Goal: Task Accomplishment & Management: Manage account settings

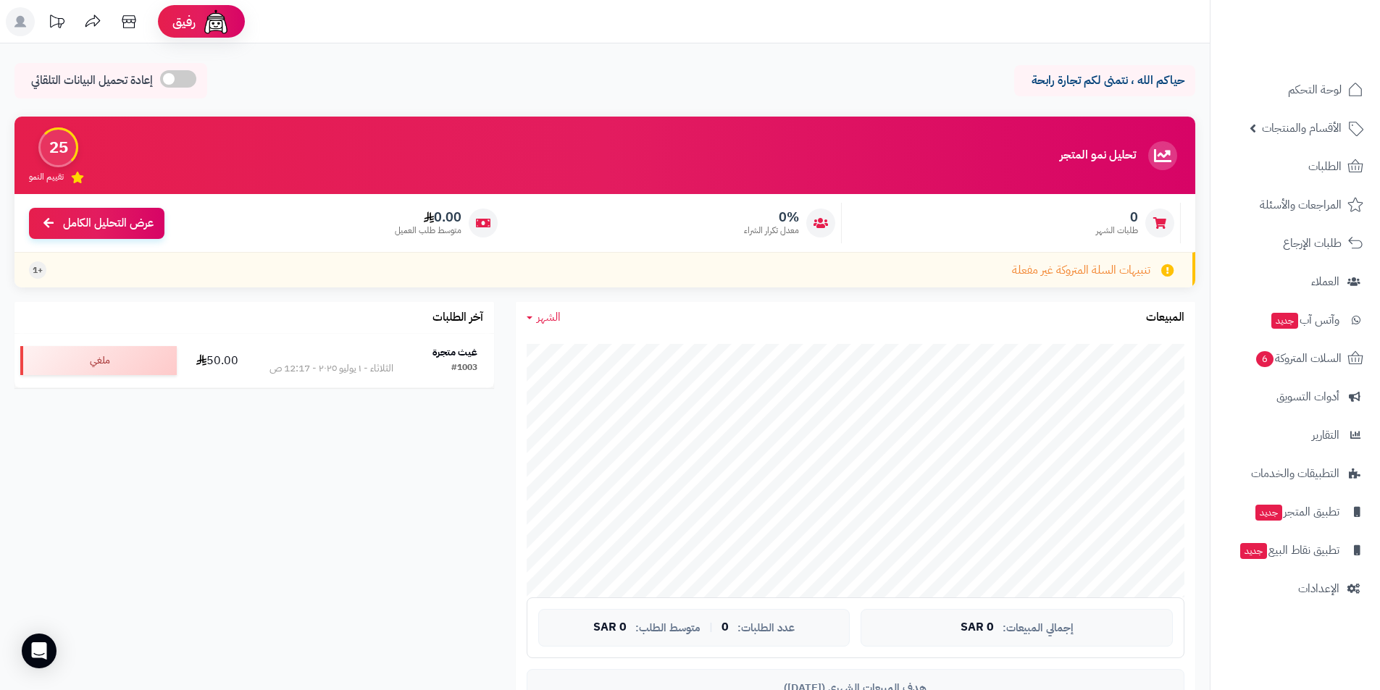
click at [592, 59] on div "حياكم الله ، نتمنى لكم تجارة رابحة إعادة تحميل البيانات التلقائي الرئيسية لوحة …" at bounding box center [605, 702] width 1210 height 1319
click at [1312, 96] on span "لوحة التحكم" at bounding box center [1315, 90] width 53 height 20
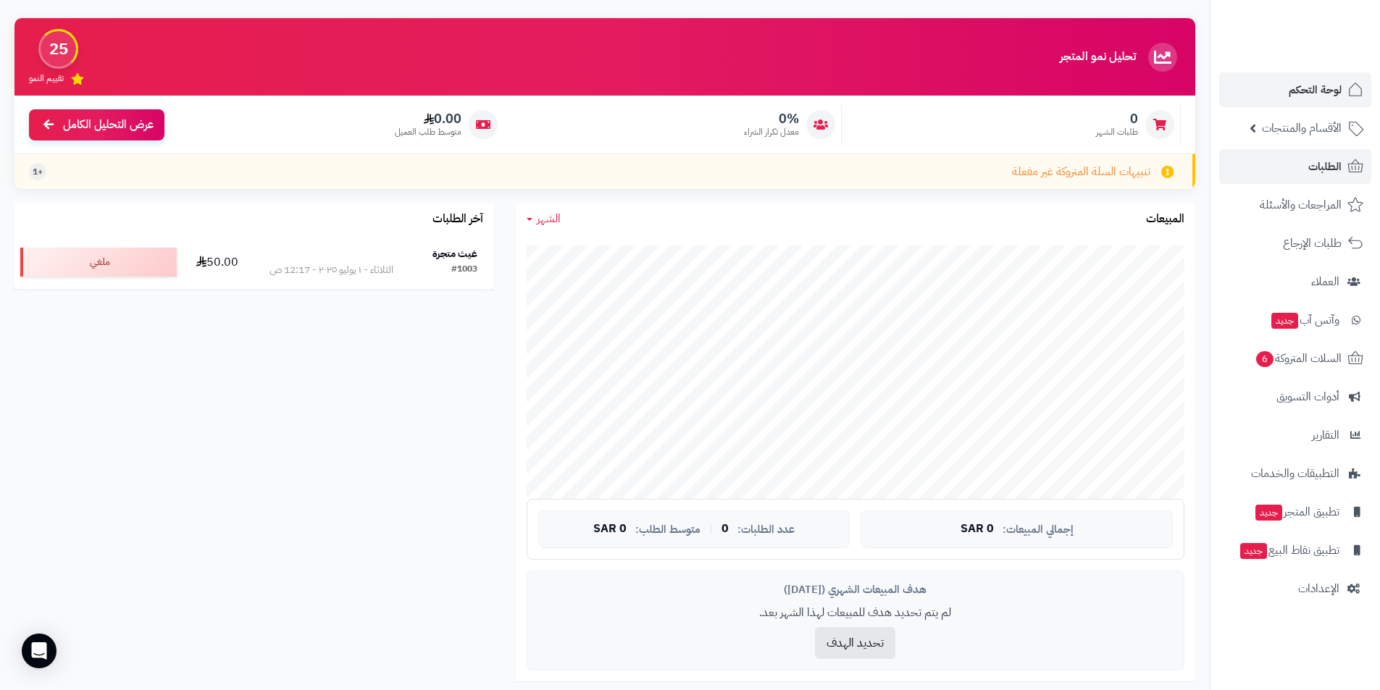
scroll to position [72, 0]
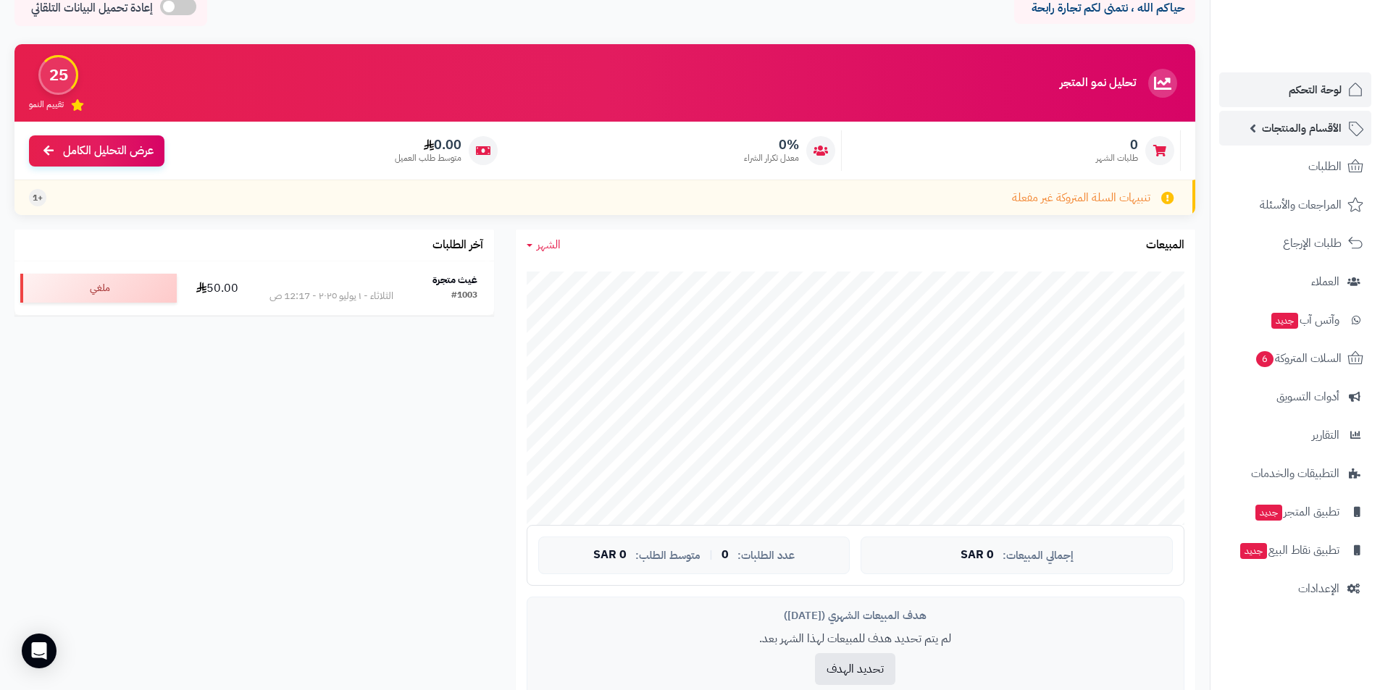
click at [1305, 138] on link "الأقسام والمنتجات" at bounding box center [1295, 128] width 152 height 35
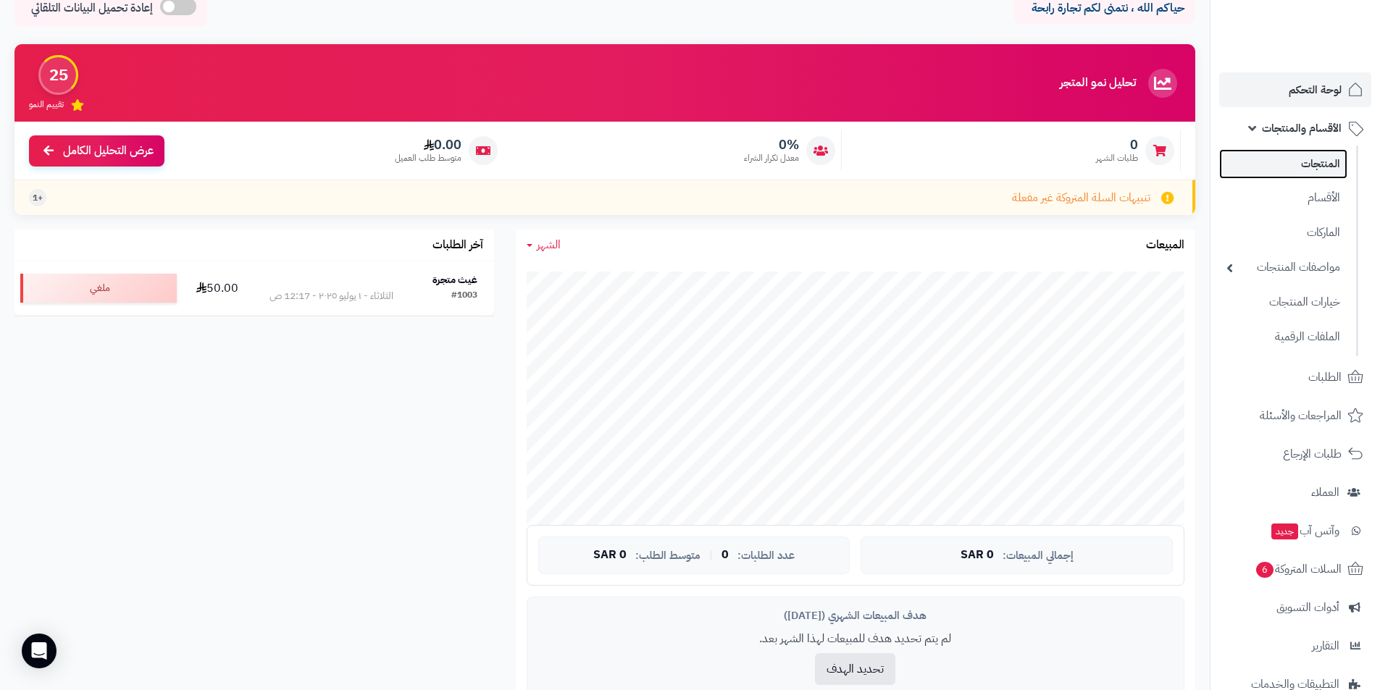
click at [1321, 156] on link "المنتجات" at bounding box center [1283, 164] width 128 height 30
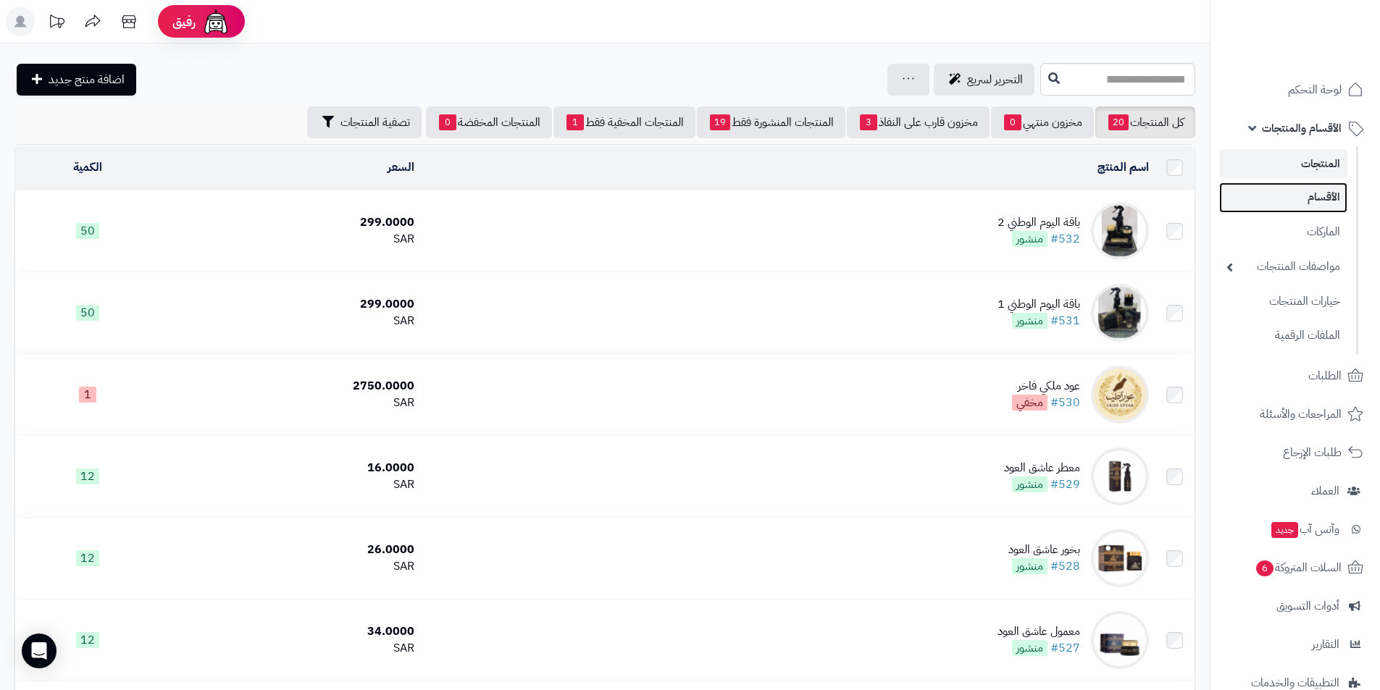
click at [1315, 201] on link "الأقسام" at bounding box center [1283, 198] width 128 height 30
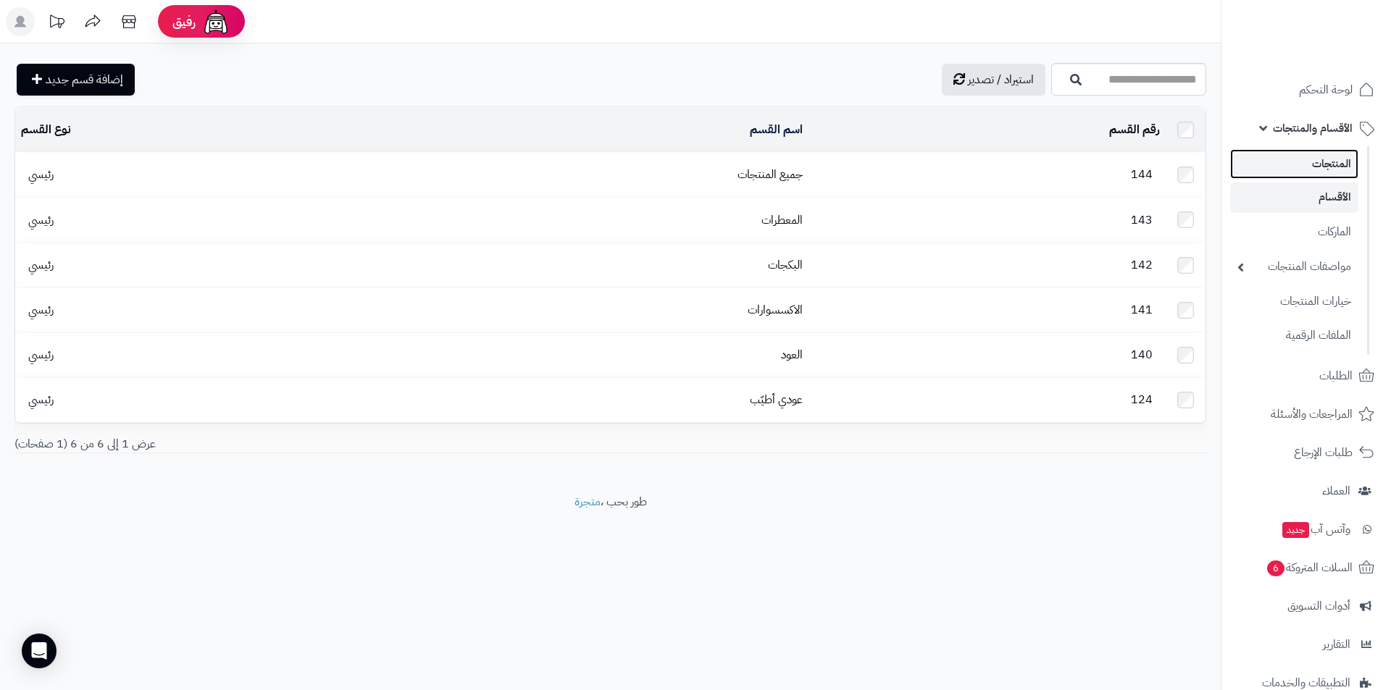
click at [1319, 167] on link "المنتجات" at bounding box center [1294, 164] width 128 height 30
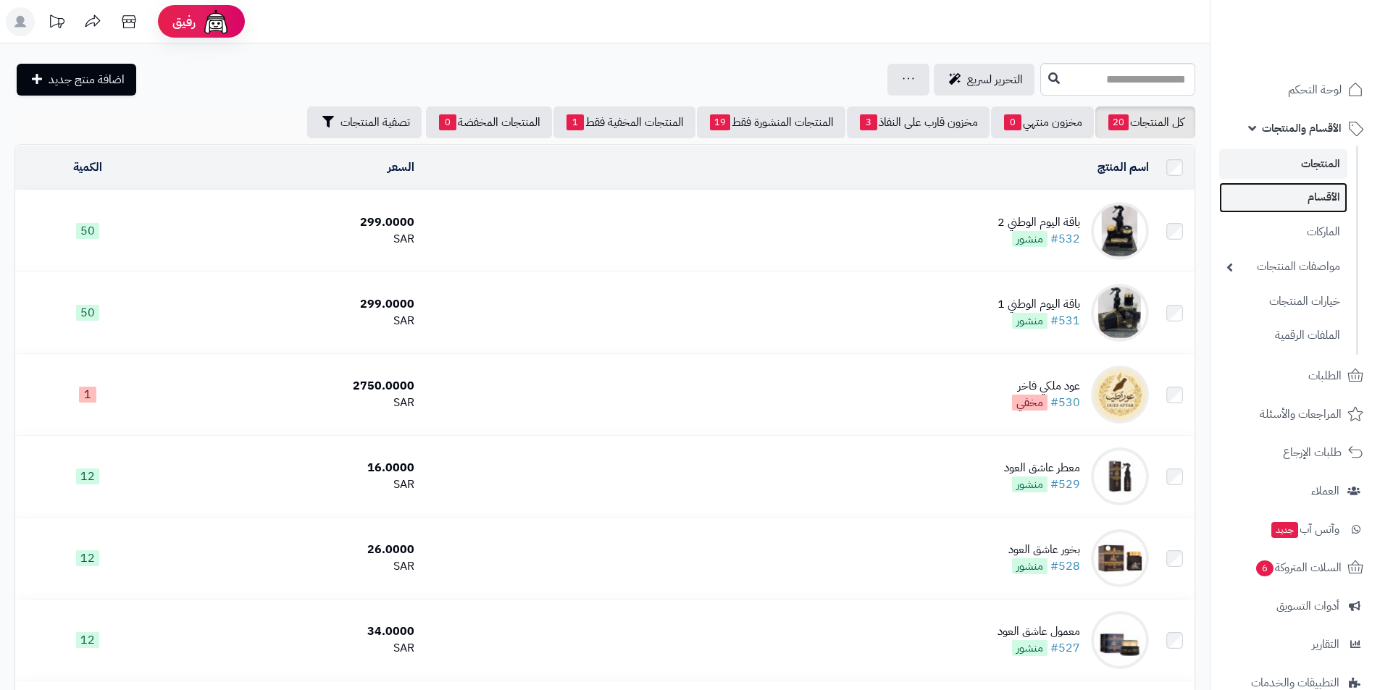
click at [1334, 196] on link "الأقسام" at bounding box center [1283, 198] width 128 height 30
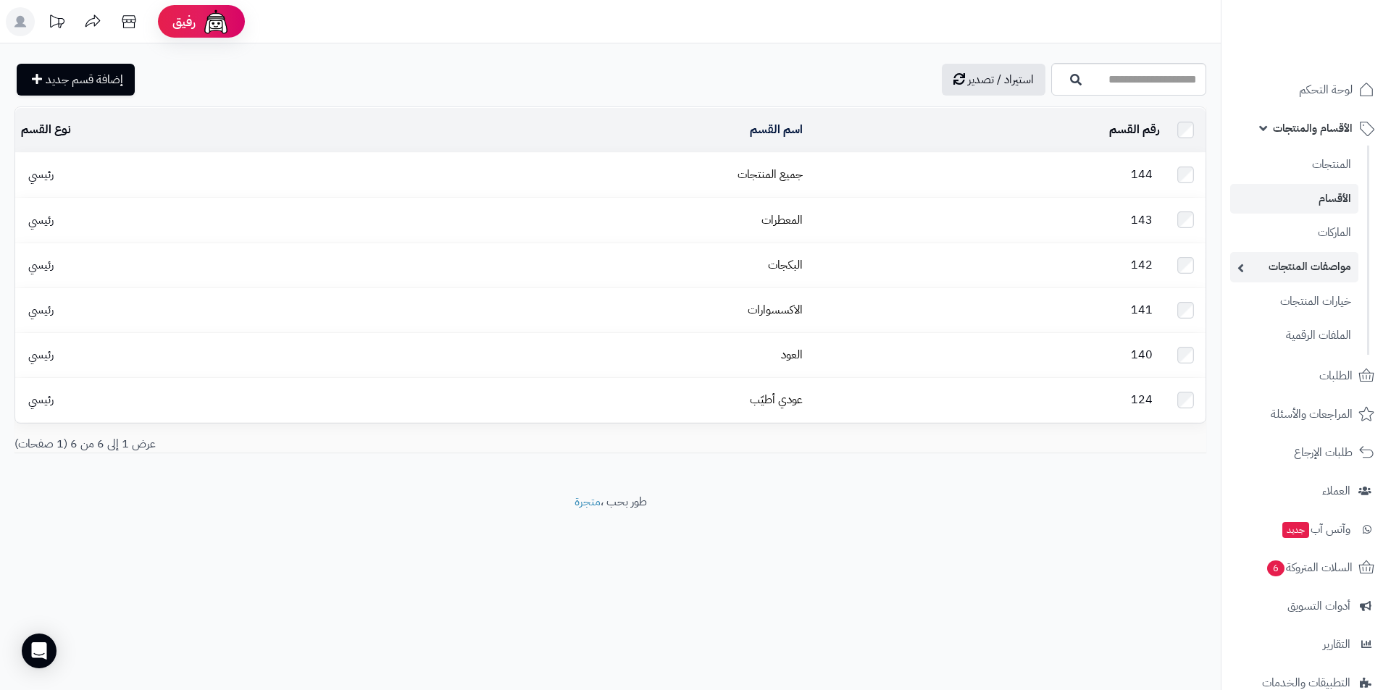
click at [1253, 266] on link "مواصفات المنتجات" at bounding box center [1294, 267] width 128 height 30
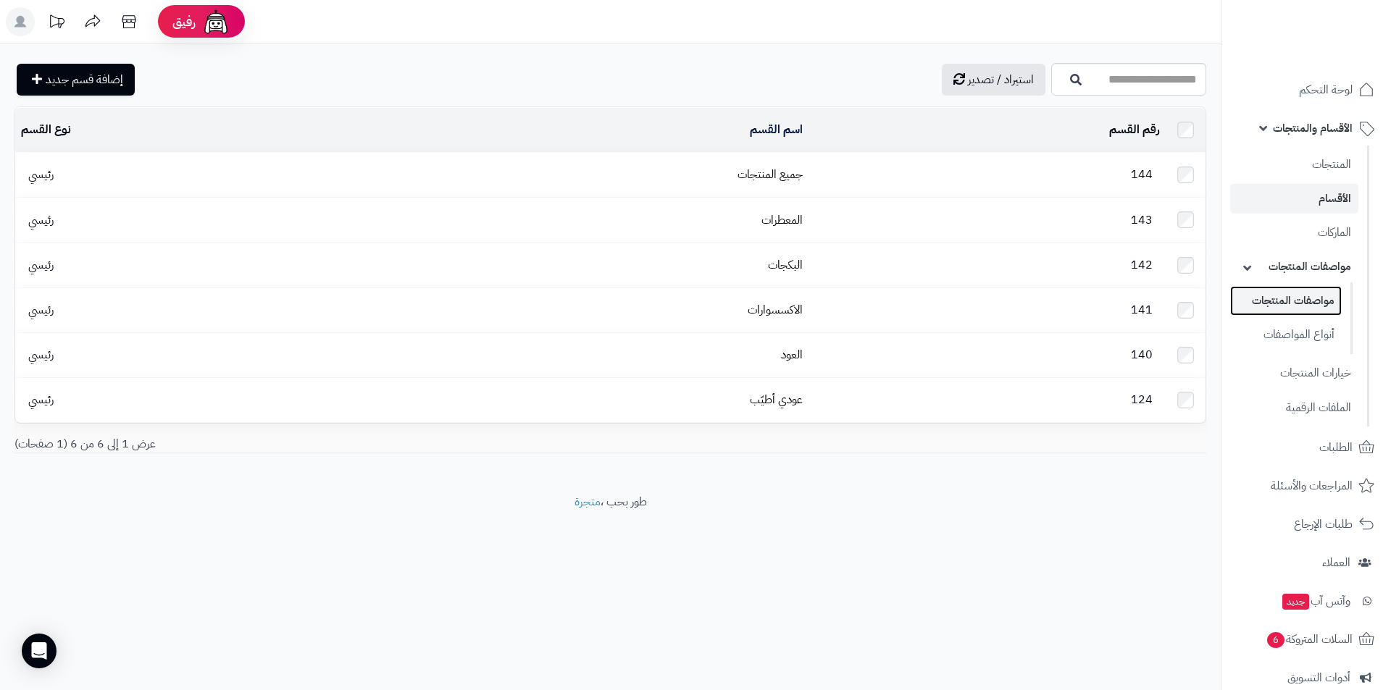
click at [1311, 314] on link "مواصفات المنتجات" at bounding box center [1286, 301] width 112 height 30
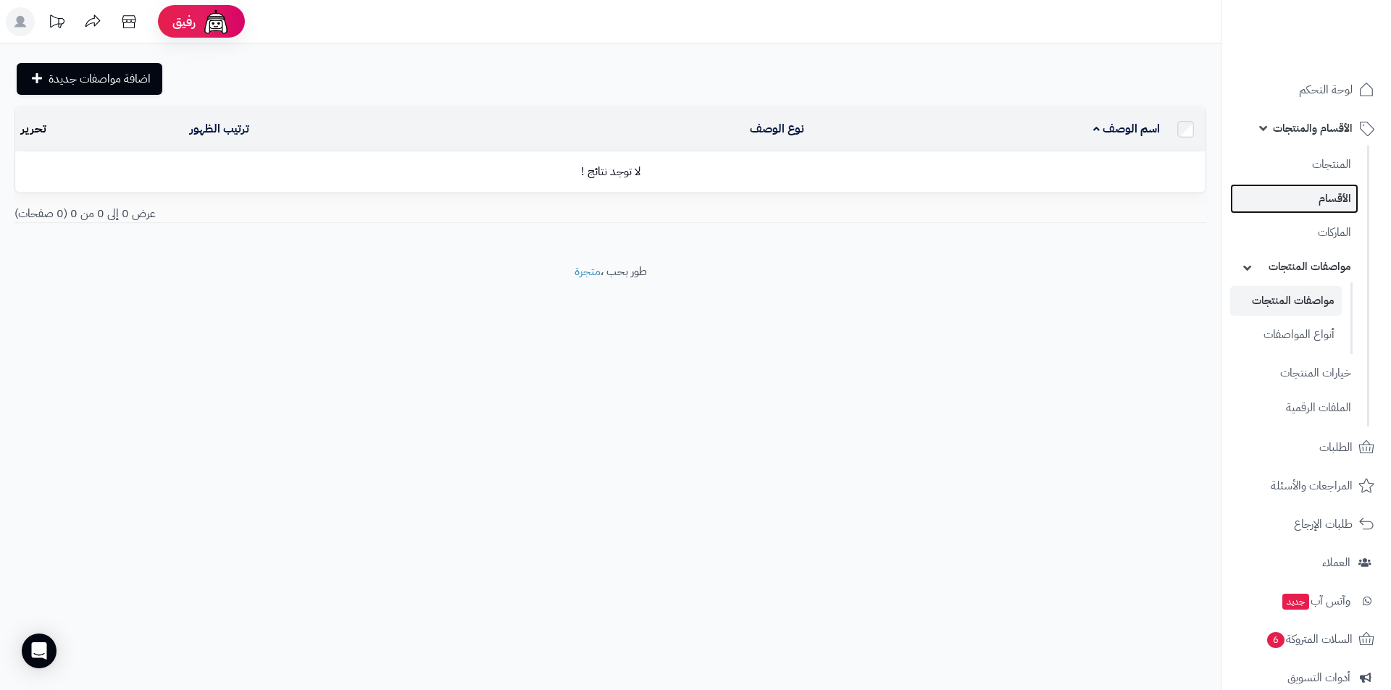
click at [1280, 206] on link "الأقسام" at bounding box center [1294, 199] width 128 height 30
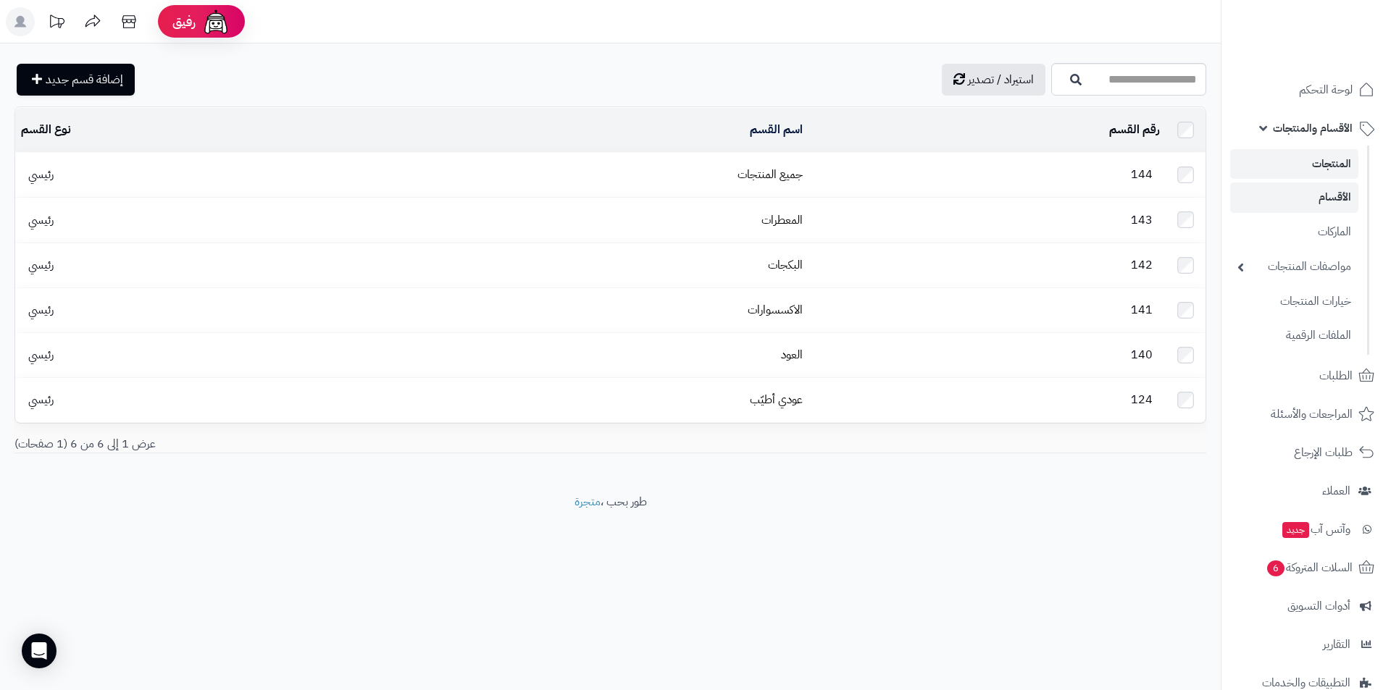
click at [1365, 160] on li "المنتجات" at bounding box center [1295, 164] width 146 height 30
click at [1340, 166] on link "المنتجات" at bounding box center [1294, 164] width 128 height 30
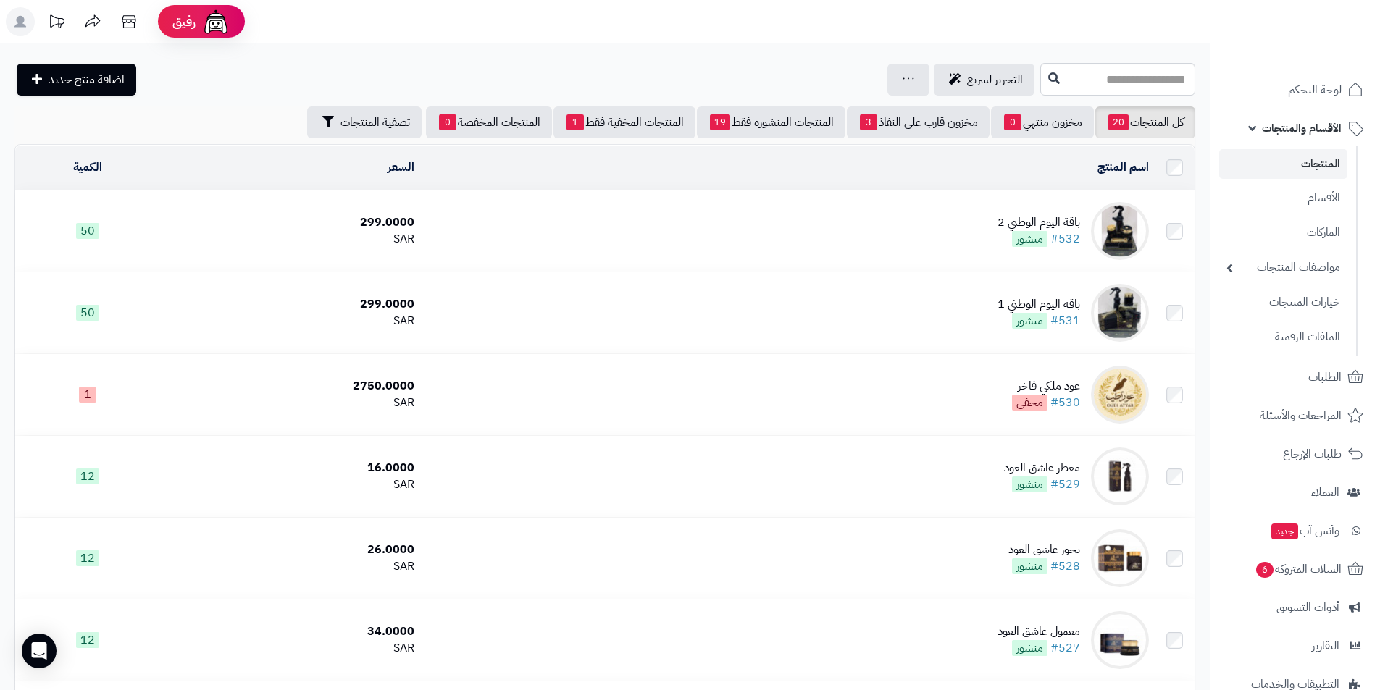
click at [964, 226] on td "باقة [DATE] الوطني 2 #532 منشور" at bounding box center [787, 231] width 735 height 81
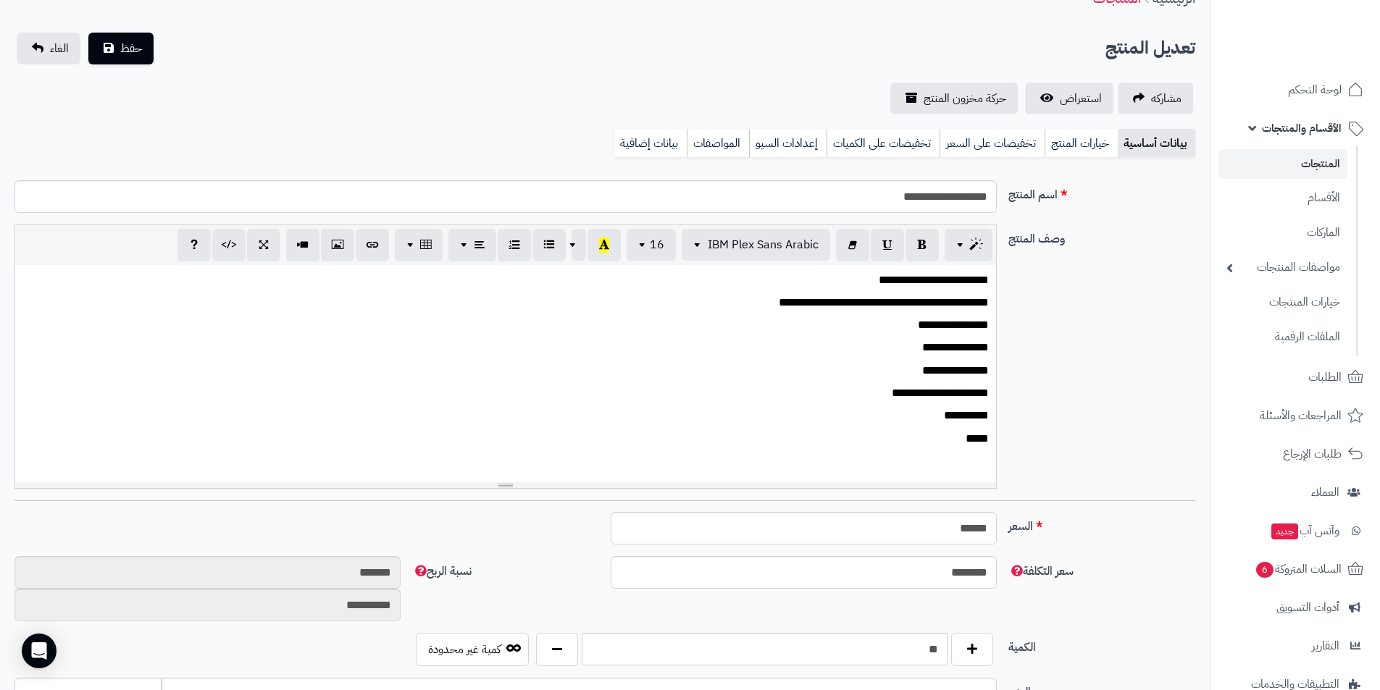
scroll to position [145, 0]
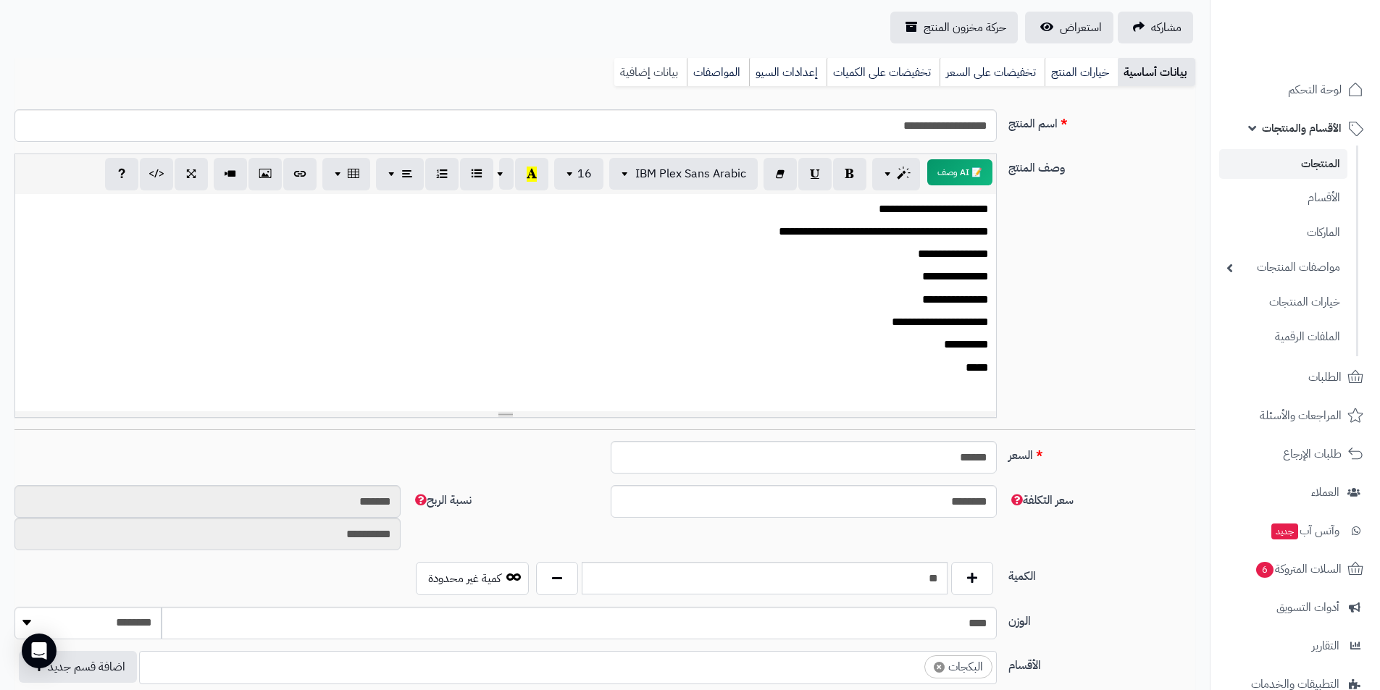
click at [634, 67] on link "بيانات إضافية" at bounding box center [650, 72] width 72 height 29
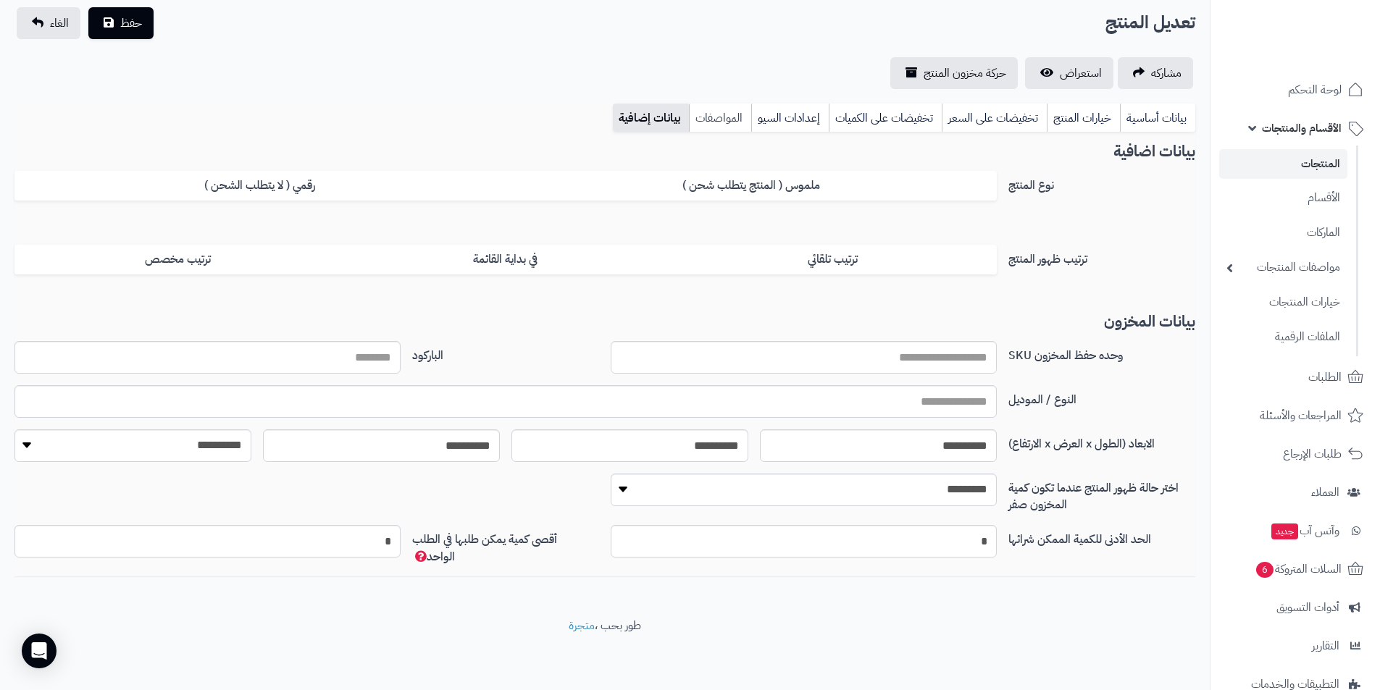
click at [698, 121] on link "المواصفات" at bounding box center [720, 118] width 62 height 29
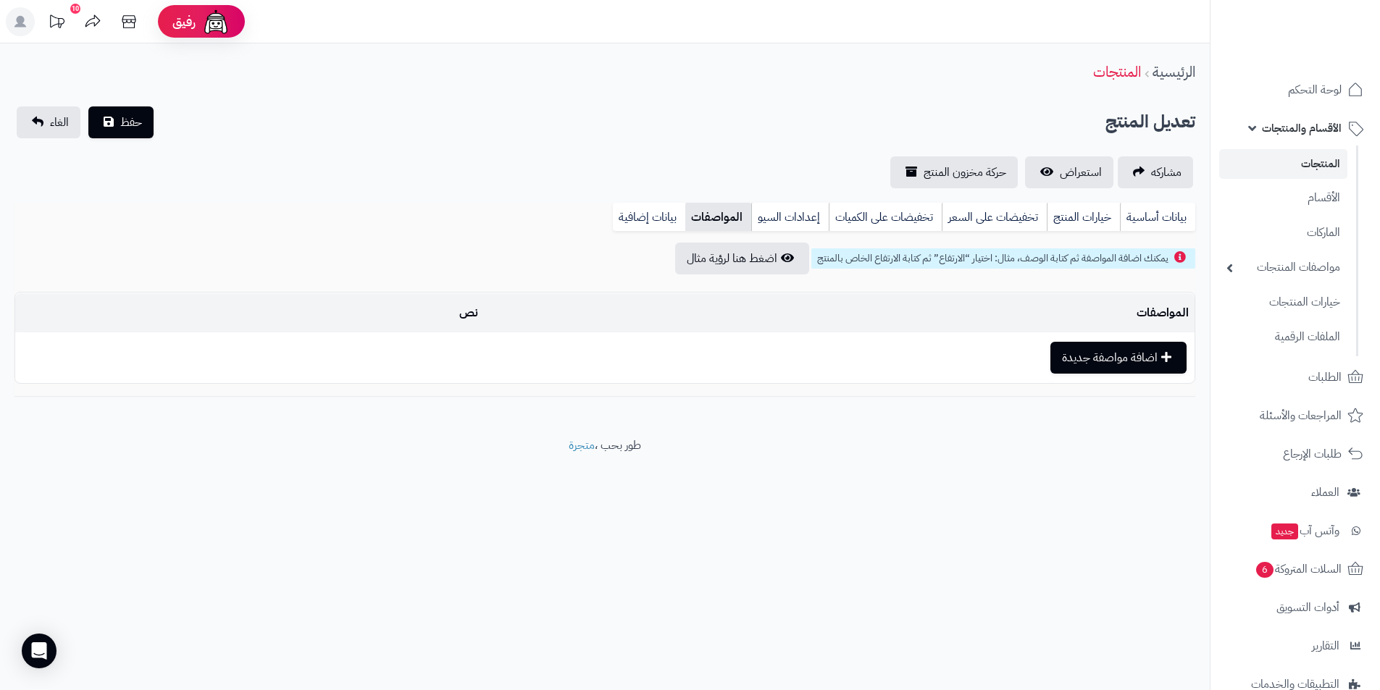
scroll to position [0, 0]
click at [780, 220] on link "إعدادات السيو" at bounding box center [801, 217] width 78 height 29
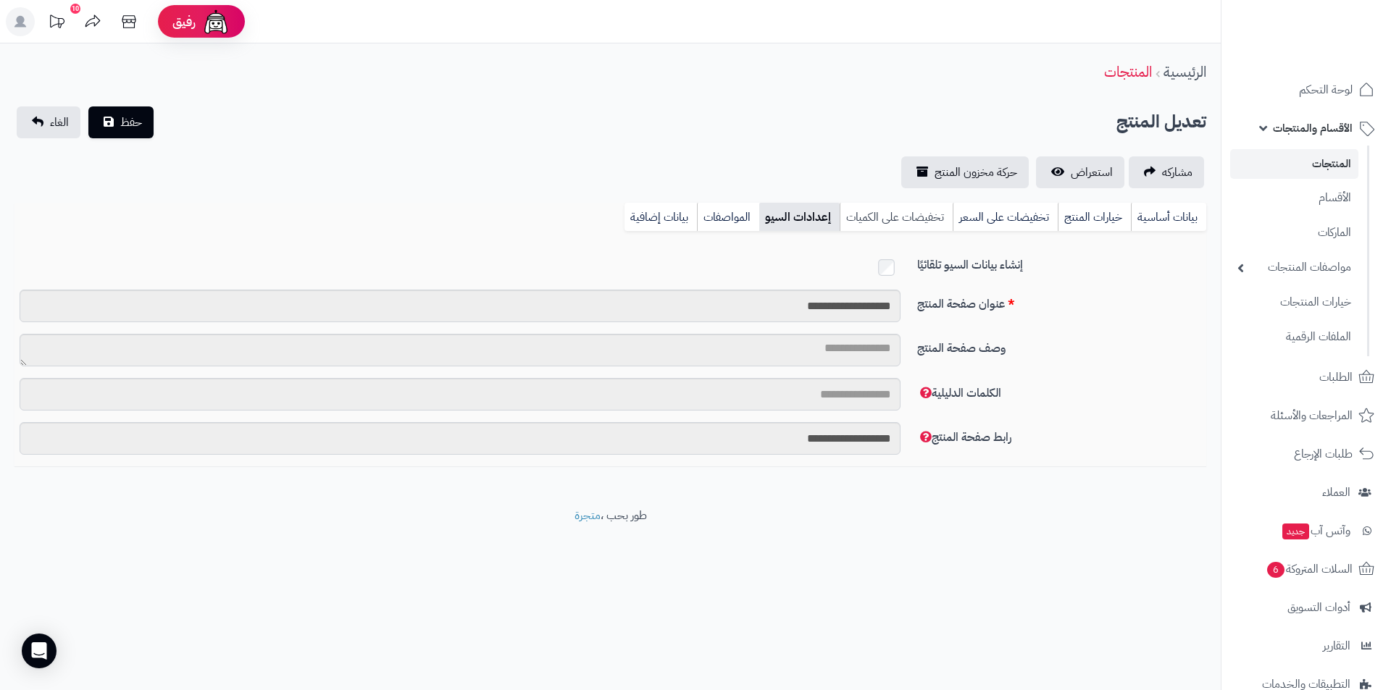
click at [911, 213] on link "تخفيضات على الكميات" at bounding box center [896, 217] width 113 height 29
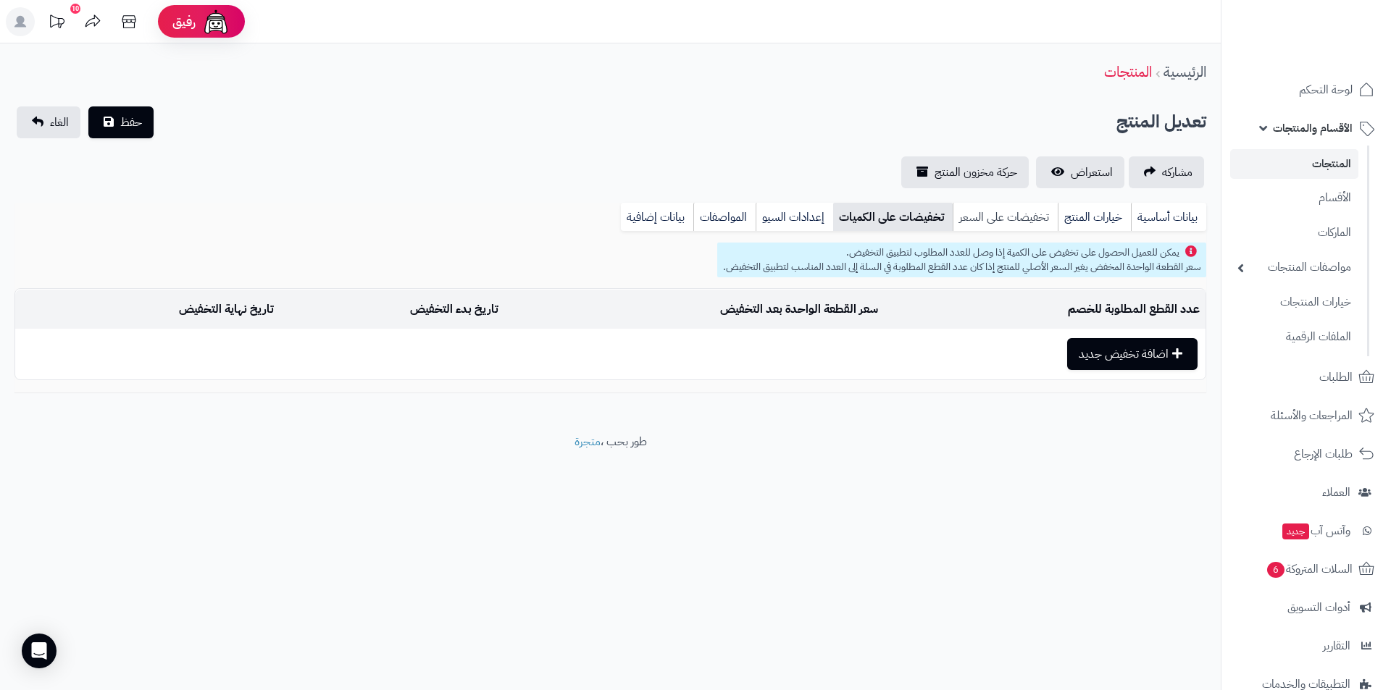
click at [1004, 222] on link "تخفيضات على السعر" at bounding box center [1005, 217] width 105 height 29
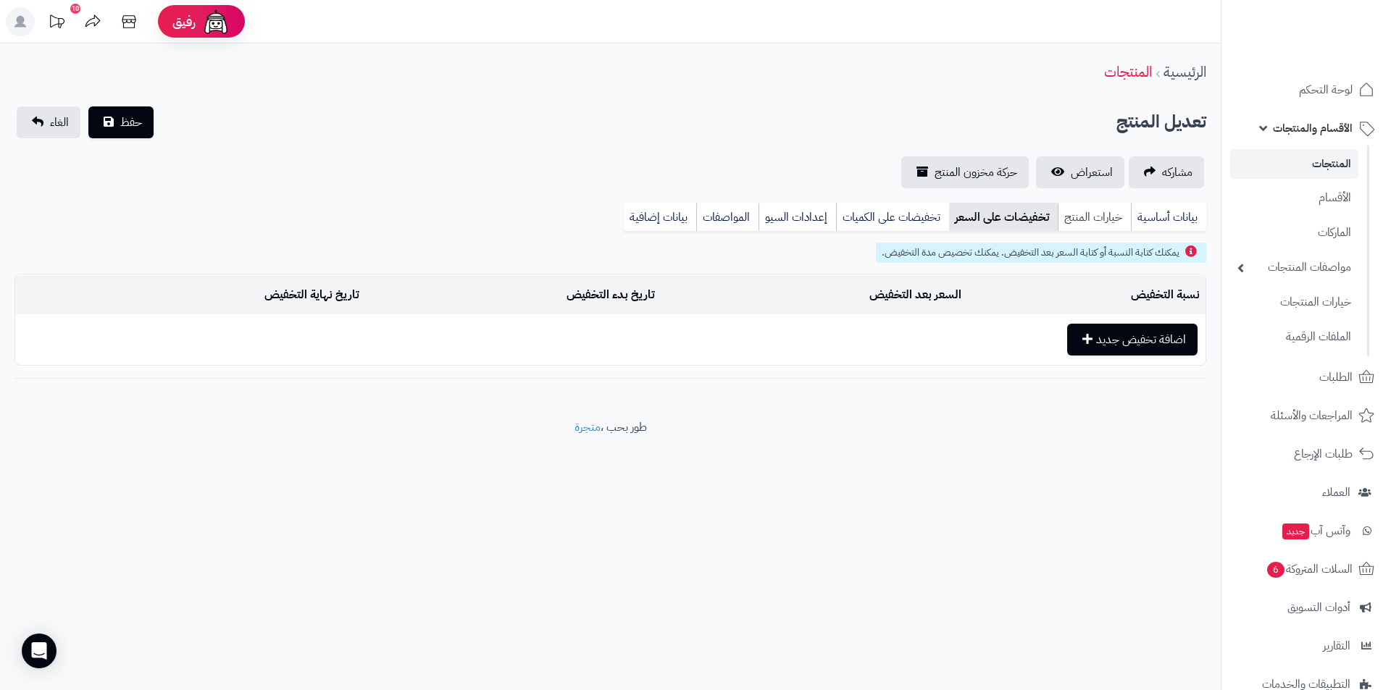
click at [1127, 229] on link "خيارات المنتج" at bounding box center [1094, 217] width 73 height 29
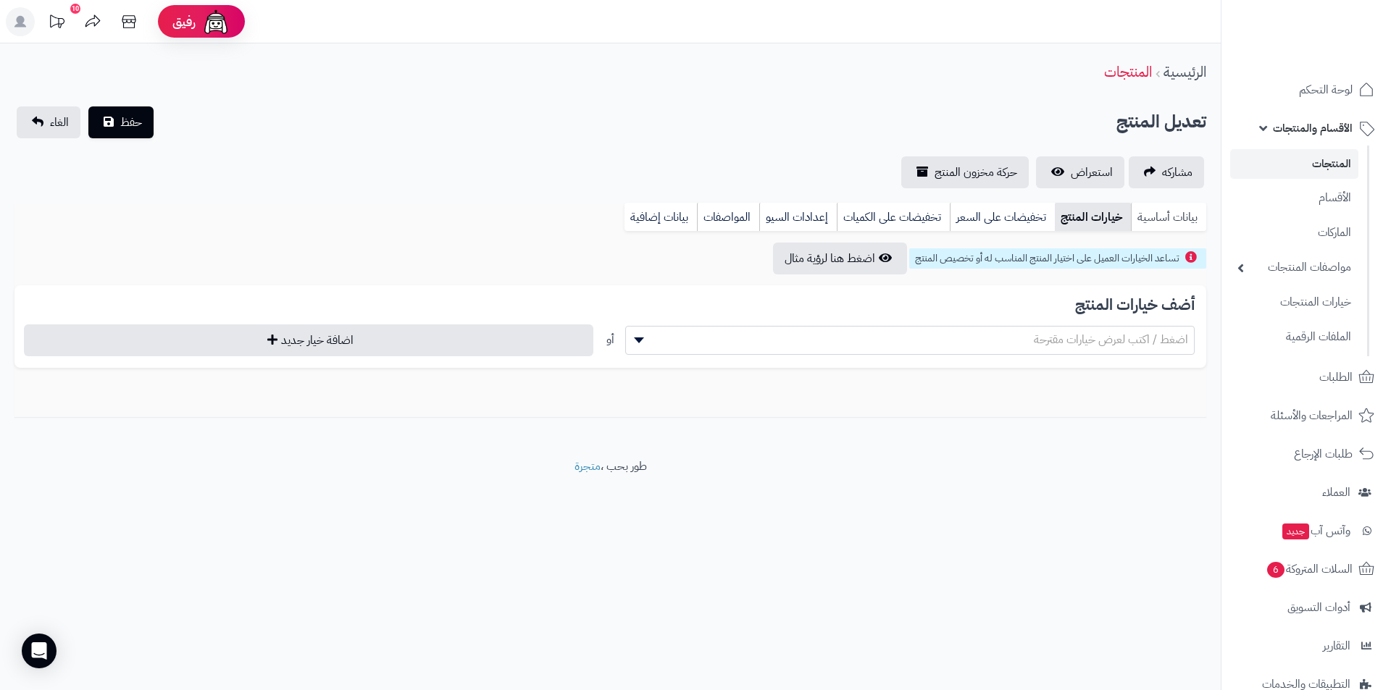
click at [1163, 222] on link "بيانات أساسية" at bounding box center [1168, 217] width 75 height 29
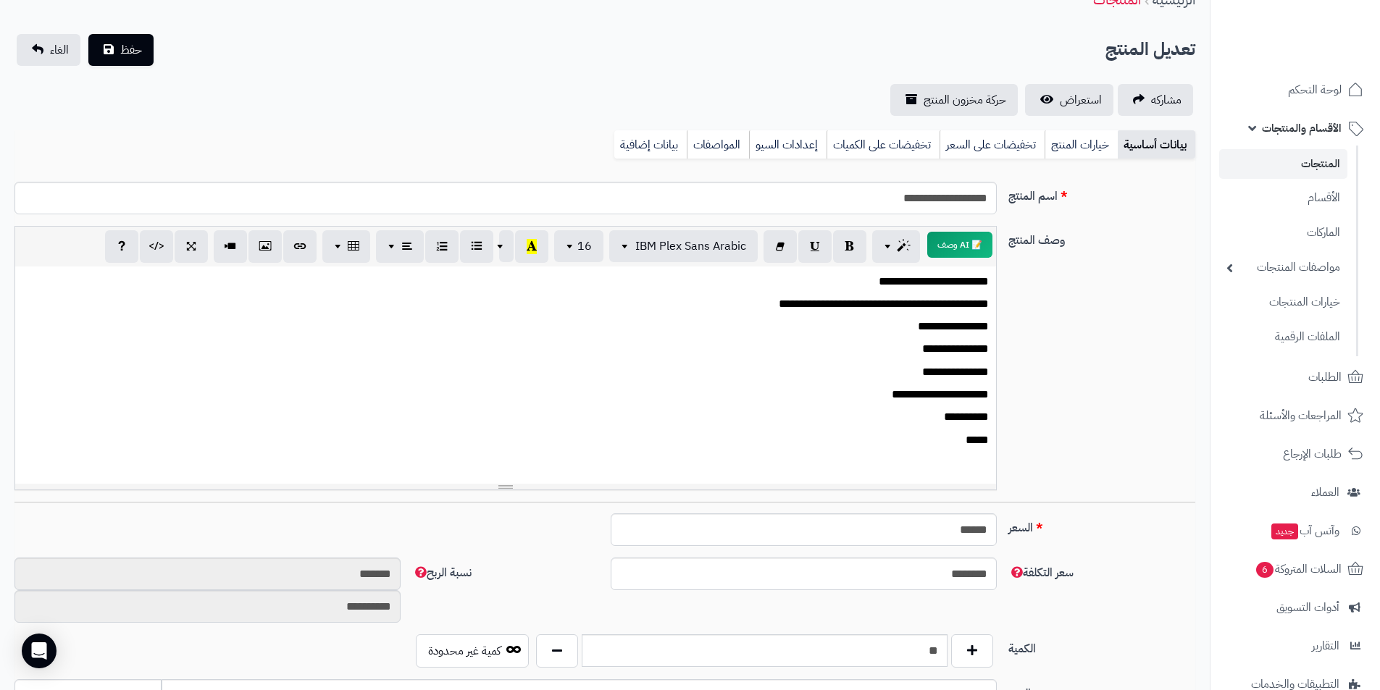
click at [1067, 335] on div "**********" at bounding box center [605, 364] width 1193 height 276
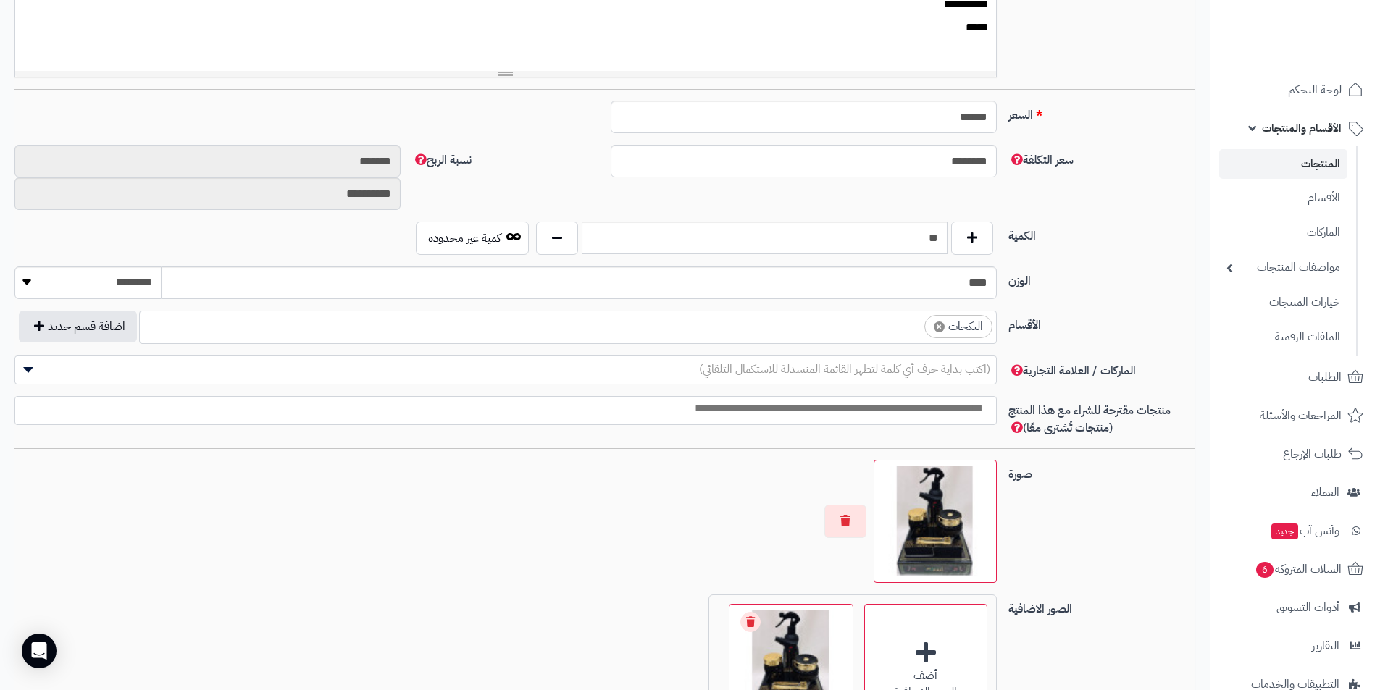
scroll to position [507, 0]
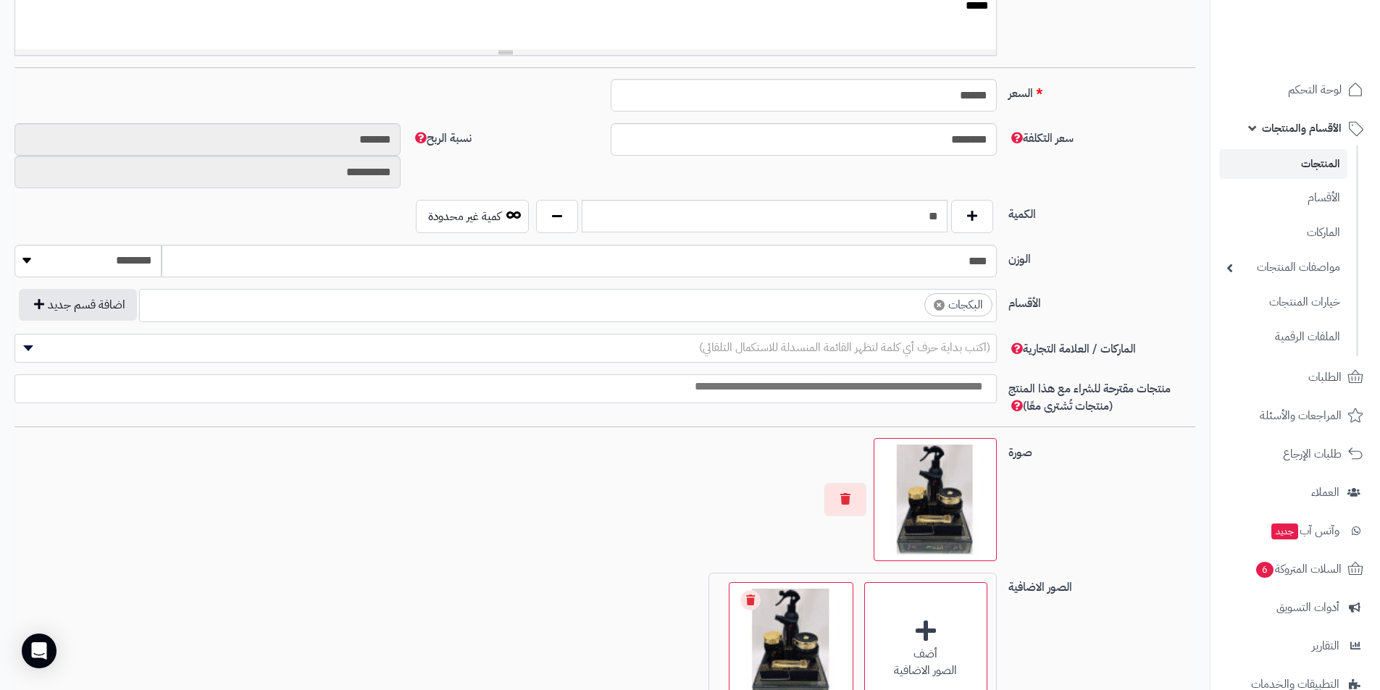
click at [819, 316] on ul "× البكجات" at bounding box center [568, 304] width 856 height 28
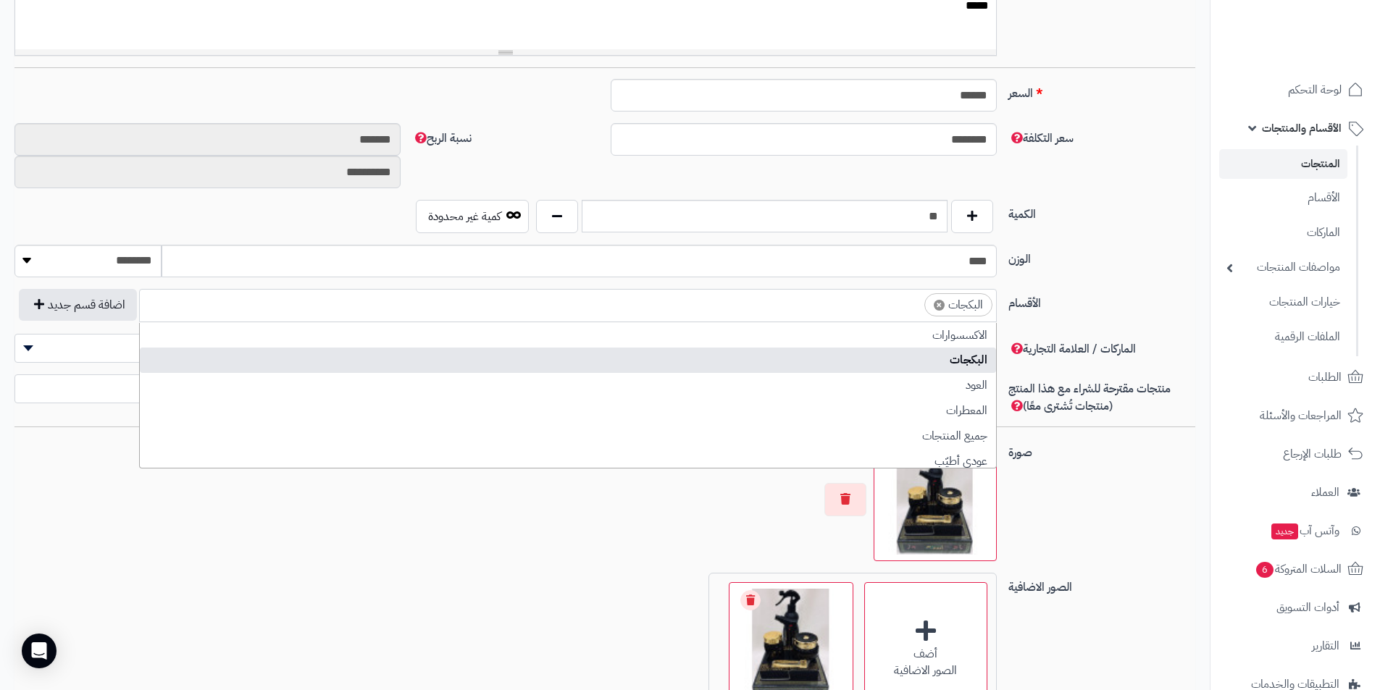
click at [1179, 243] on div "الكمية ** كمية غير محدودة" at bounding box center [605, 222] width 1193 height 45
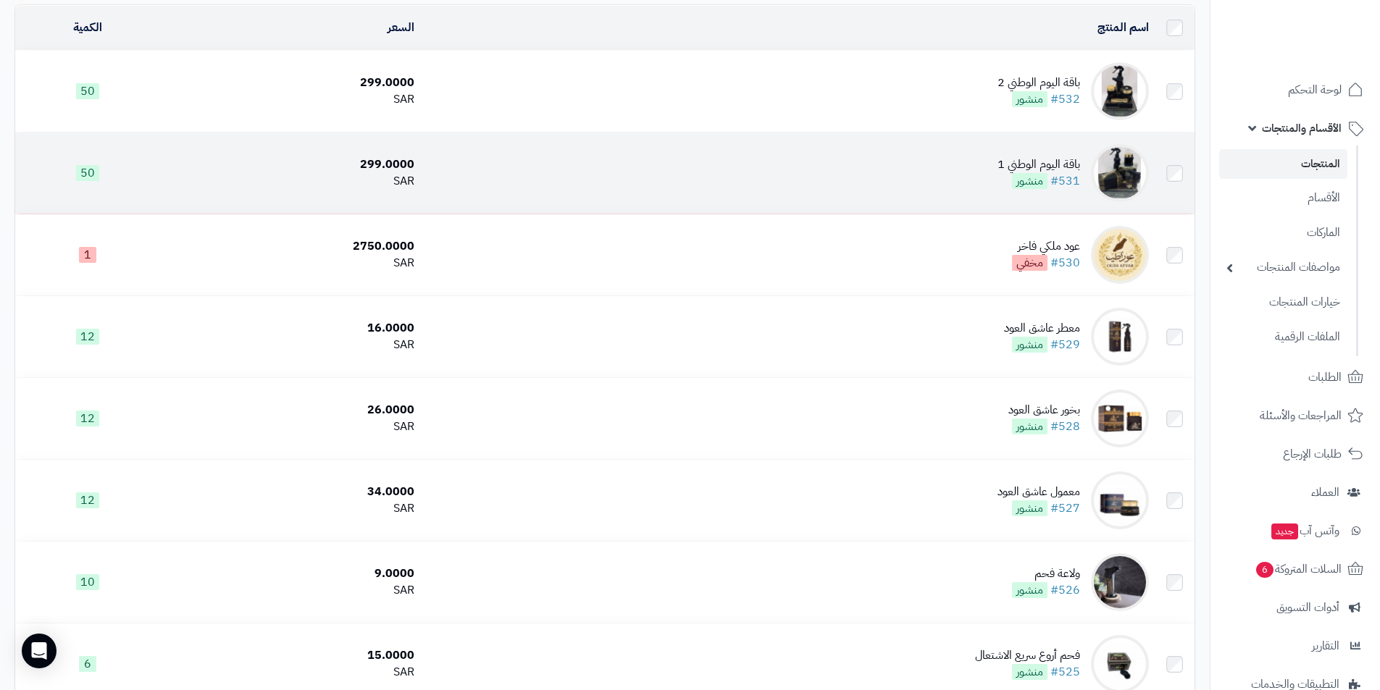
scroll to position [145, 0]
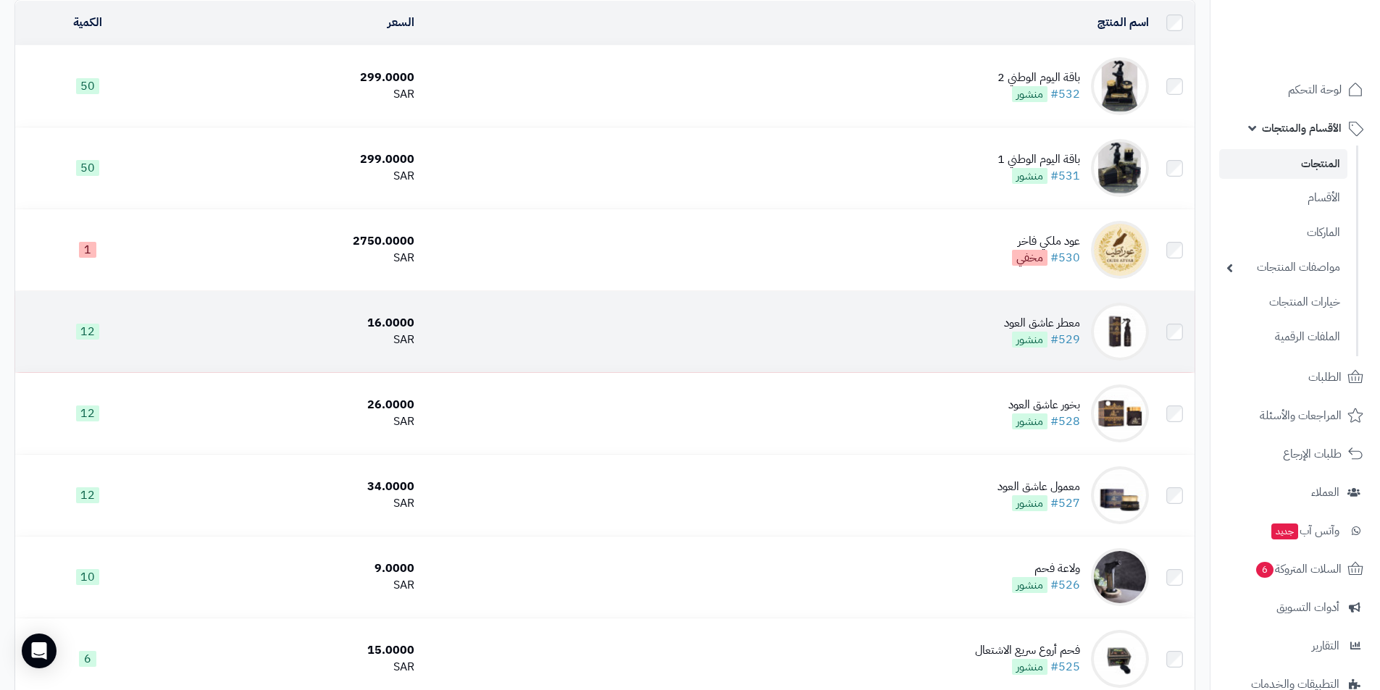
click at [874, 351] on td "معطر عاشق العود #529 منشور" at bounding box center [787, 331] width 735 height 81
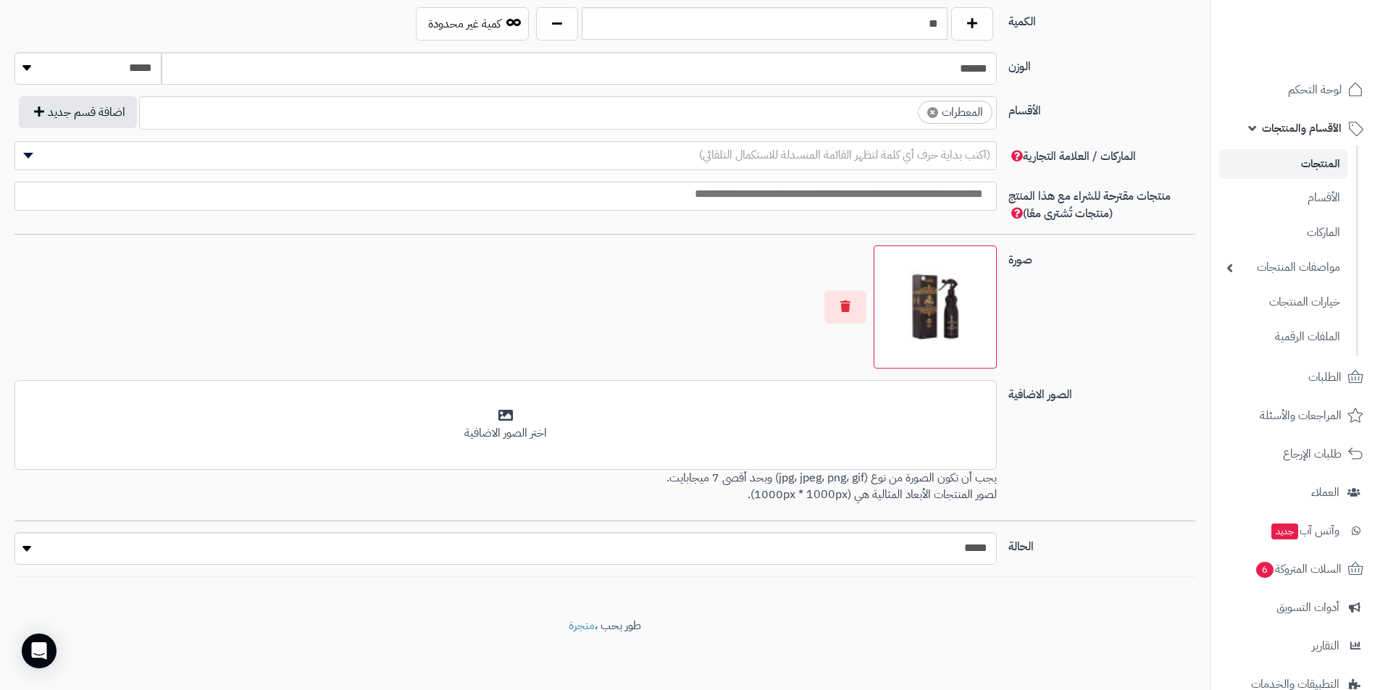
scroll to position [555, 0]
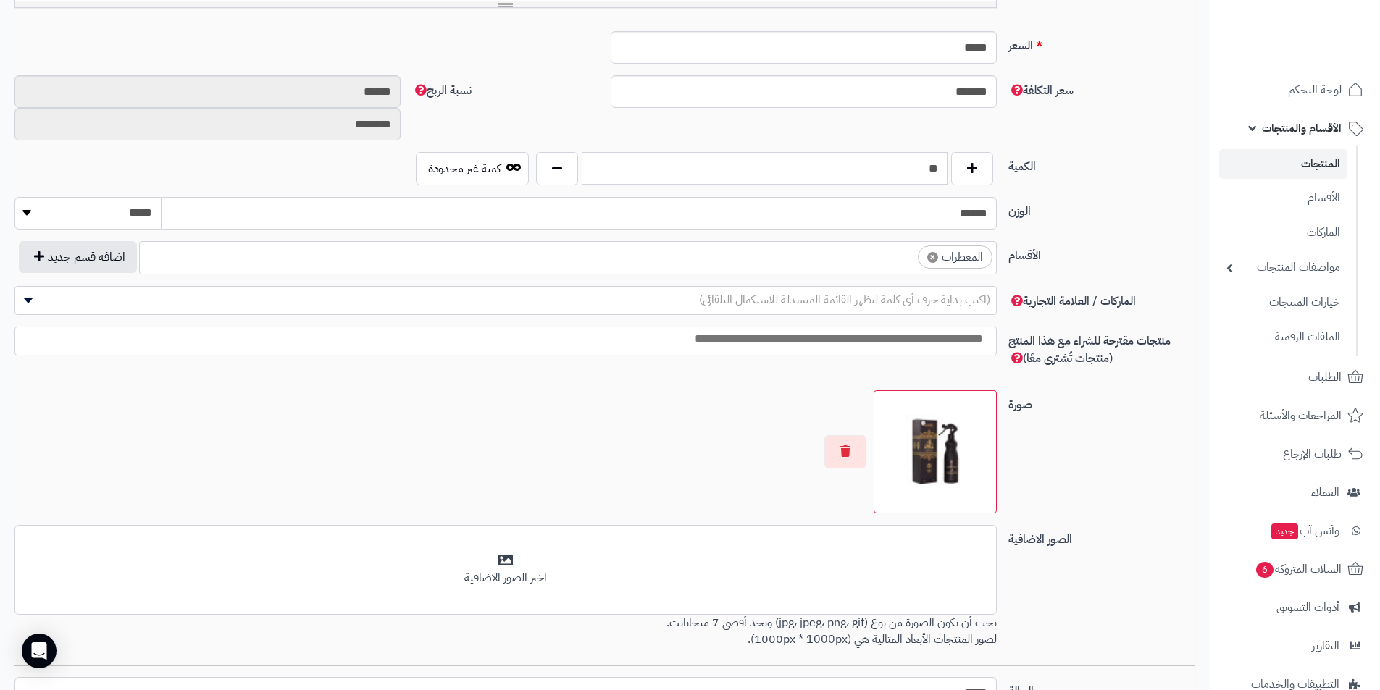
click at [868, 265] on ul "× المعطرات" at bounding box center [568, 256] width 856 height 28
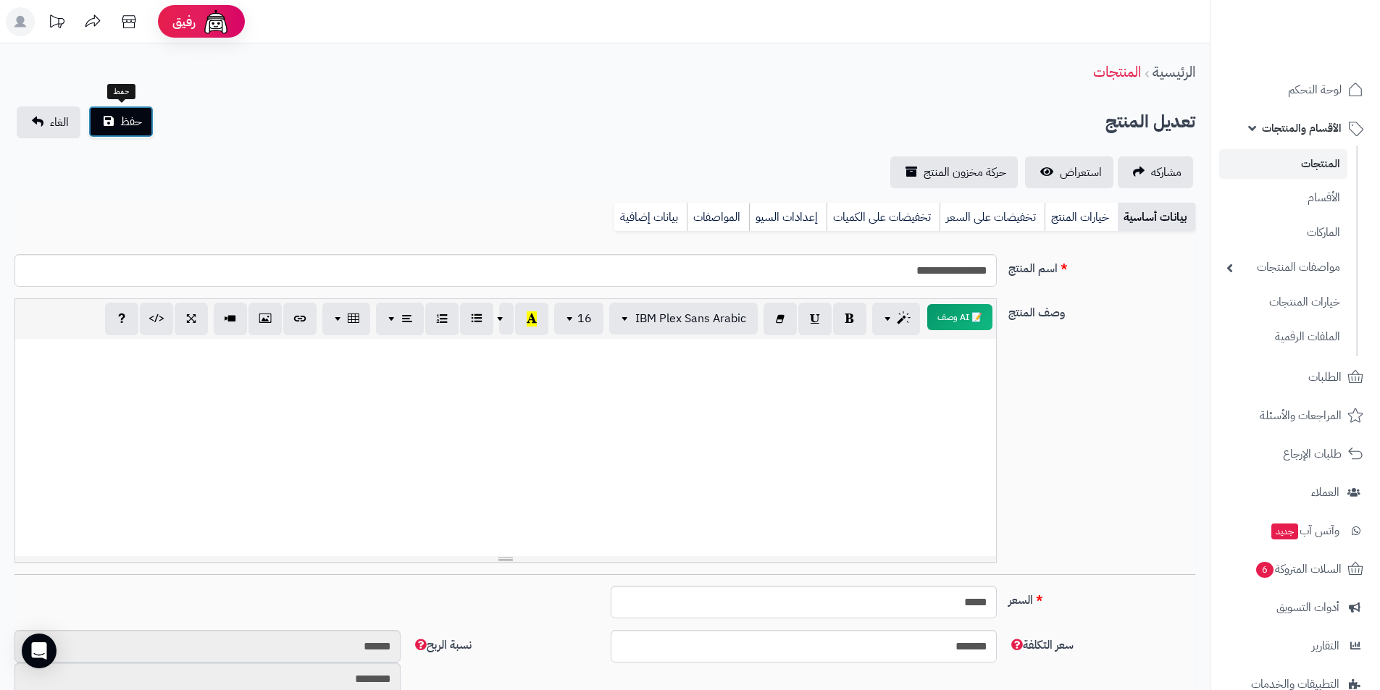
click at [109, 114] on button "حفظ" at bounding box center [120, 122] width 65 height 32
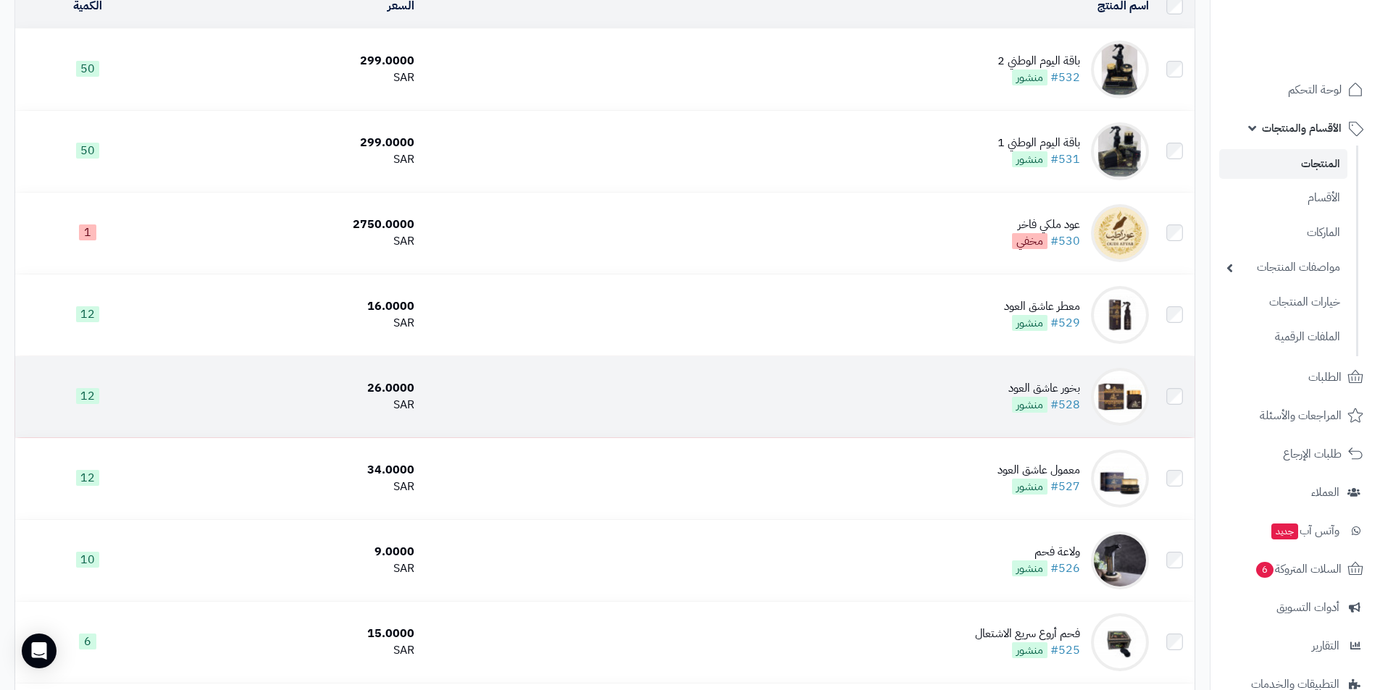
scroll to position [217, 0]
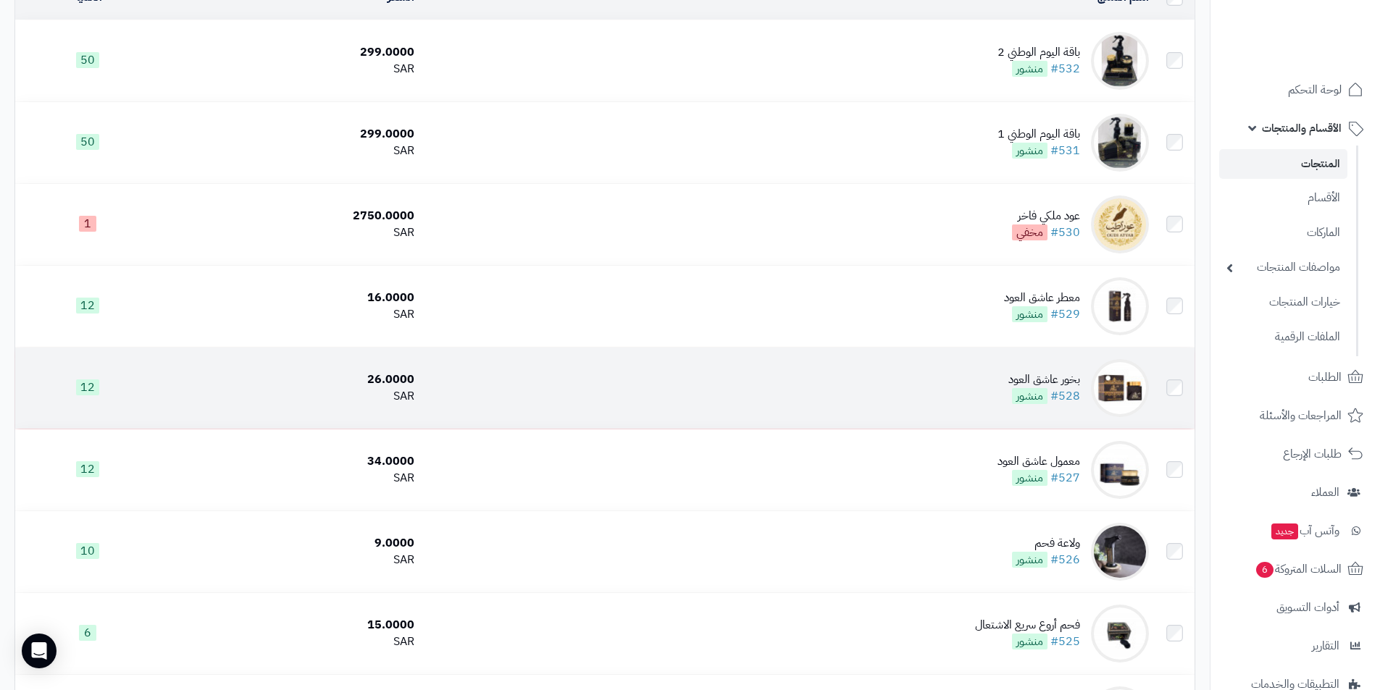
click at [919, 398] on td "بخور عاشق العود #528 منشور" at bounding box center [787, 388] width 735 height 81
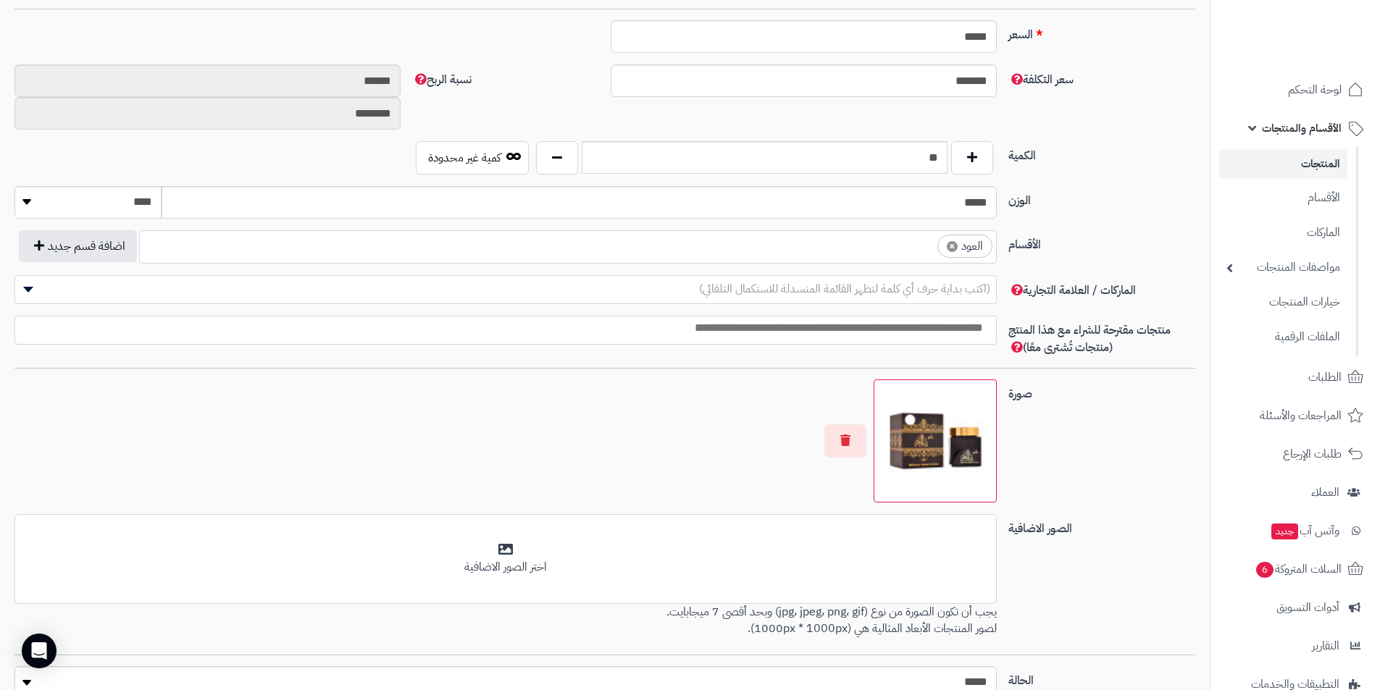
scroll to position [555, 0]
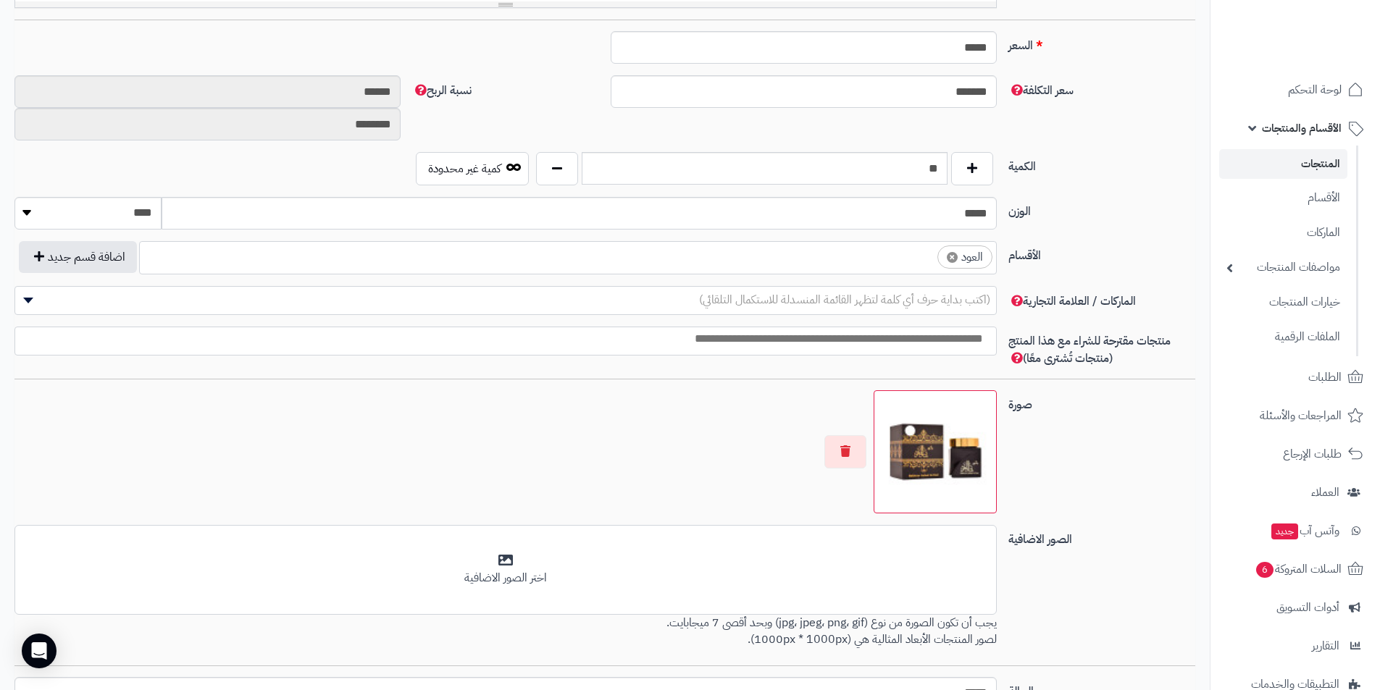
click at [878, 256] on ul "× العود" at bounding box center [568, 256] width 856 height 28
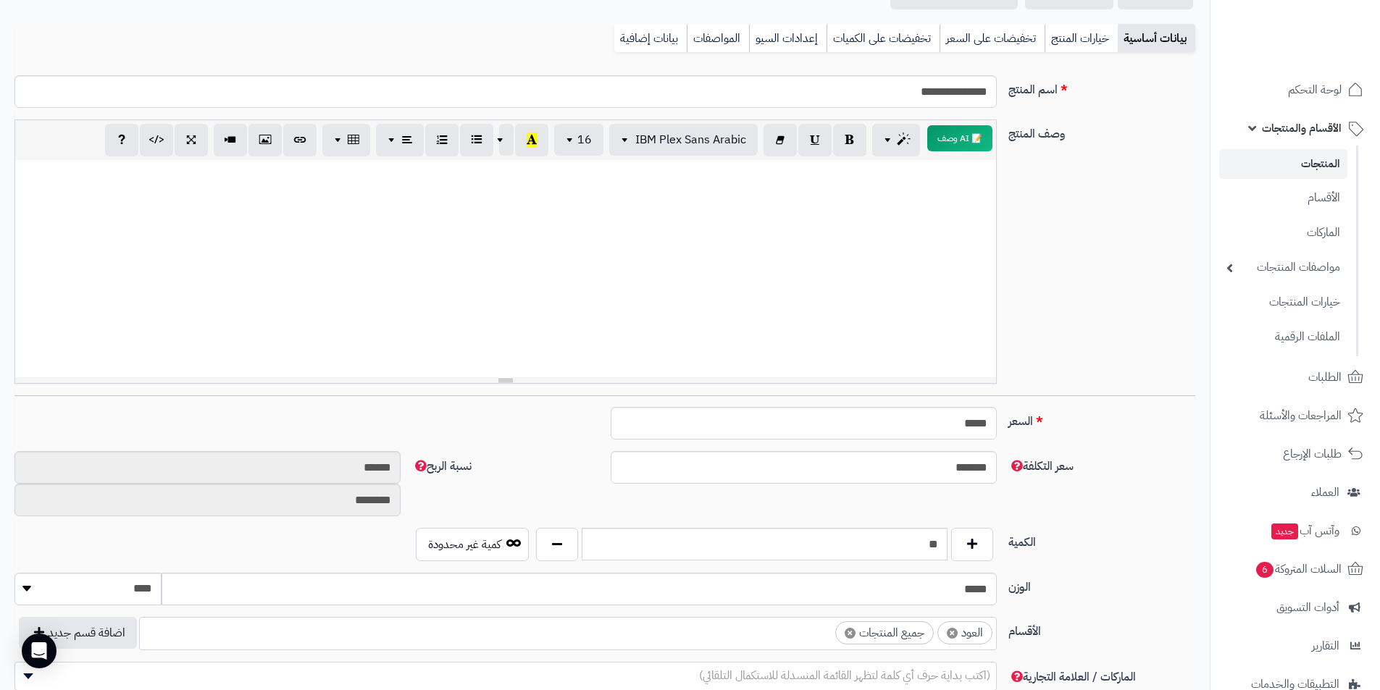
scroll to position [0, 0]
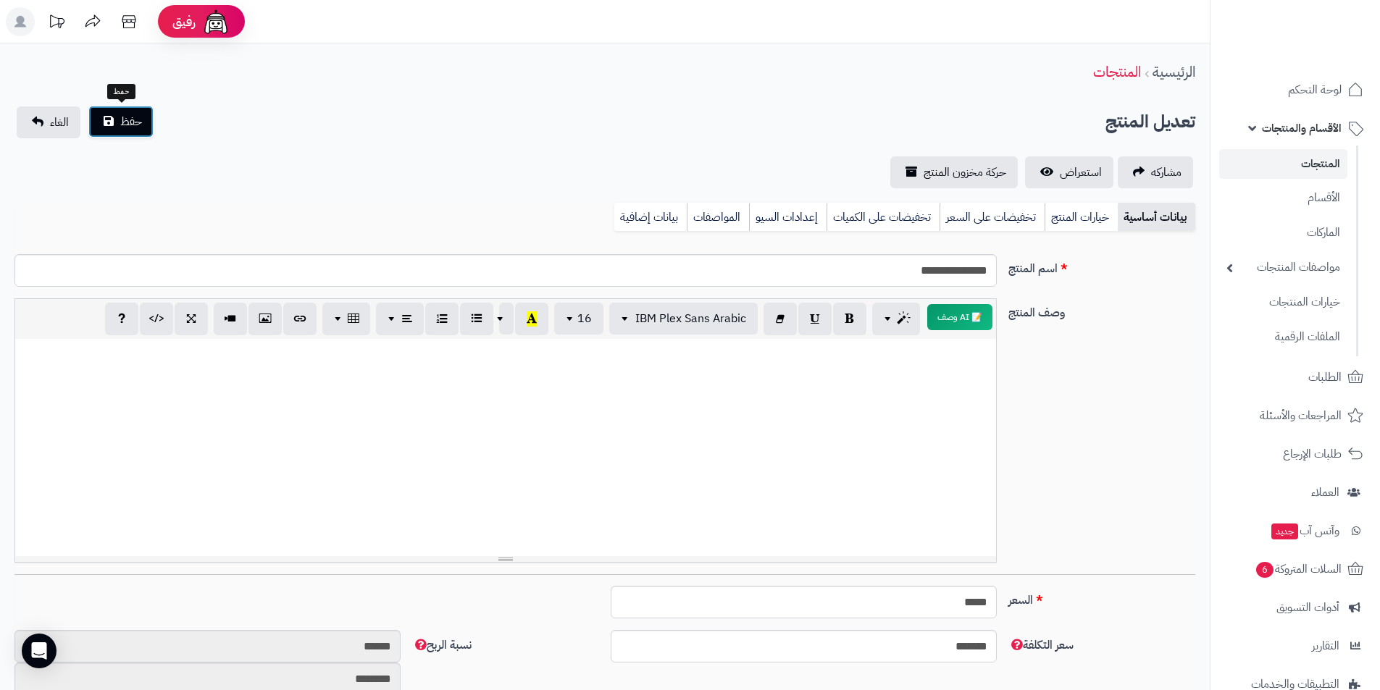
click at [115, 125] on button "حفظ" at bounding box center [120, 122] width 65 height 32
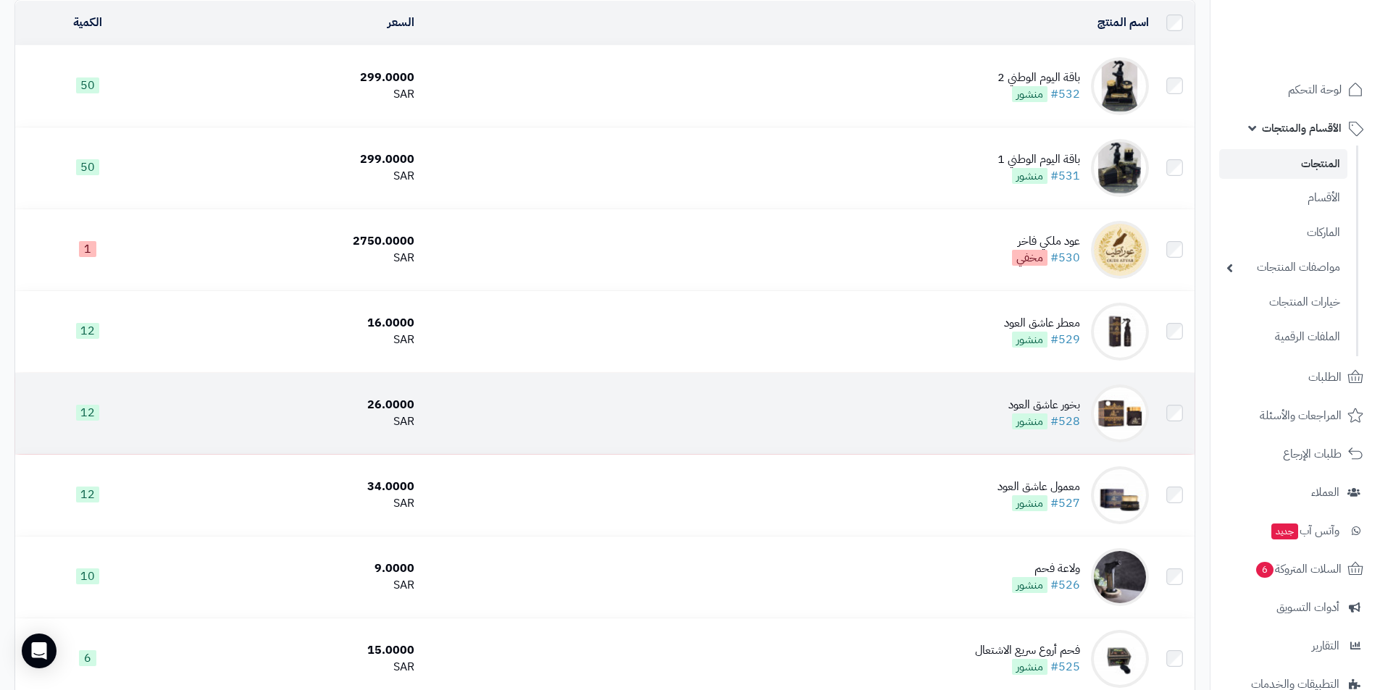
scroll to position [217, 0]
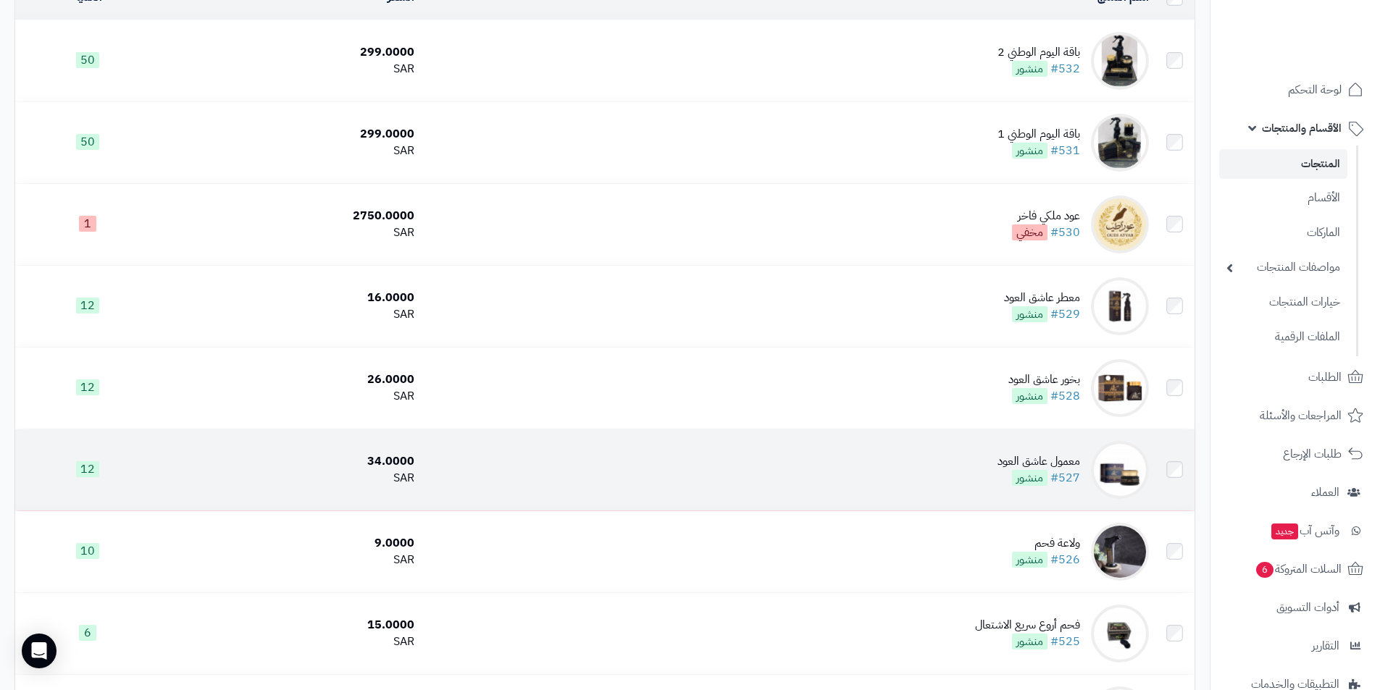
click at [858, 469] on td "معمول عاشق العود #527 منشور" at bounding box center [787, 470] width 735 height 81
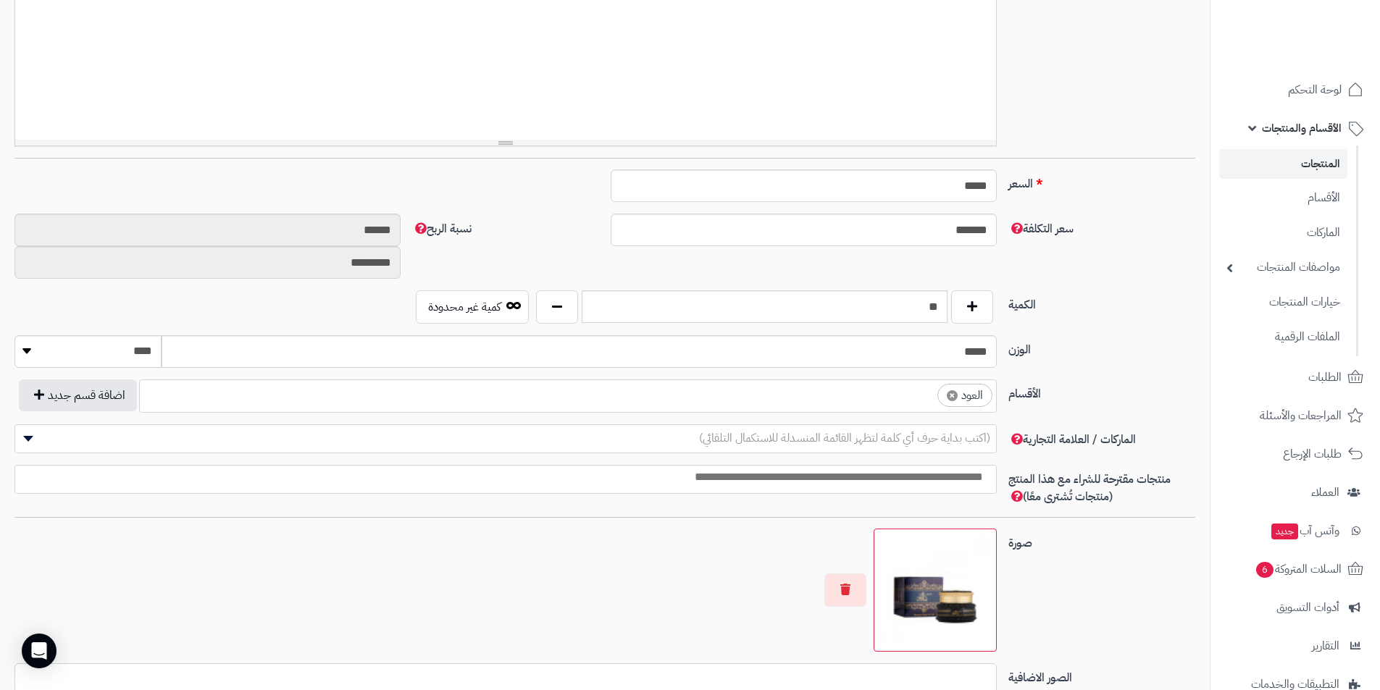
scroll to position [435, 0]
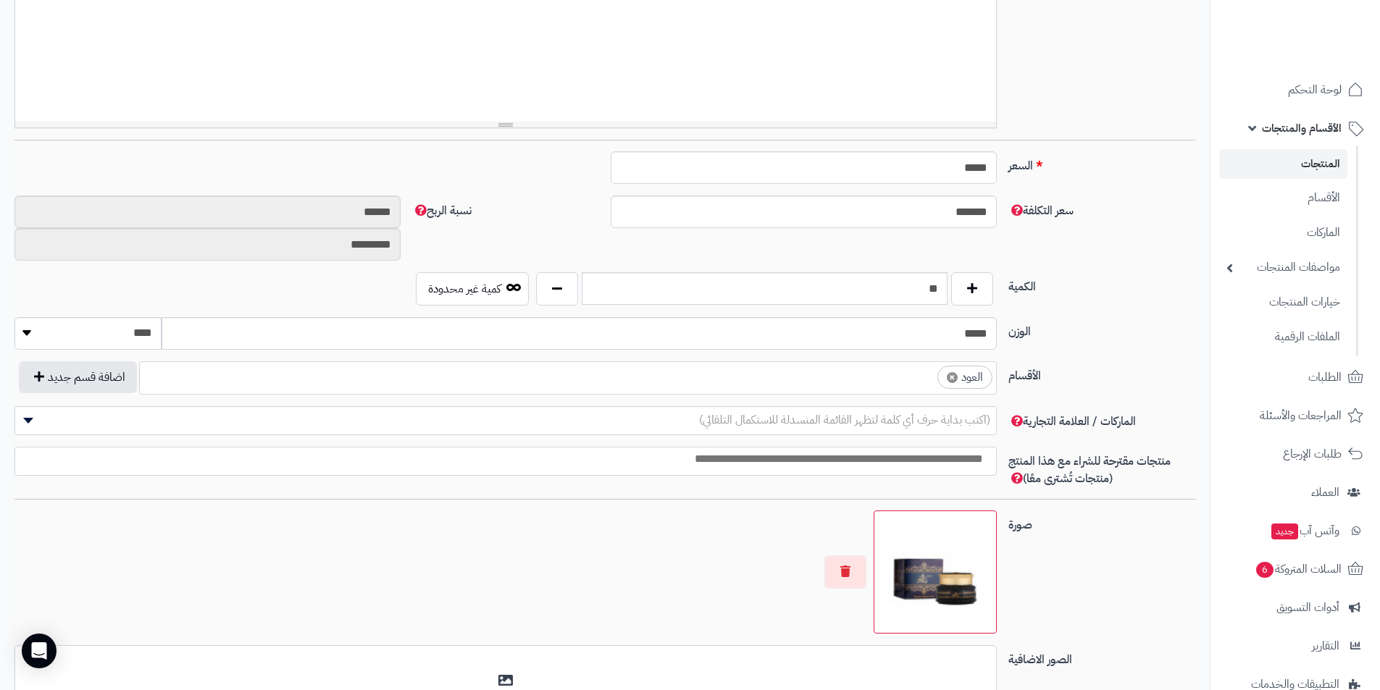
click at [859, 391] on span "× العود" at bounding box center [568, 379] width 858 height 34
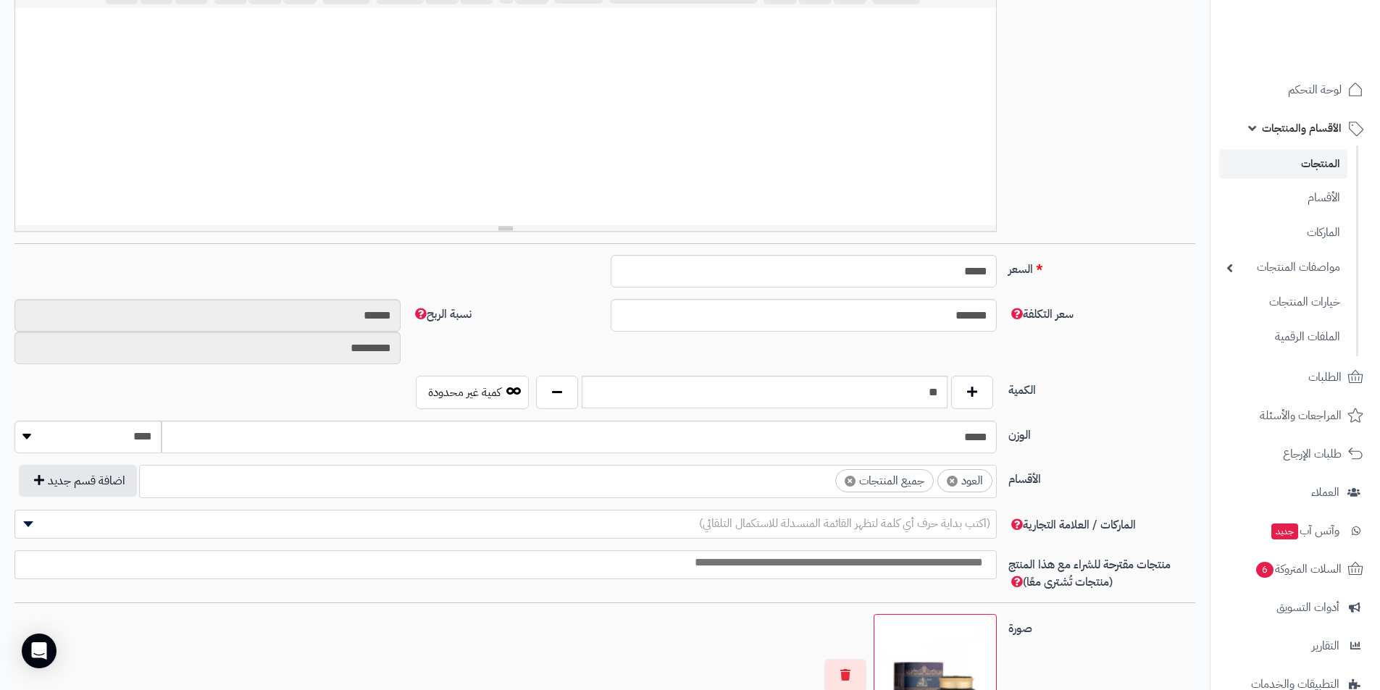
scroll to position [0, 0]
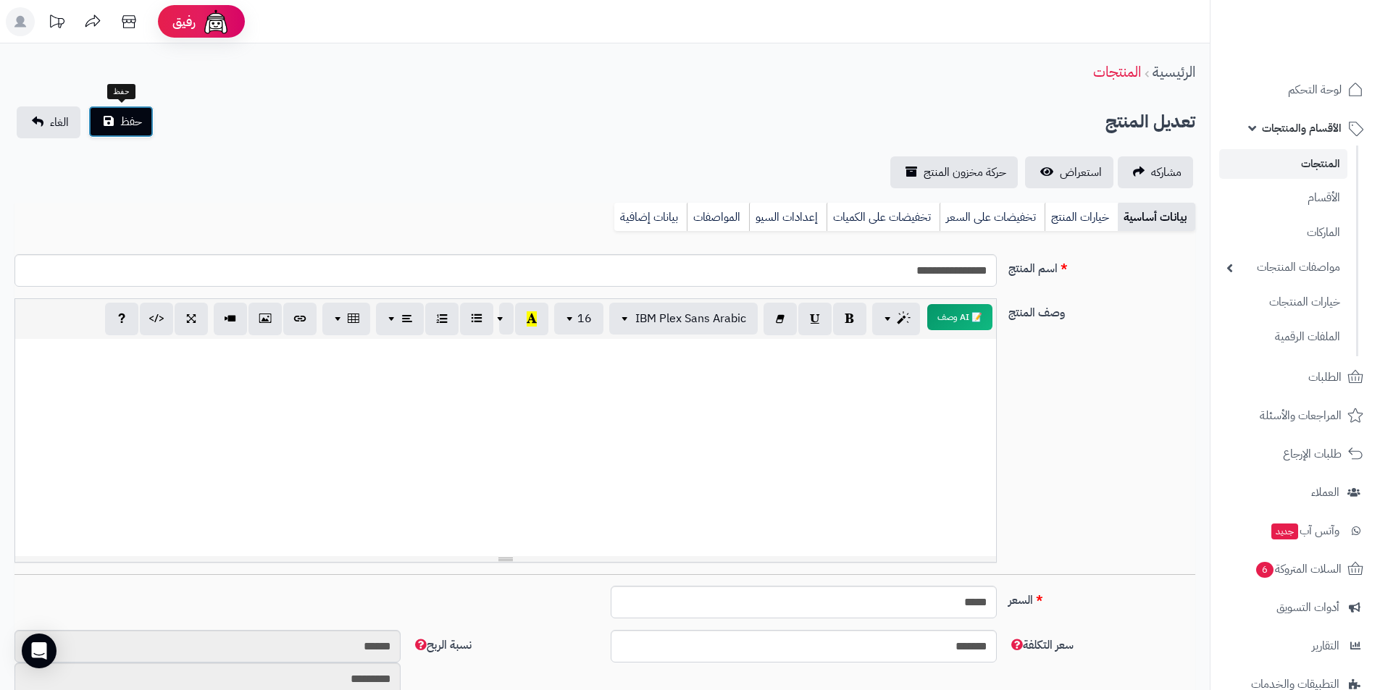
click at [138, 127] on span "حفظ" at bounding box center [131, 121] width 22 height 17
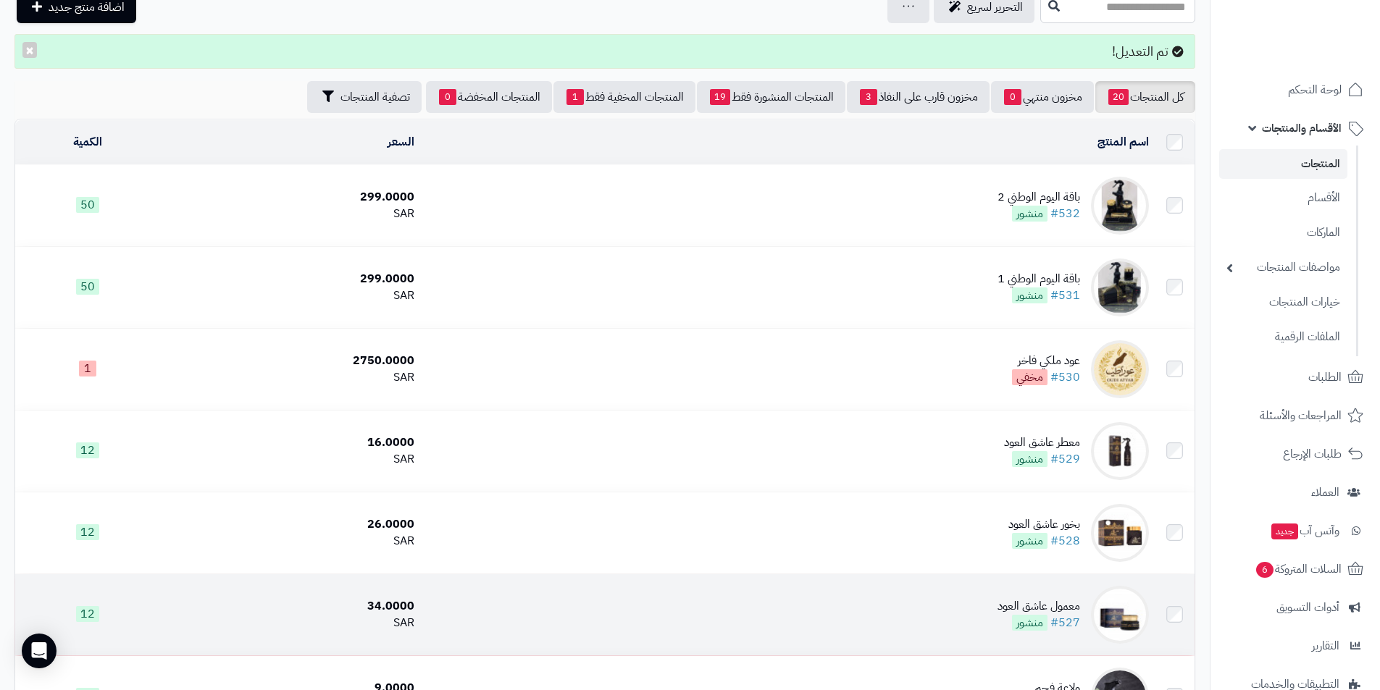
scroll to position [145, 0]
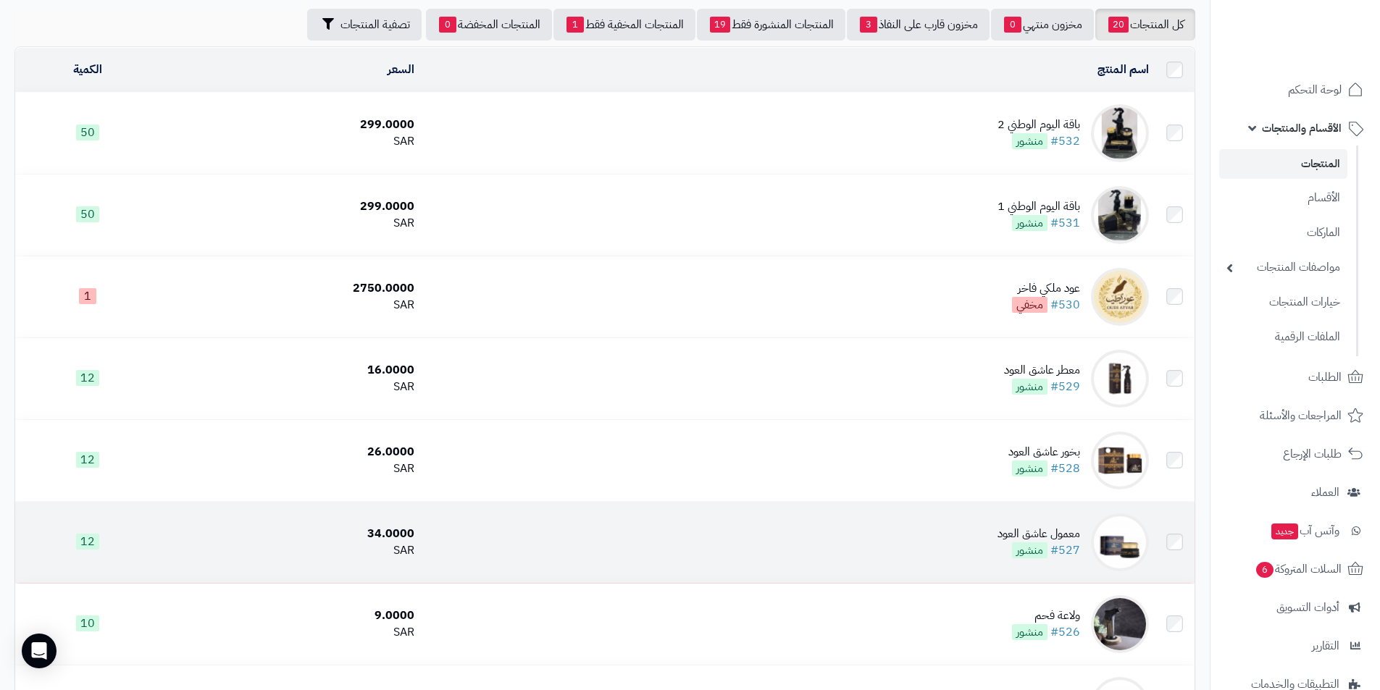
click at [744, 560] on td "معمول عاشق العود #527 منشور" at bounding box center [787, 542] width 735 height 81
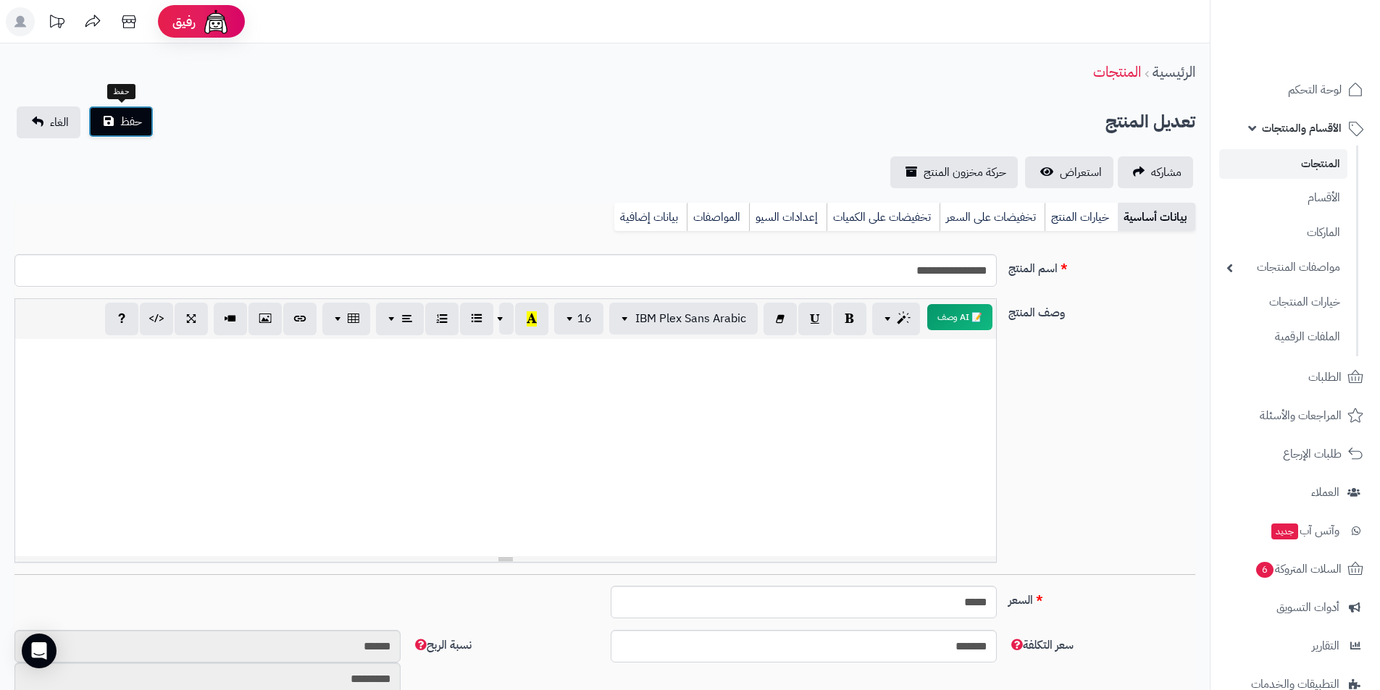
click at [129, 130] on span "حفظ" at bounding box center [131, 121] width 22 height 17
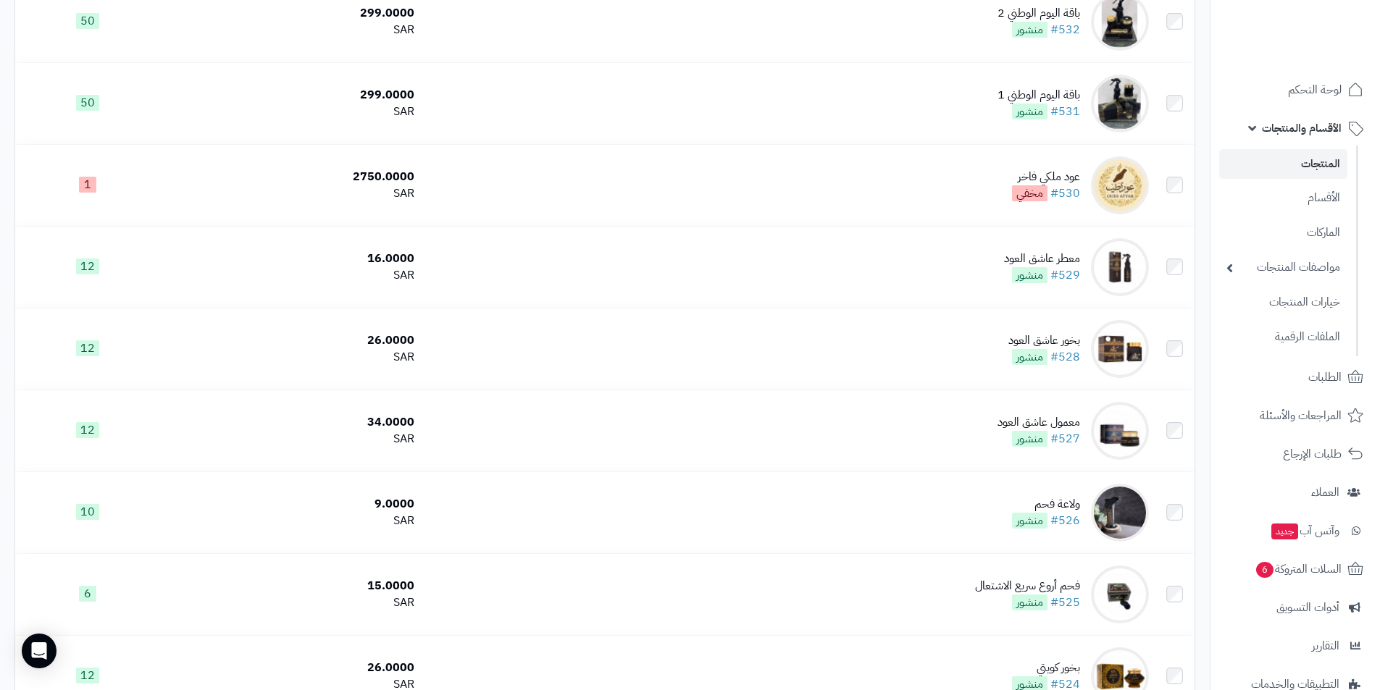
scroll to position [290, 0]
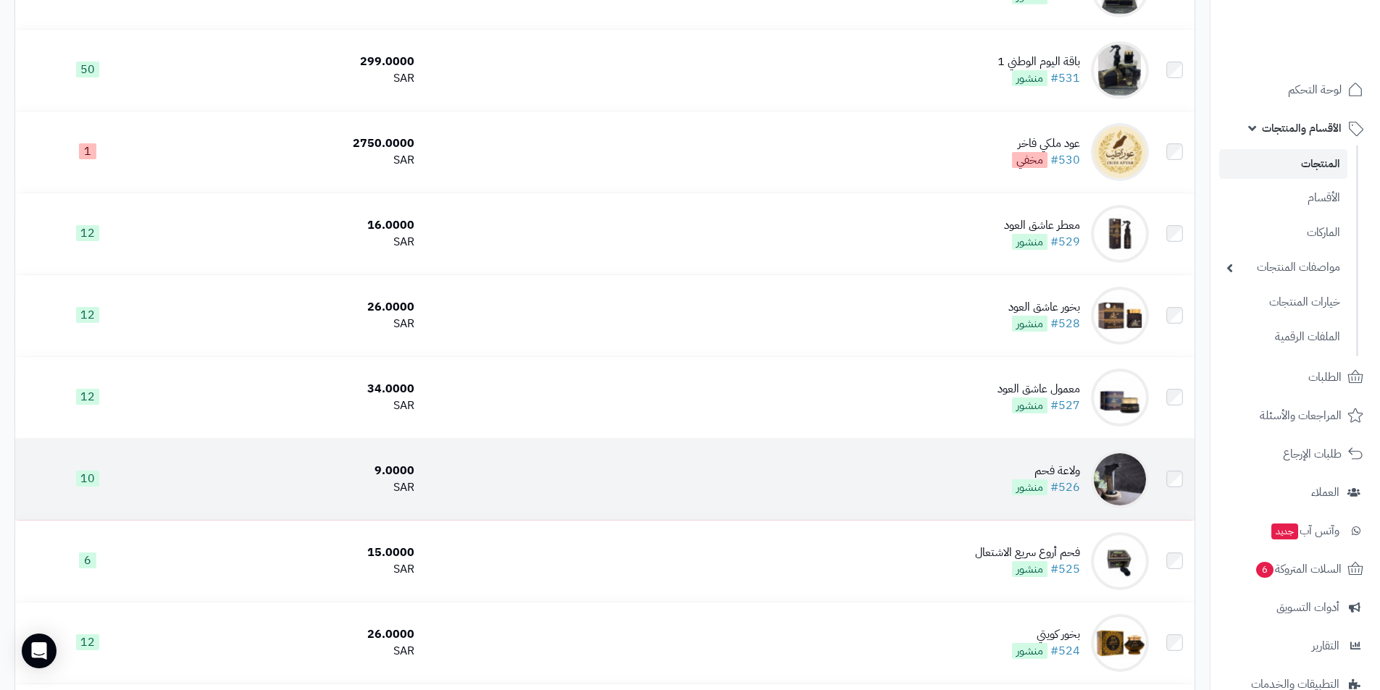
click at [901, 475] on td "ولاعة فحم #526 منشور" at bounding box center [787, 479] width 735 height 81
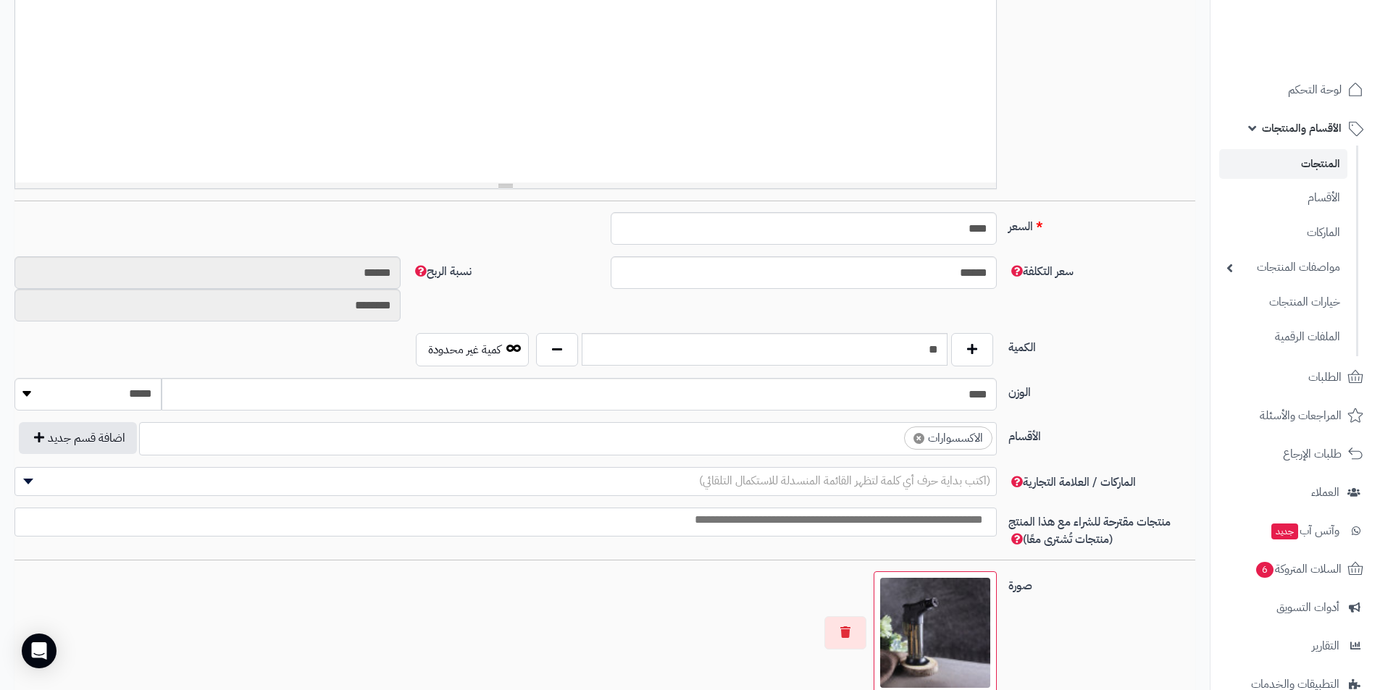
scroll to position [435, 0]
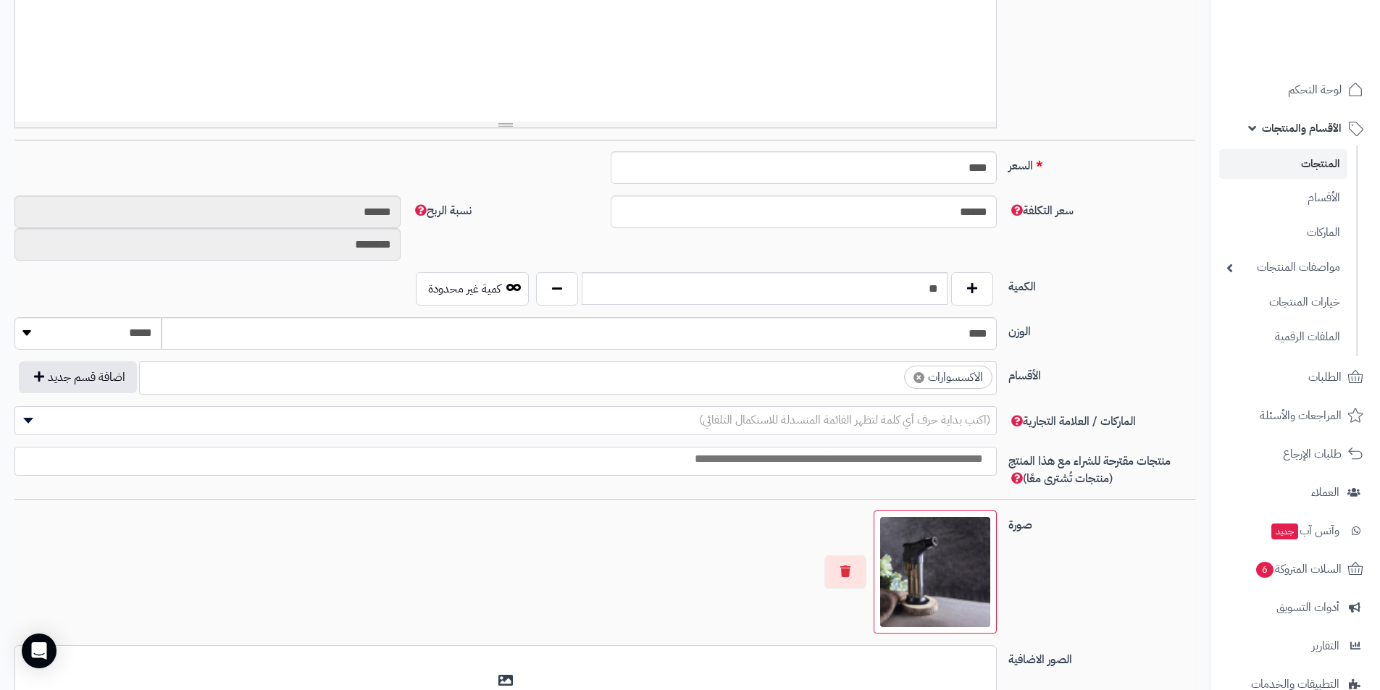
click at [869, 380] on ul "× الاكسسوارات" at bounding box center [568, 376] width 856 height 28
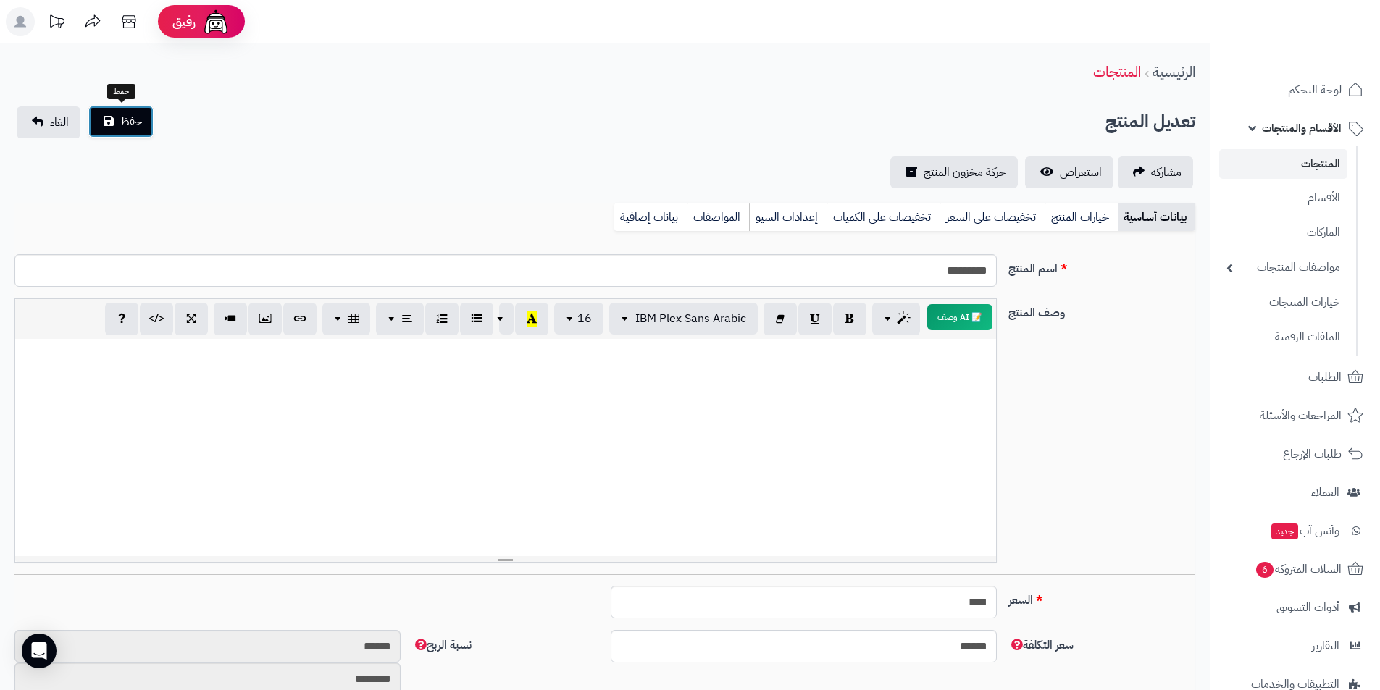
click at [108, 128] on button "حفظ" at bounding box center [120, 122] width 65 height 32
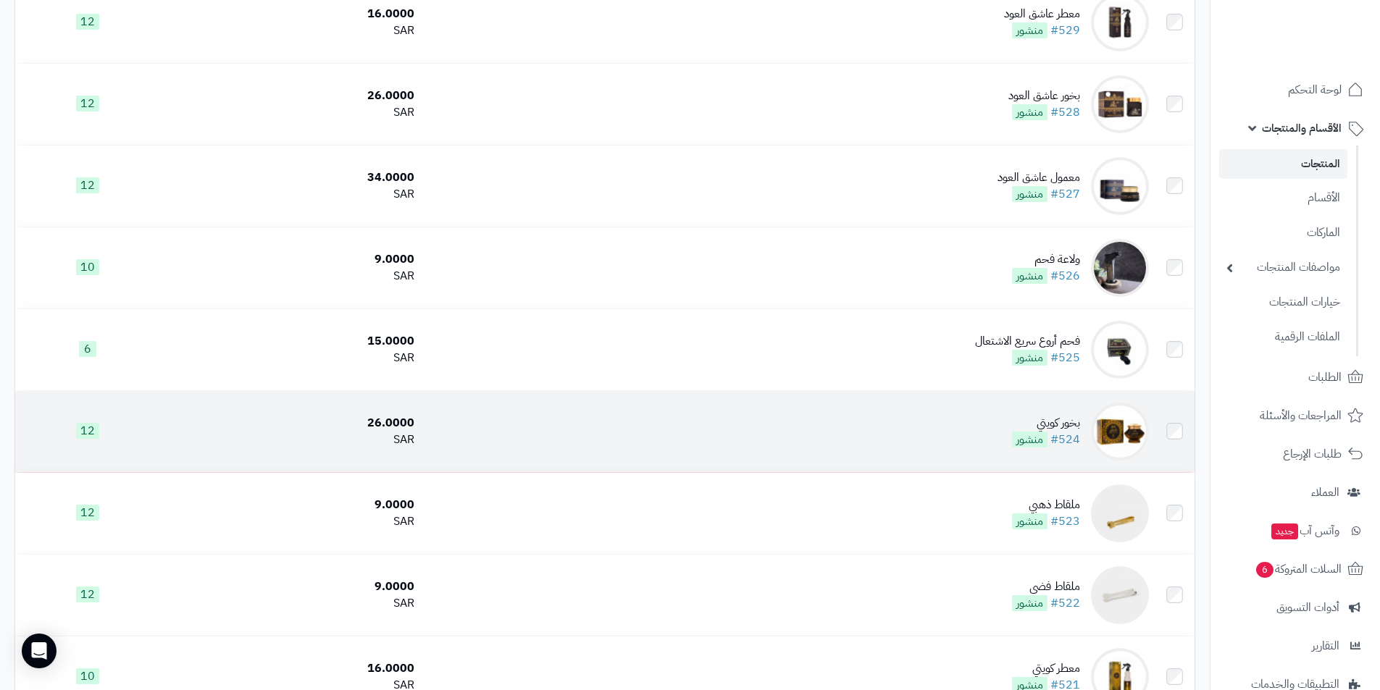
scroll to position [507, 0]
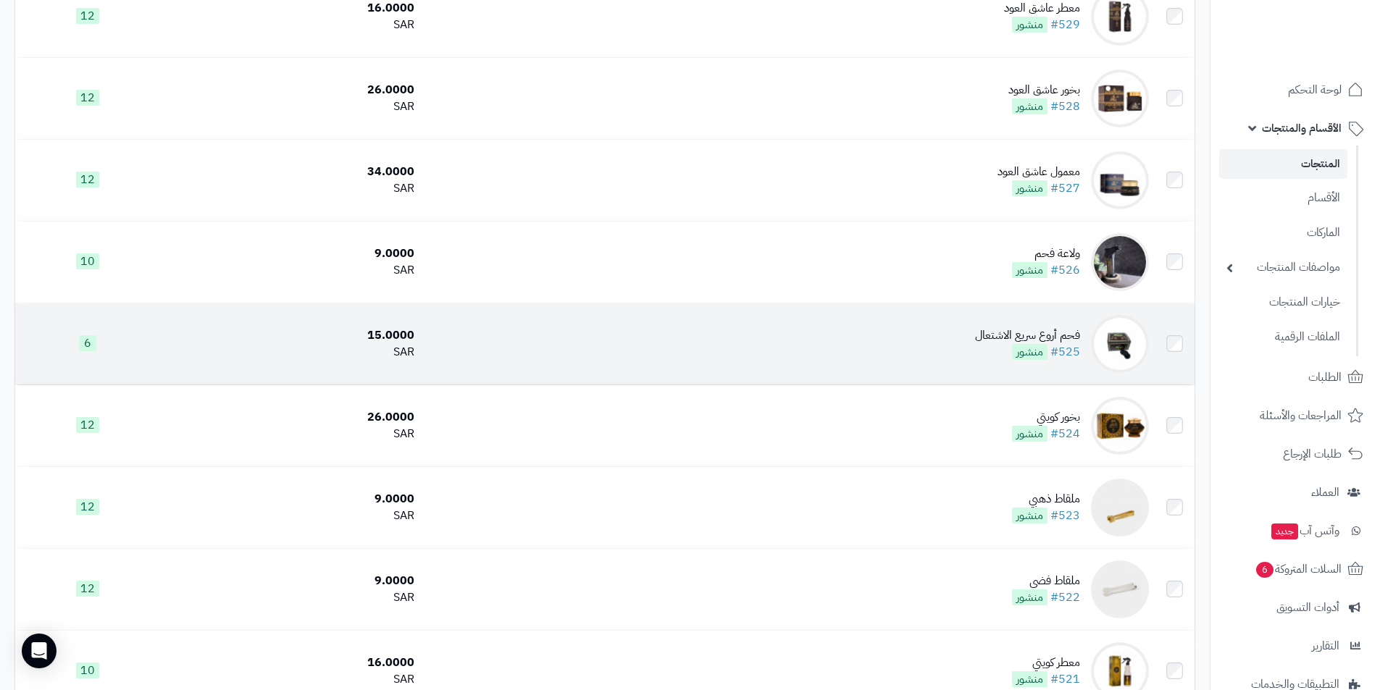
click at [858, 340] on td "فحم أروع سريع الاشتعال #525 منشور" at bounding box center [787, 344] width 735 height 81
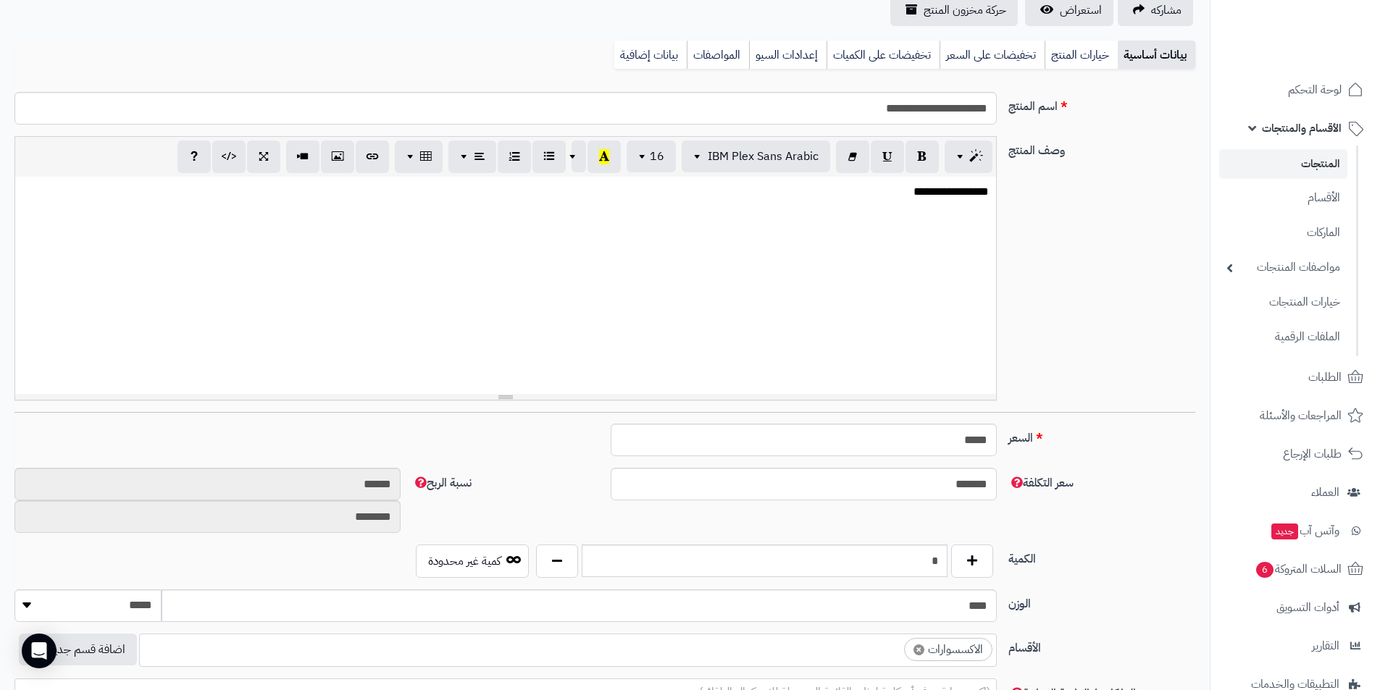
scroll to position [435, 0]
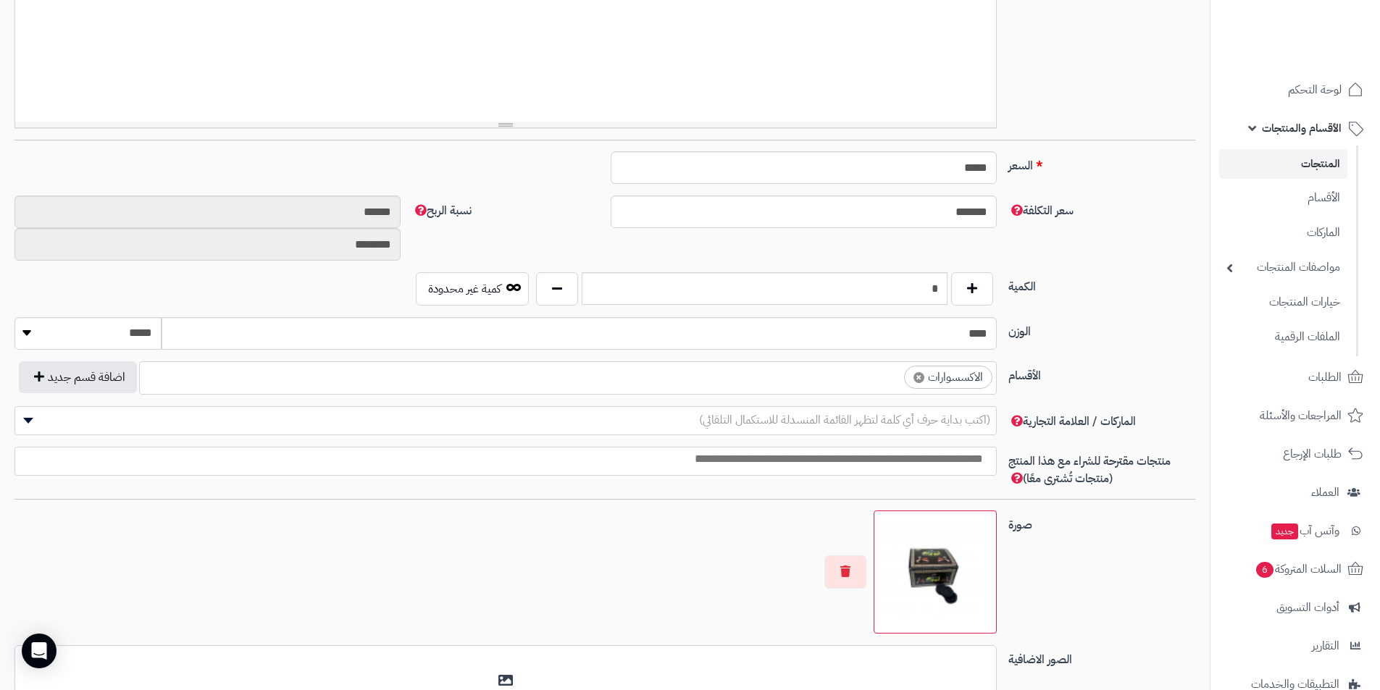
click at [819, 372] on ul "× الاكسسوارات" at bounding box center [568, 376] width 856 height 28
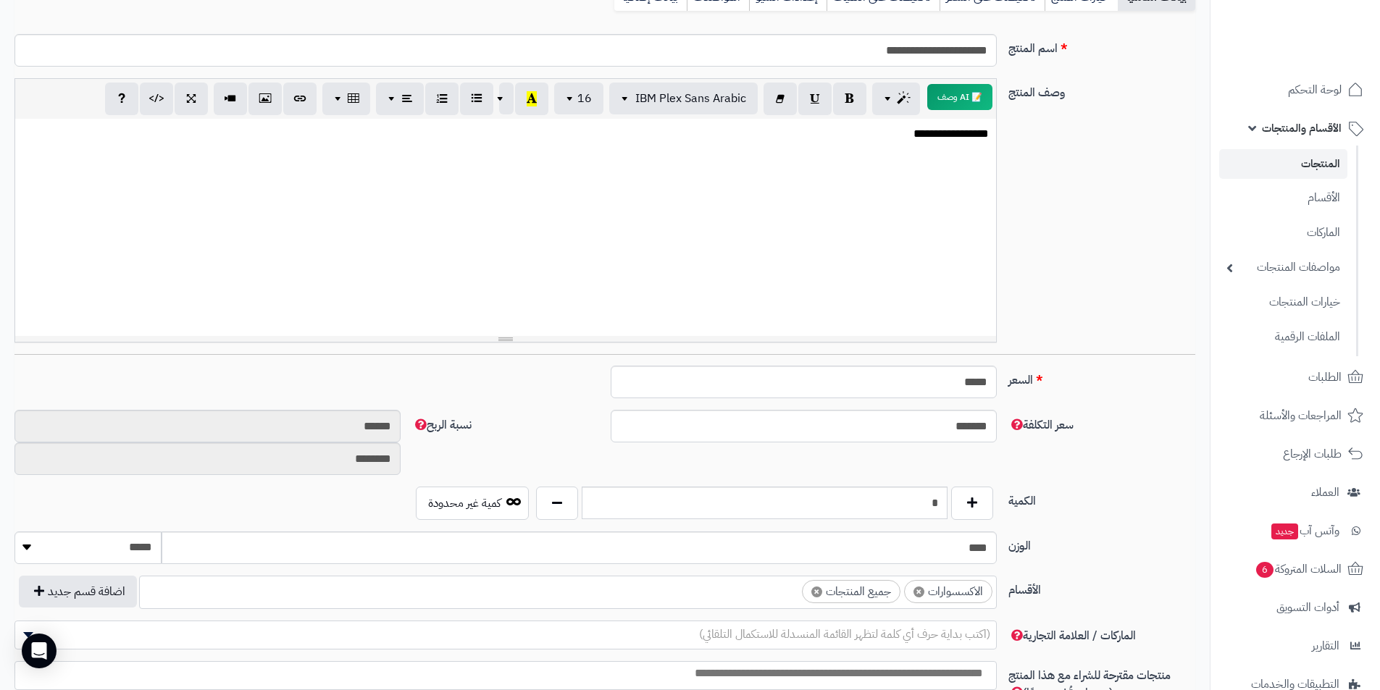
scroll to position [0, 0]
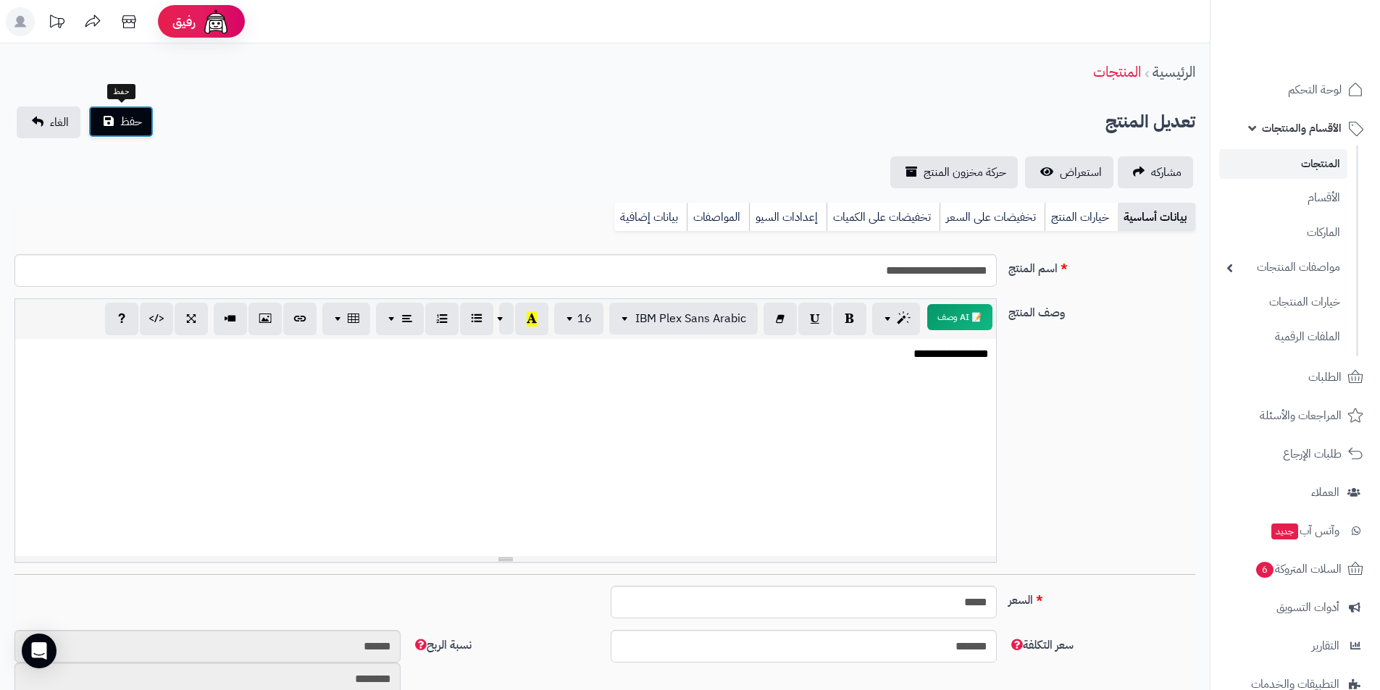
click at [101, 112] on button "حفظ" at bounding box center [120, 122] width 65 height 32
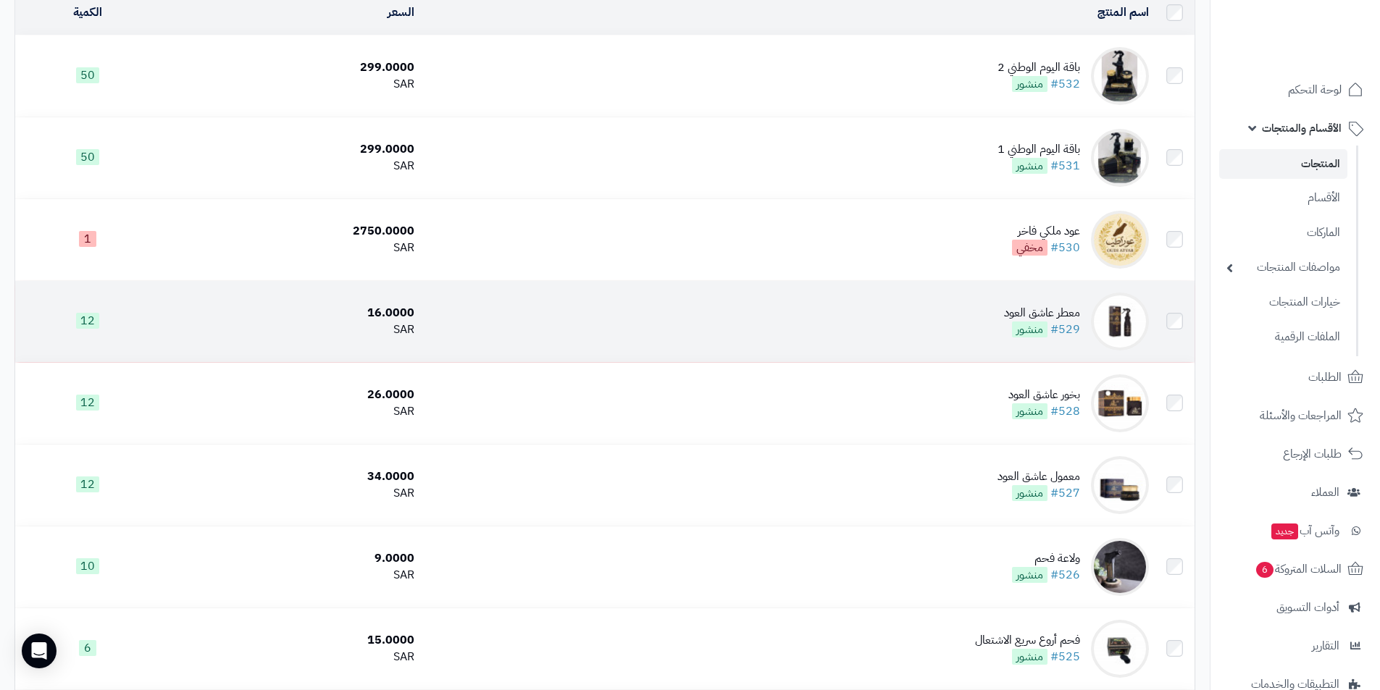
scroll to position [435, 0]
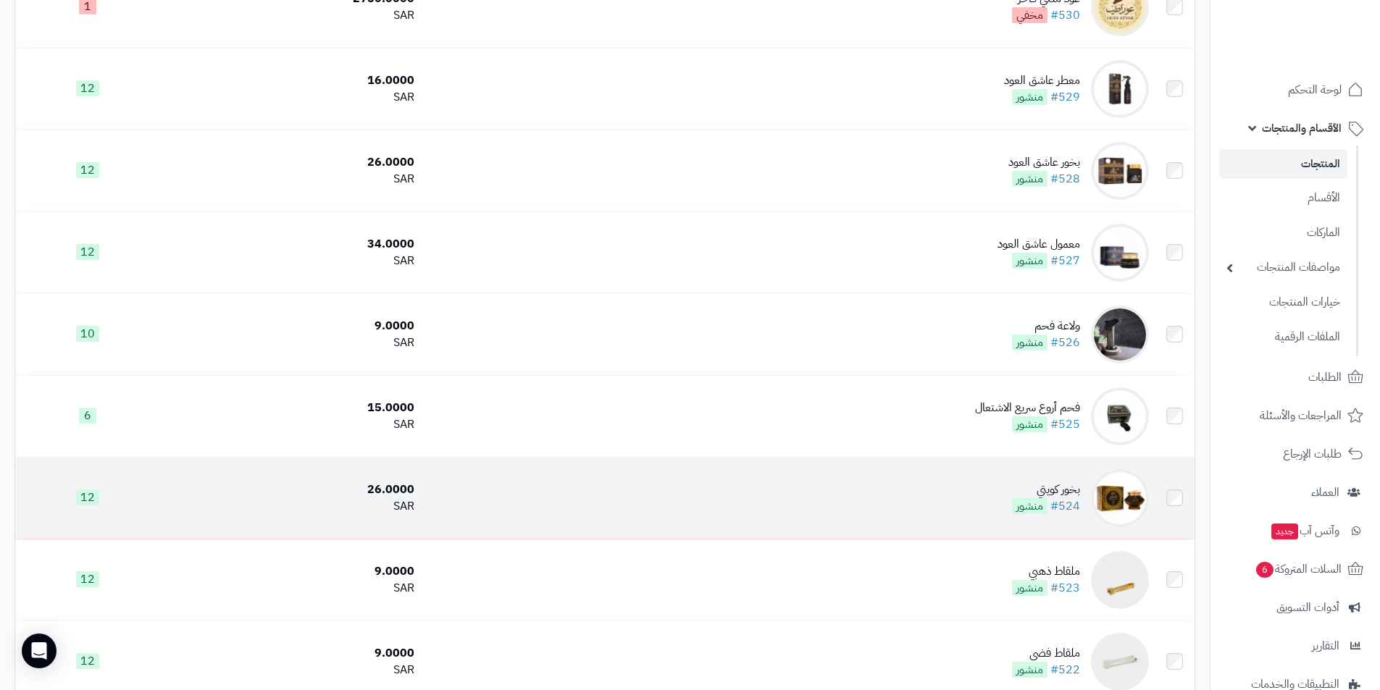
click at [928, 514] on td "بخور كويتي #524 منشور" at bounding box center [787, 498] width 735 height 81
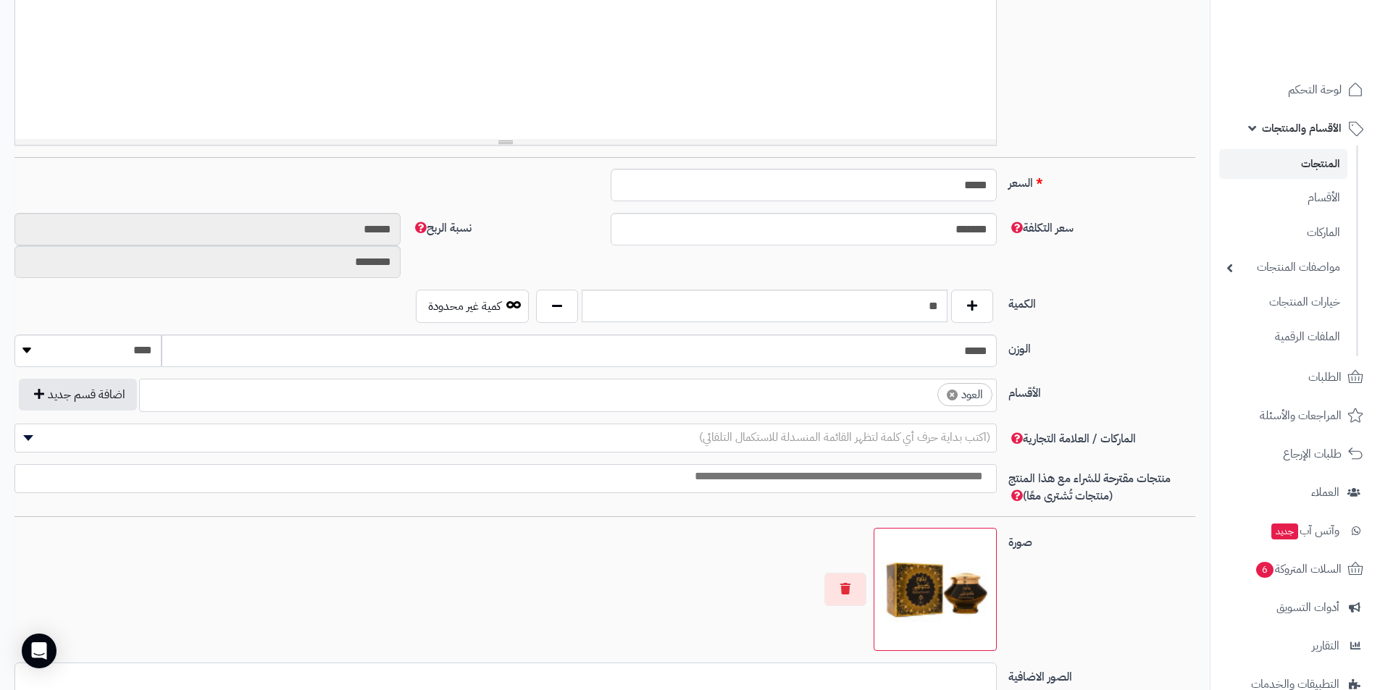
scroll to position [435, 0]
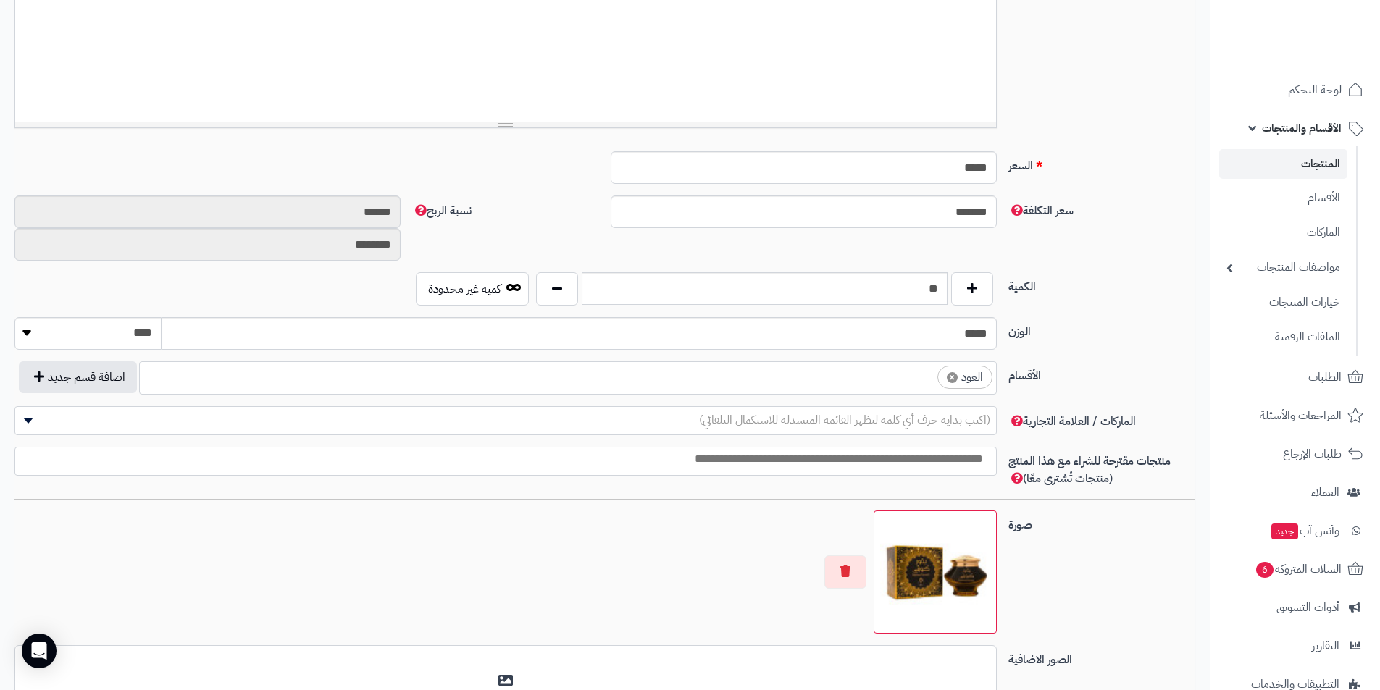
click at [882, 384] on ul "× العود" at bounding box center [568, 376] width 856 height 28
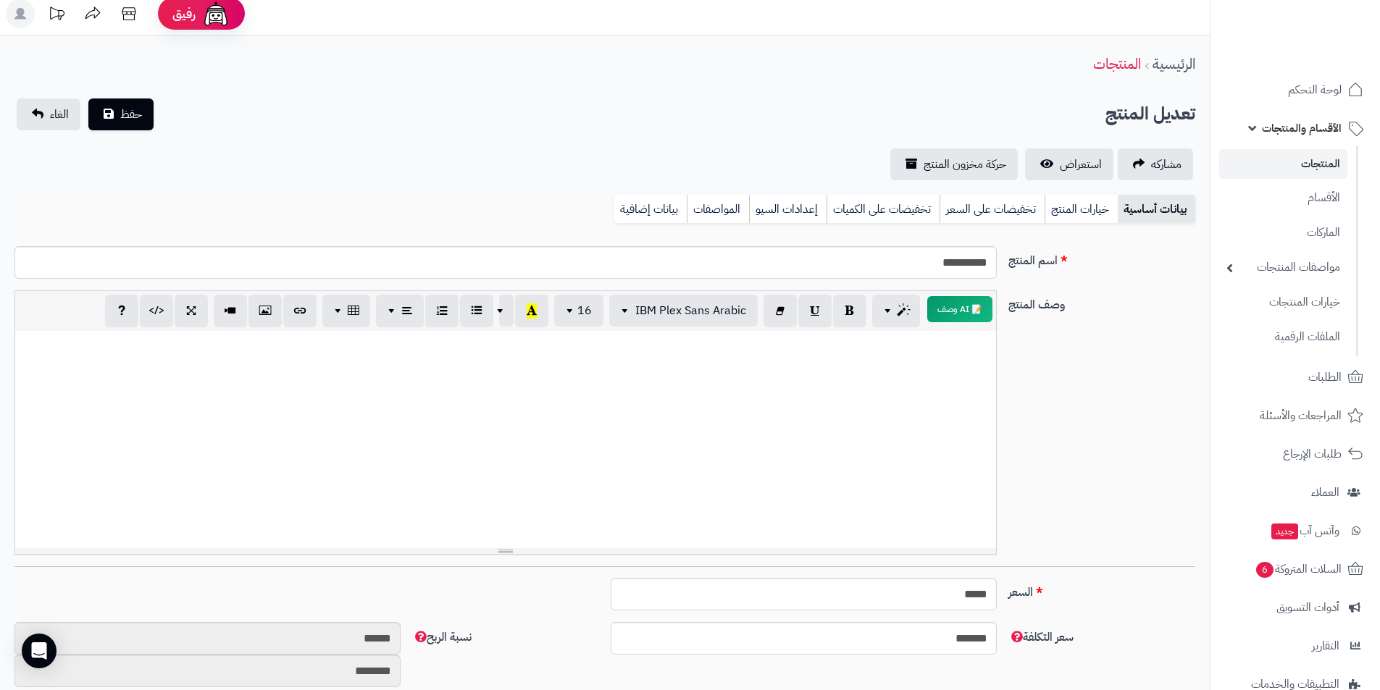
scroll to position [0, 0]
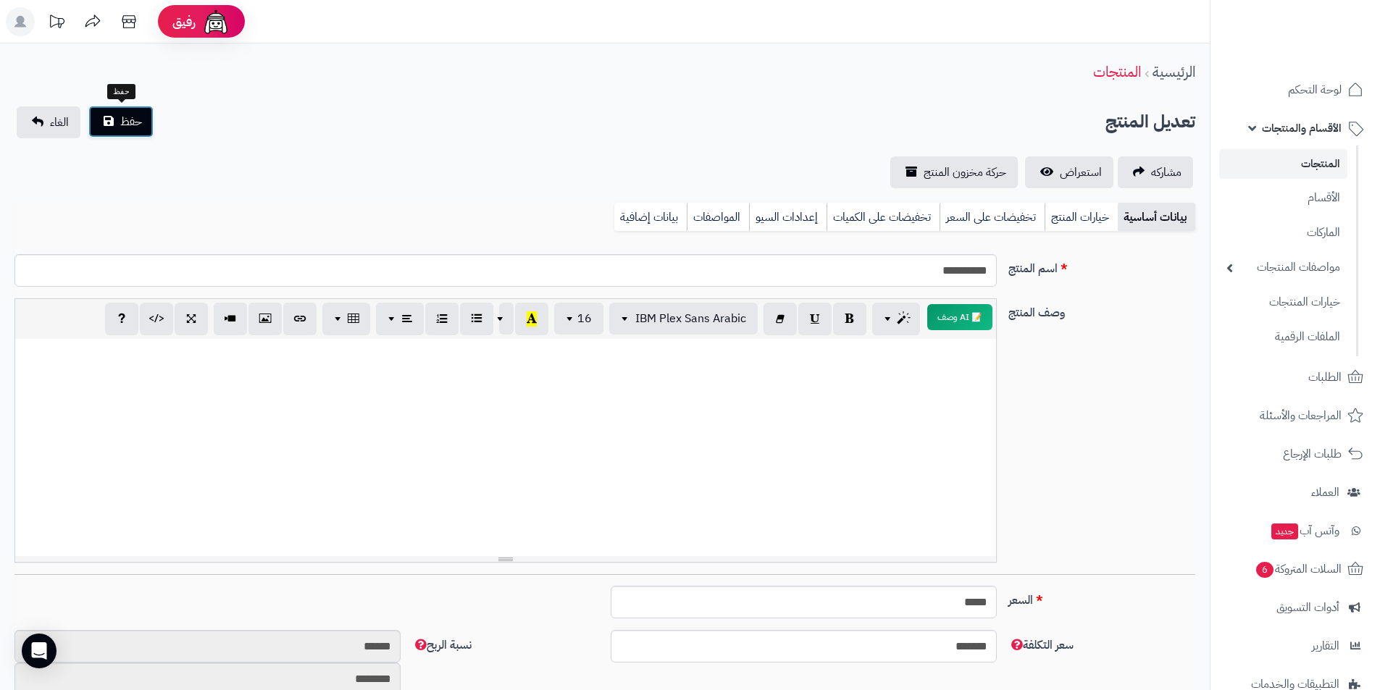
click at [143, 133] on button "حفظ" at bounding box center [120, 122] width 65 height 32
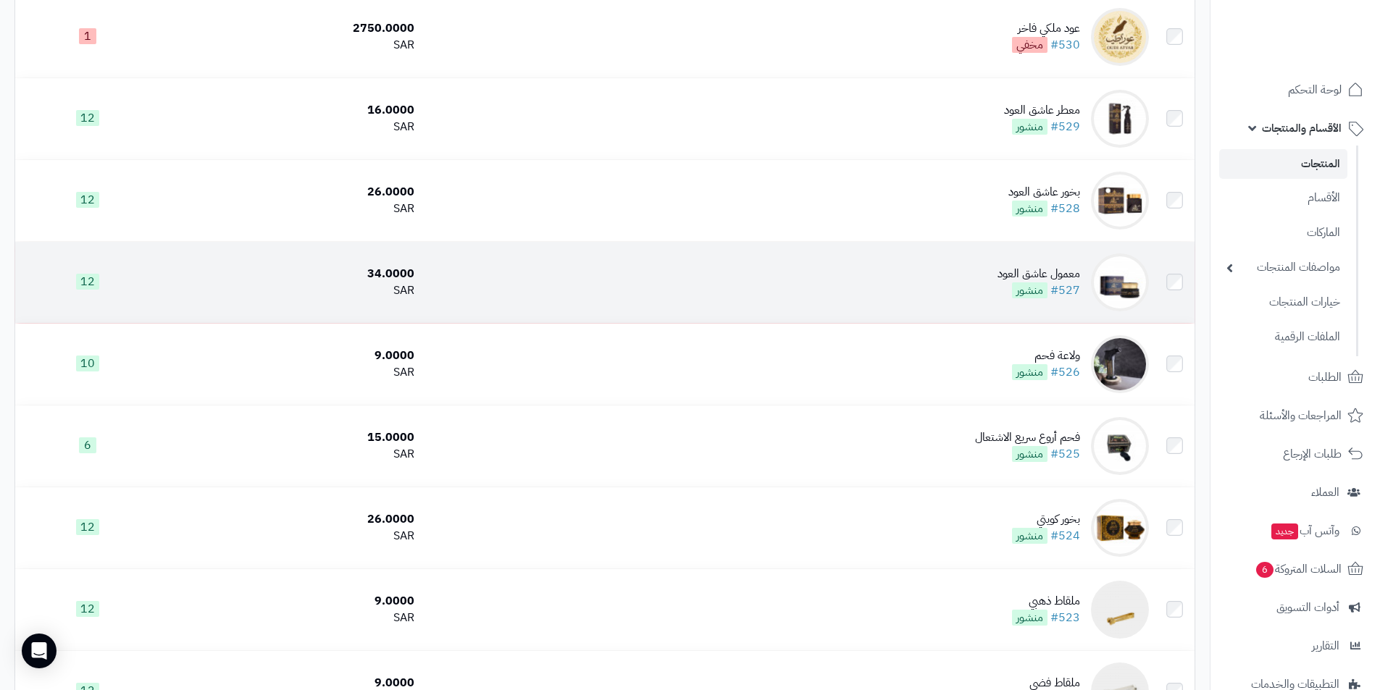
scroll to position [435, 0]
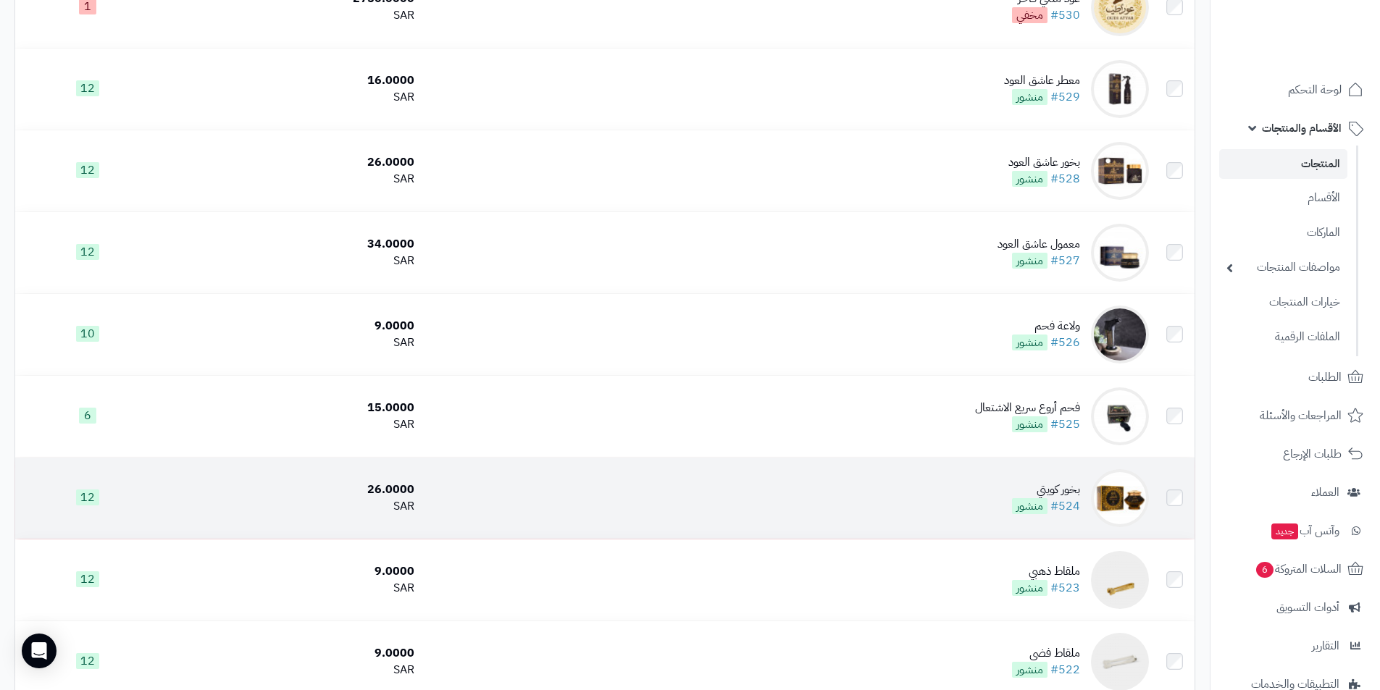
click at [995, 490] on td "بخور كويتي #524 منشور" at bounding box center [787, 498] width 735 height 81
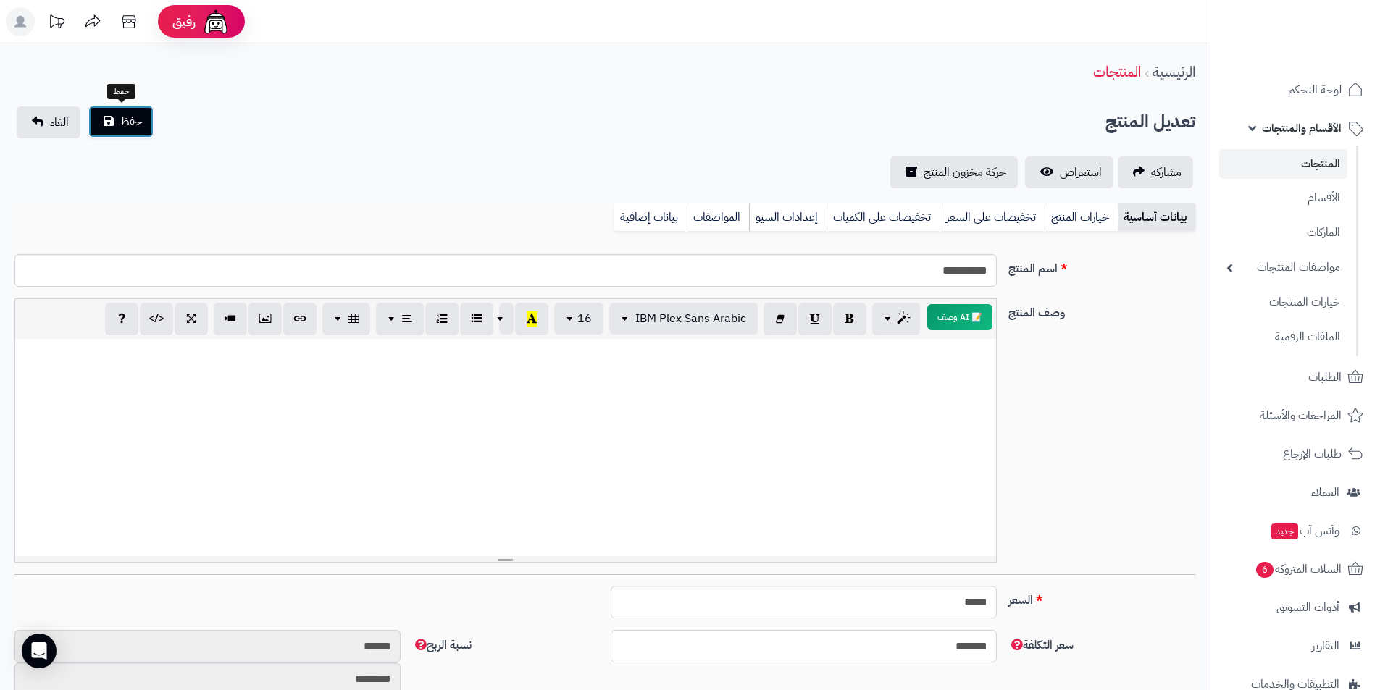
click at [133, 137] on button "حفظ" at bounding box center [120, 122] width 65 height 32
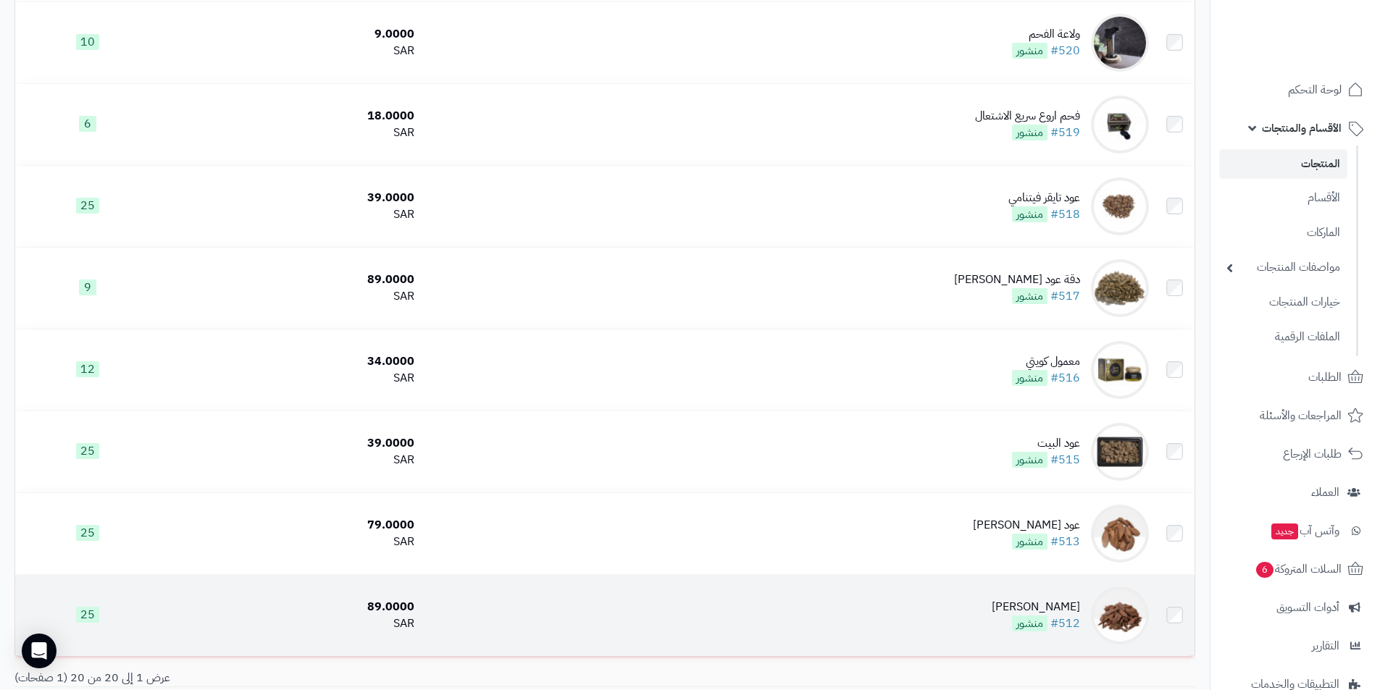
scroll to position [1326, 0]
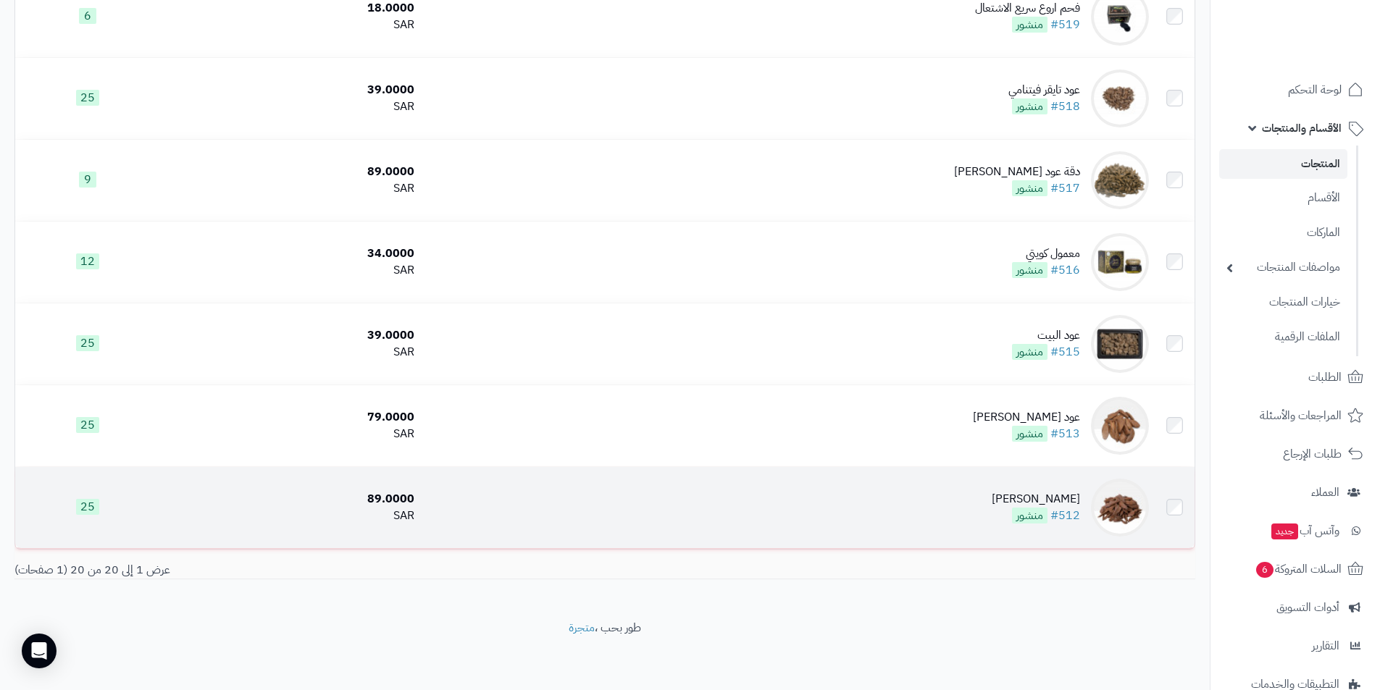
click at [735, 504] on td "عود [PERSON_NAME] #512 منشور" at bounding box center [787, 507] width 735 height 81
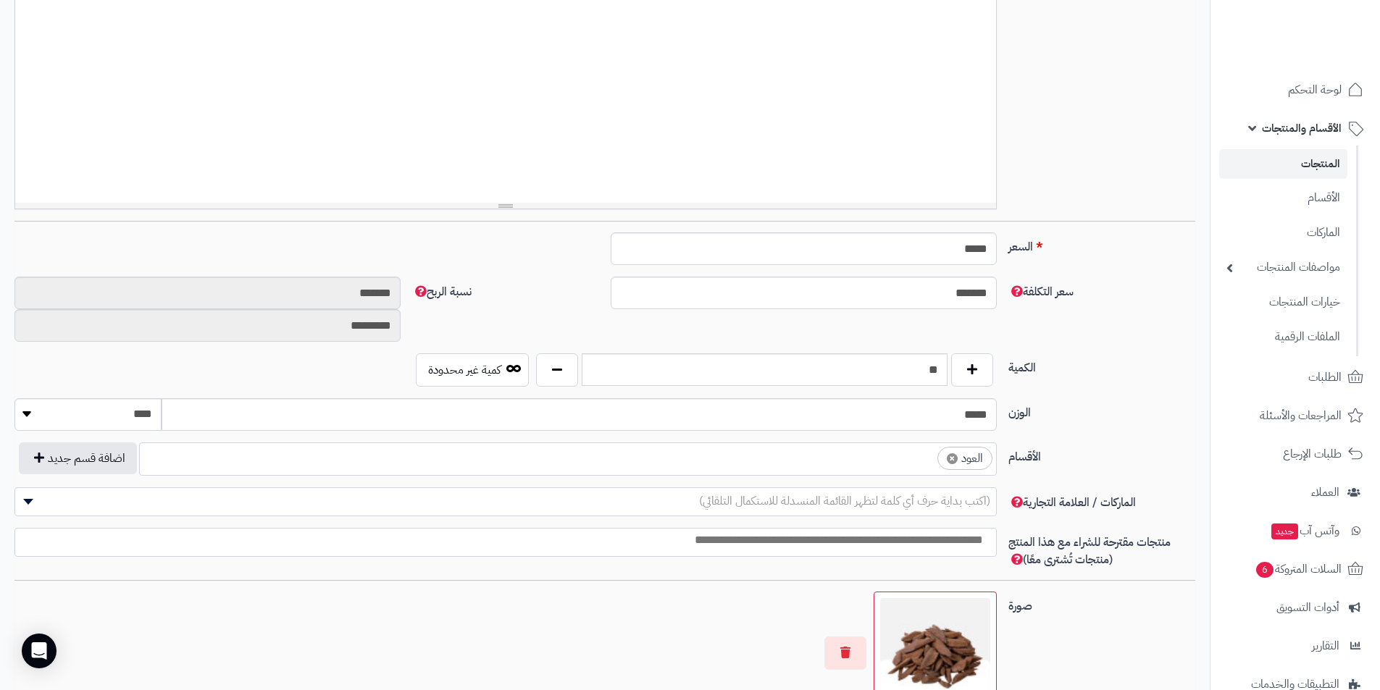
scroll to position [580, 0]
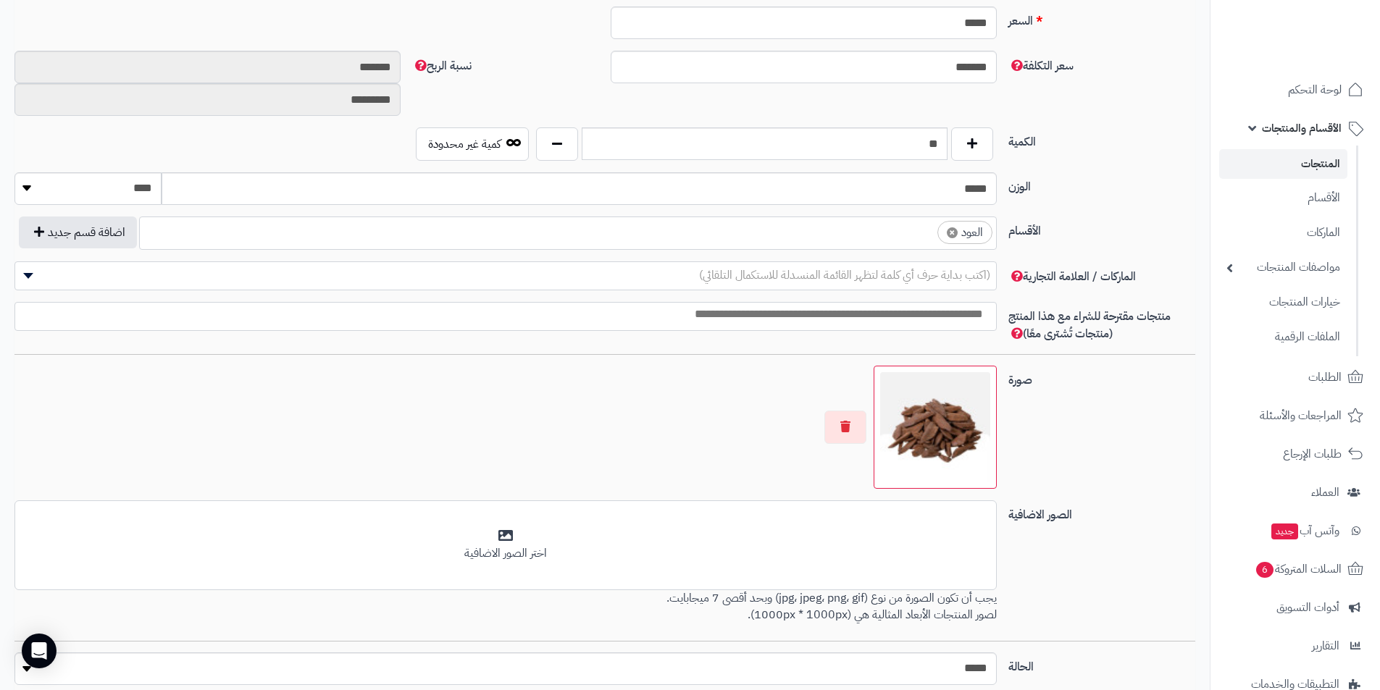
click at [848, 235] on ul "× العود" at bounding box center [568, 231] width 856 height 28
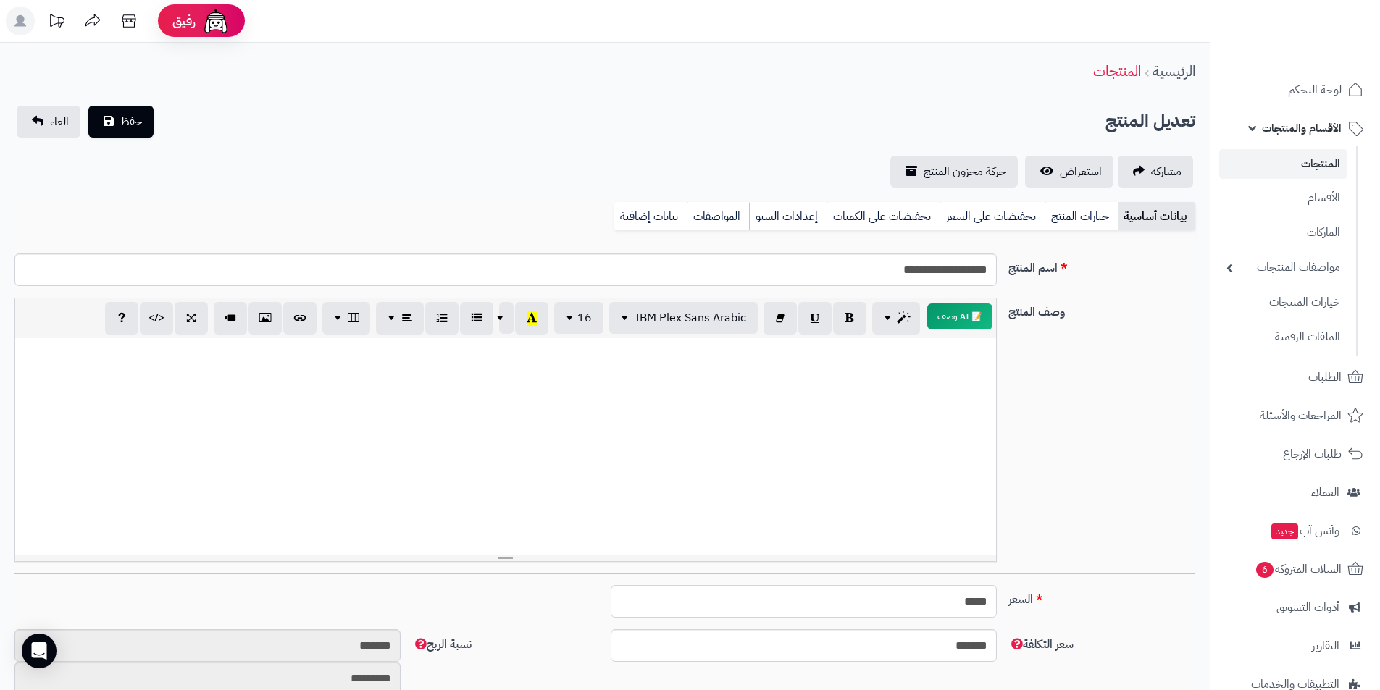
scroll to position [0, 0]
click at [120, 102] on div "**********" at bounding box center [605, 680] width 1210 height 1274
click at [122, 114] on span "حفظ" at bounding box center [131, 121] width 22 height 17
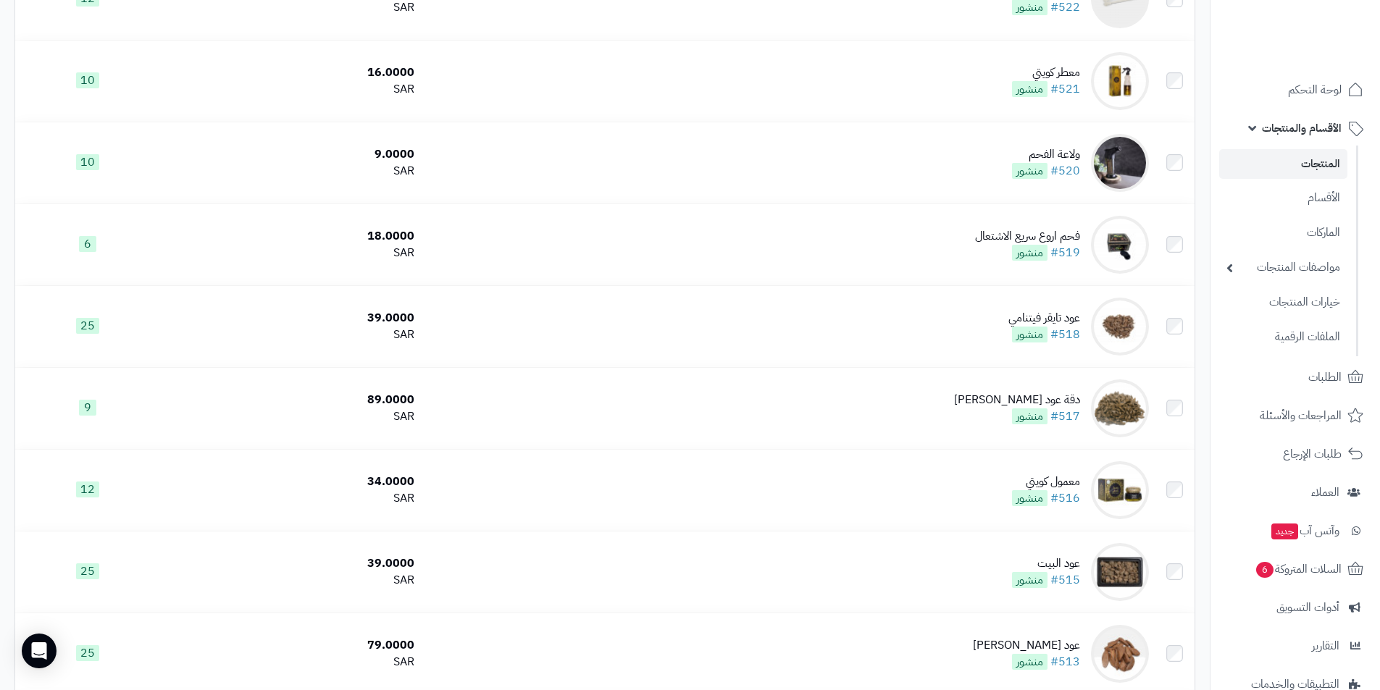
scroll to position [1326, 0]
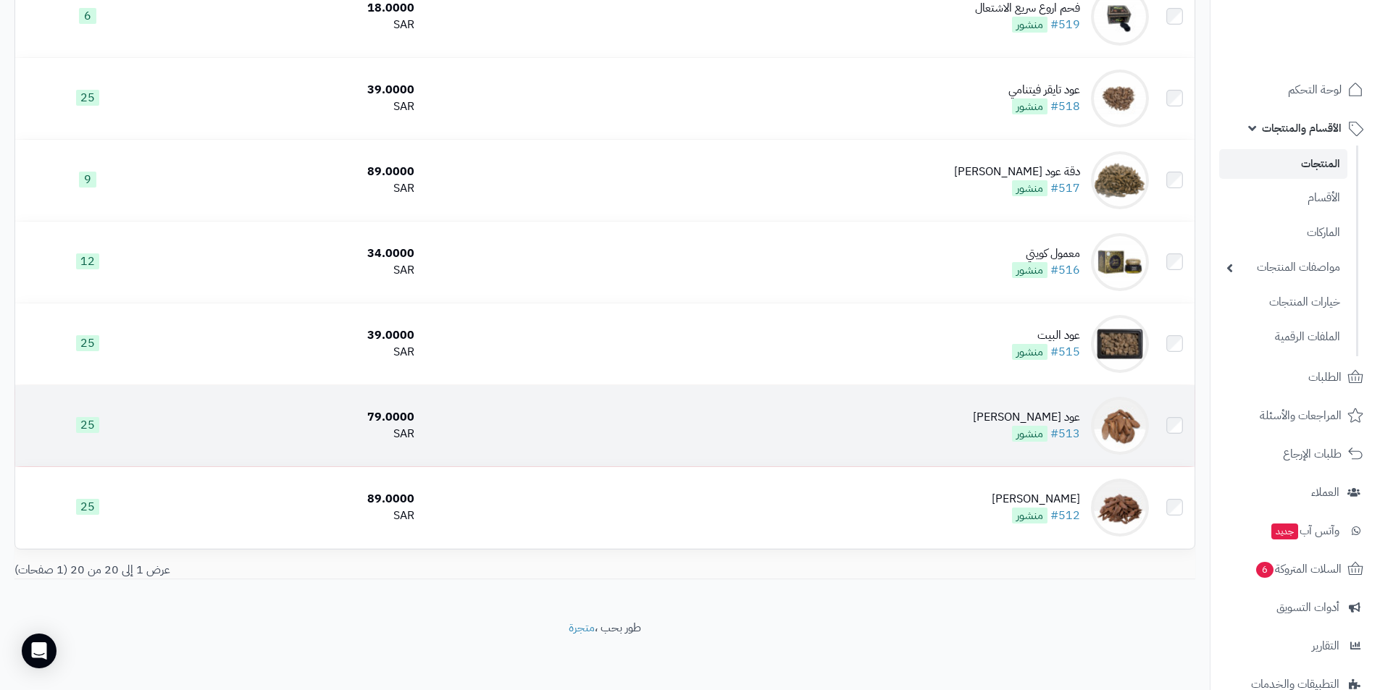
click at [890, 430] on td "عود [PERSON_NAME] سوبر #513 منشور" at bounding box center [787, 425] width 735 height 81
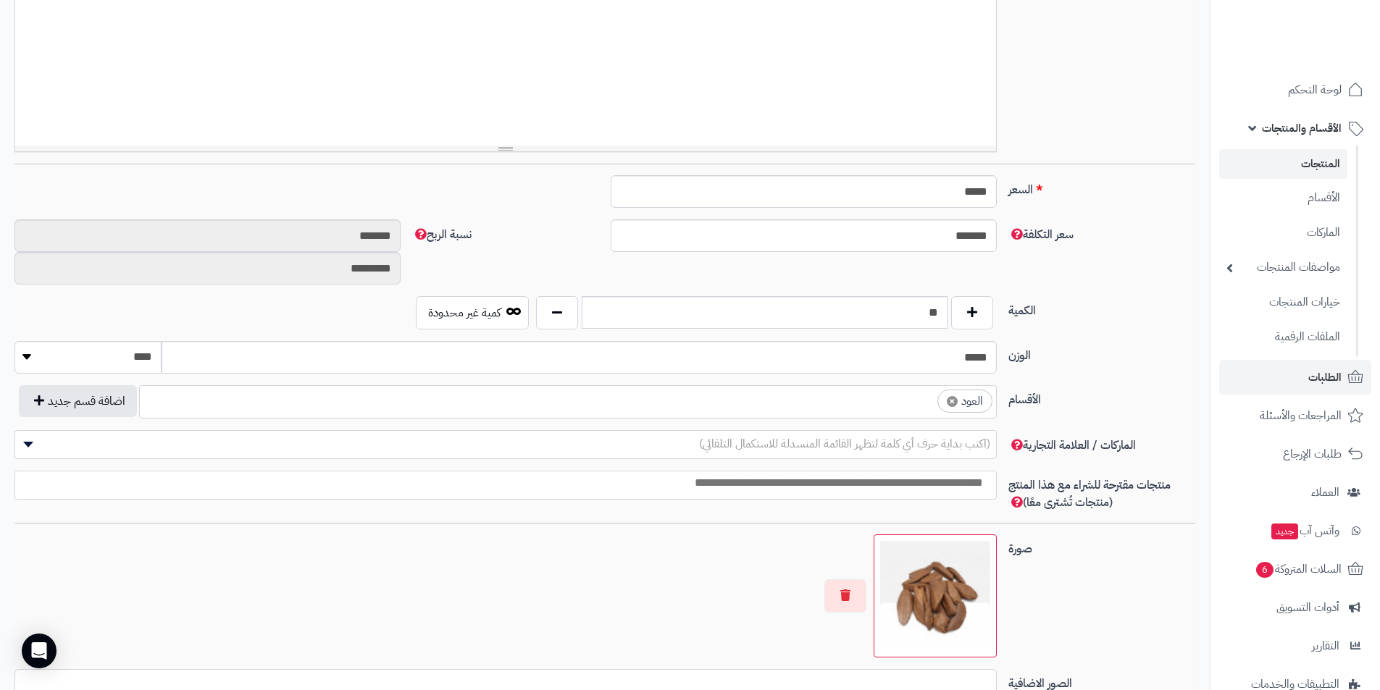
scroll to position [410, 0]
click at [875, 404] on ul "× العود" at bounding box center [568, 401] width 856 height 28
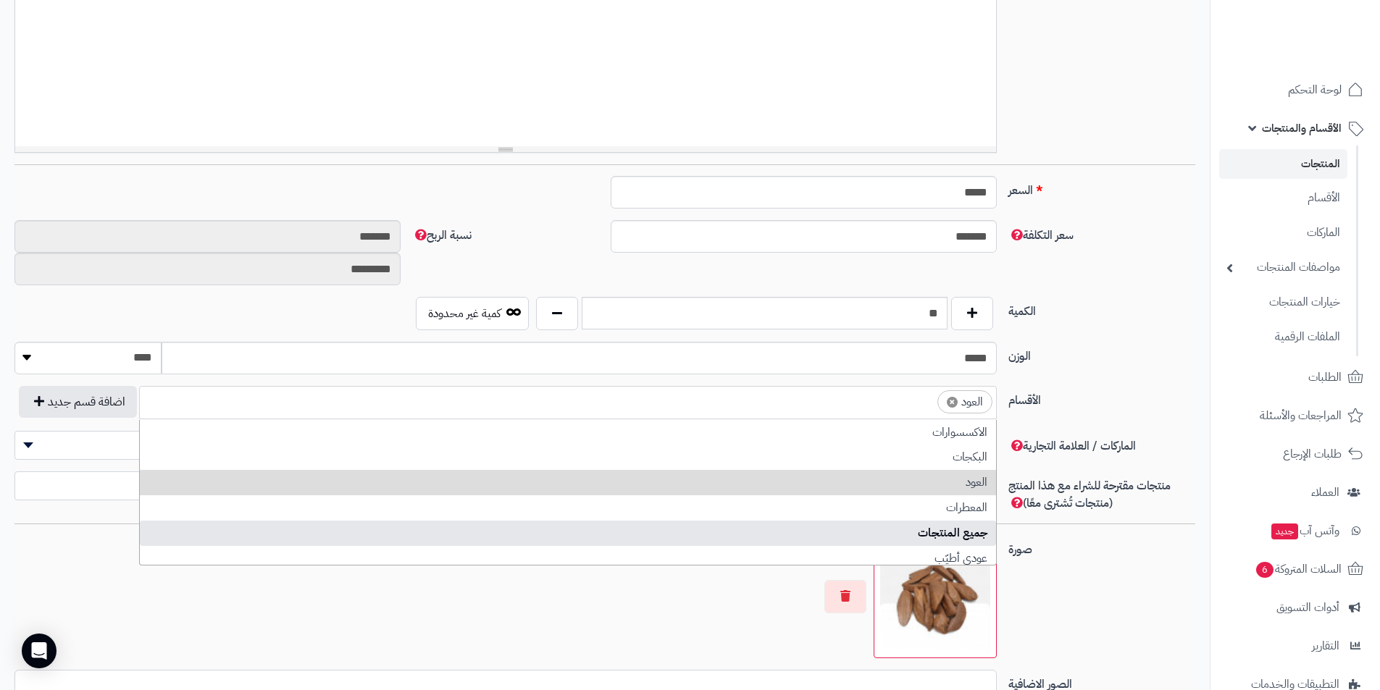
drag, startPoint x: 944, startPoint y: 516, endPoint x: 942, endPoint y: 530, distance: 14.7
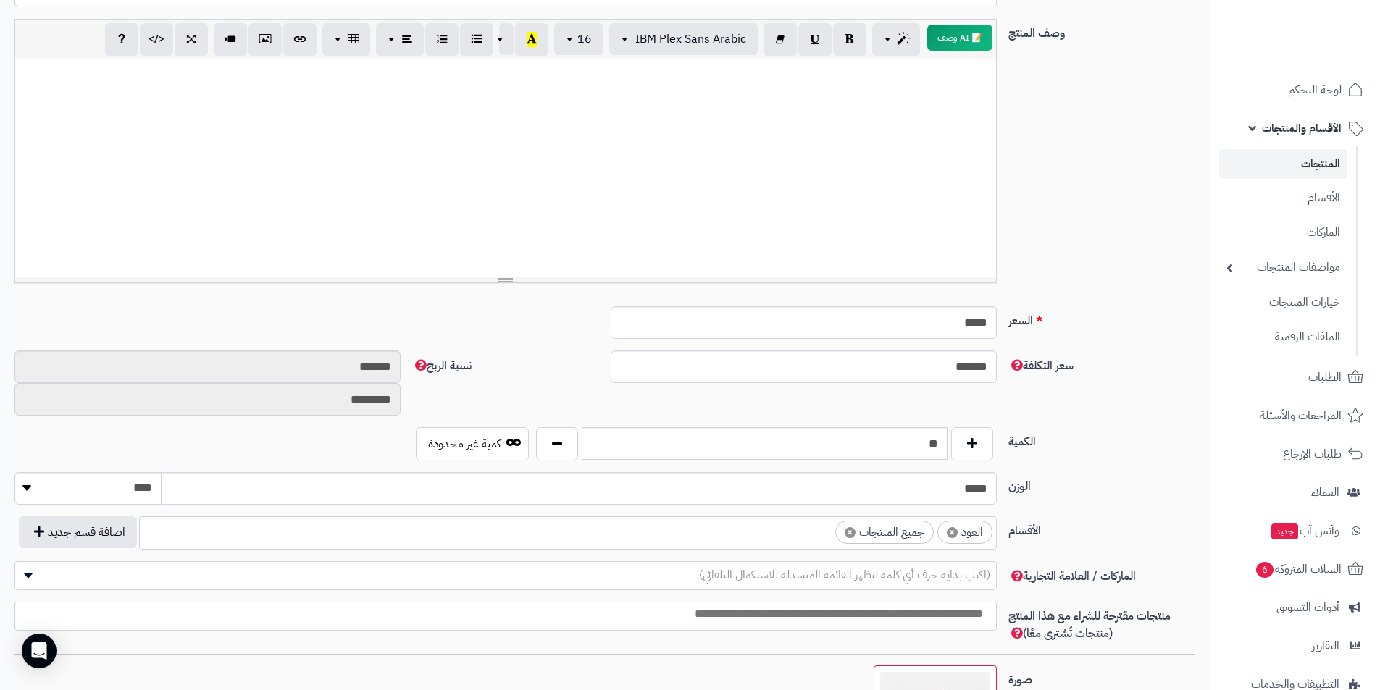
scroll to position [0, 0]
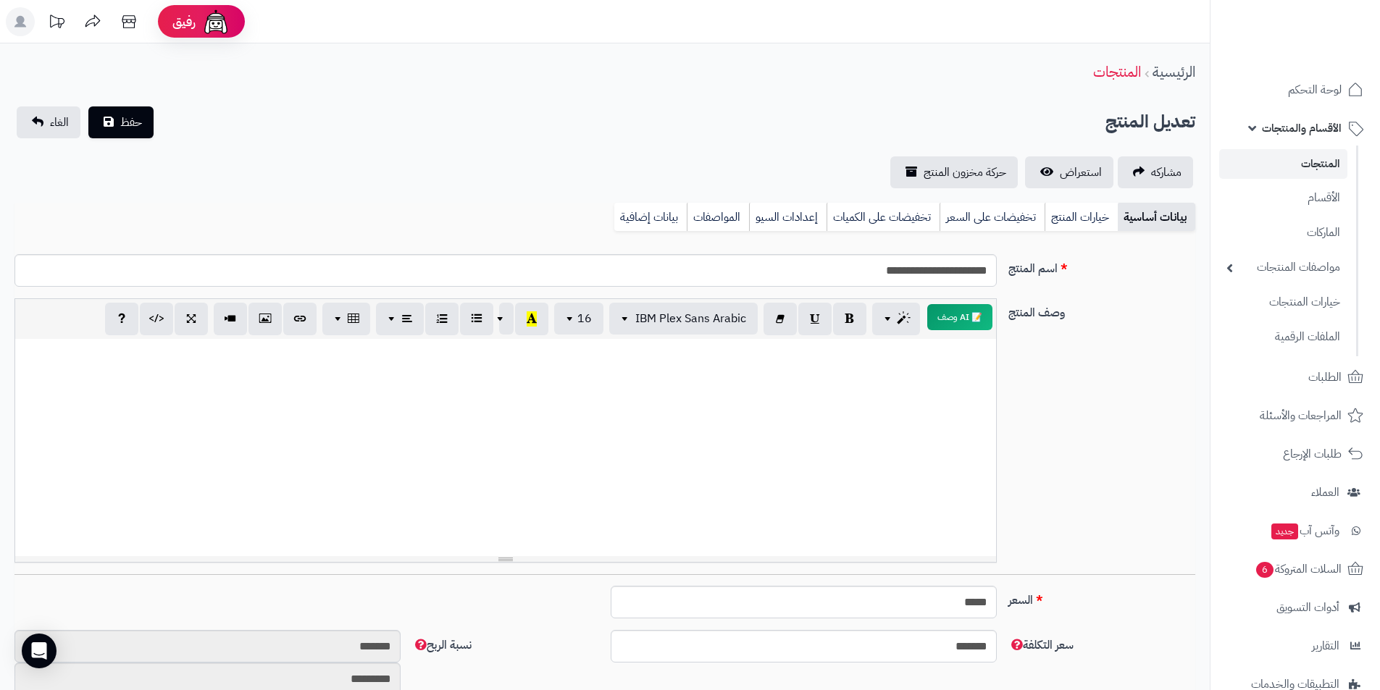
click at [137, 143] on div "**********" at bounding box center [605, 148] width 1210 height 82
click at [141, 126] on span "حفظ" at bounding box center [131, 121] width 22 height 17
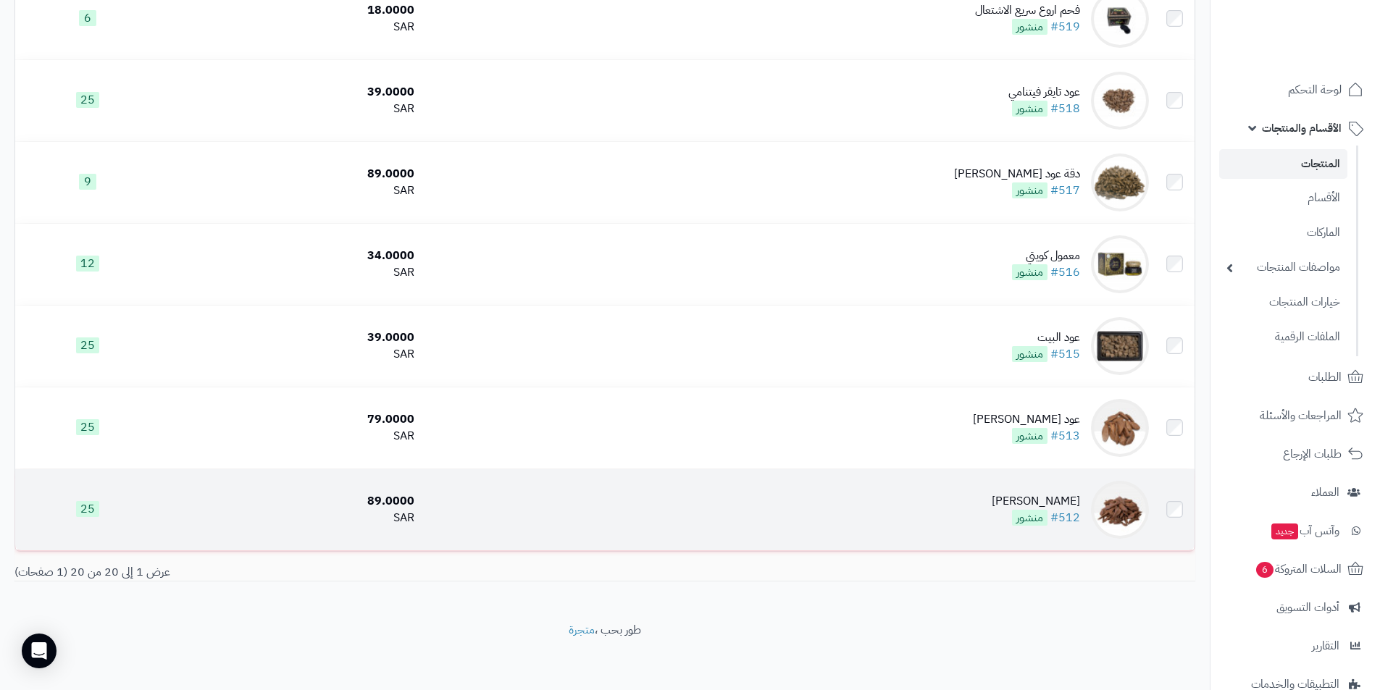
scroll to position [1326, 0]
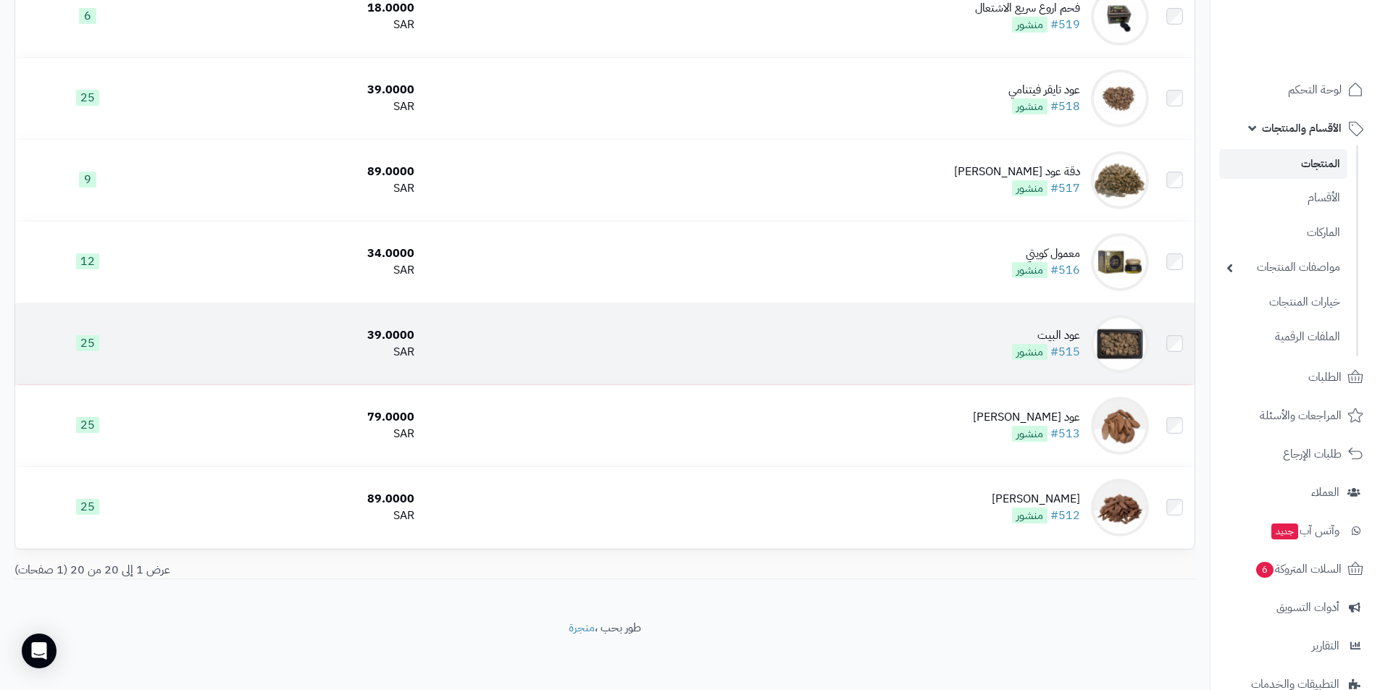
click at [877, 326] on td "عود البيت #515 منشور" at bounding box center [787, 344] width 735 height 81
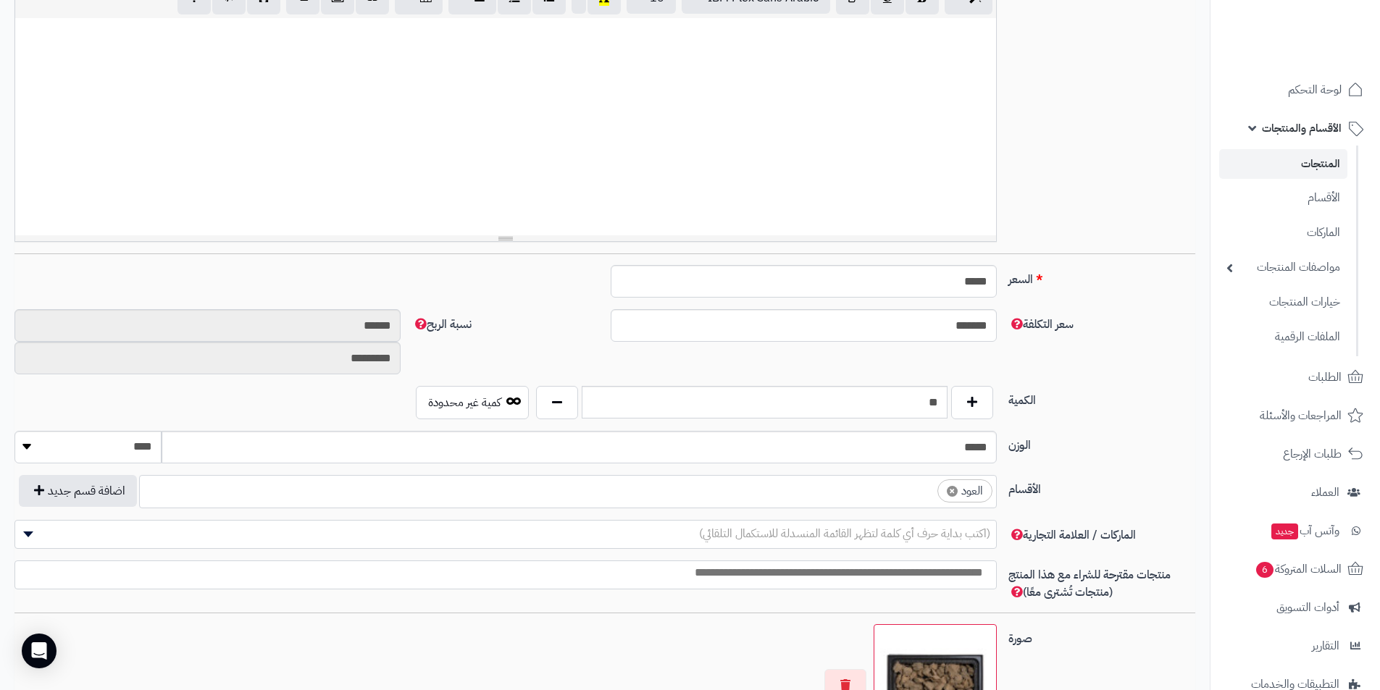
scroll to position [362, 0]
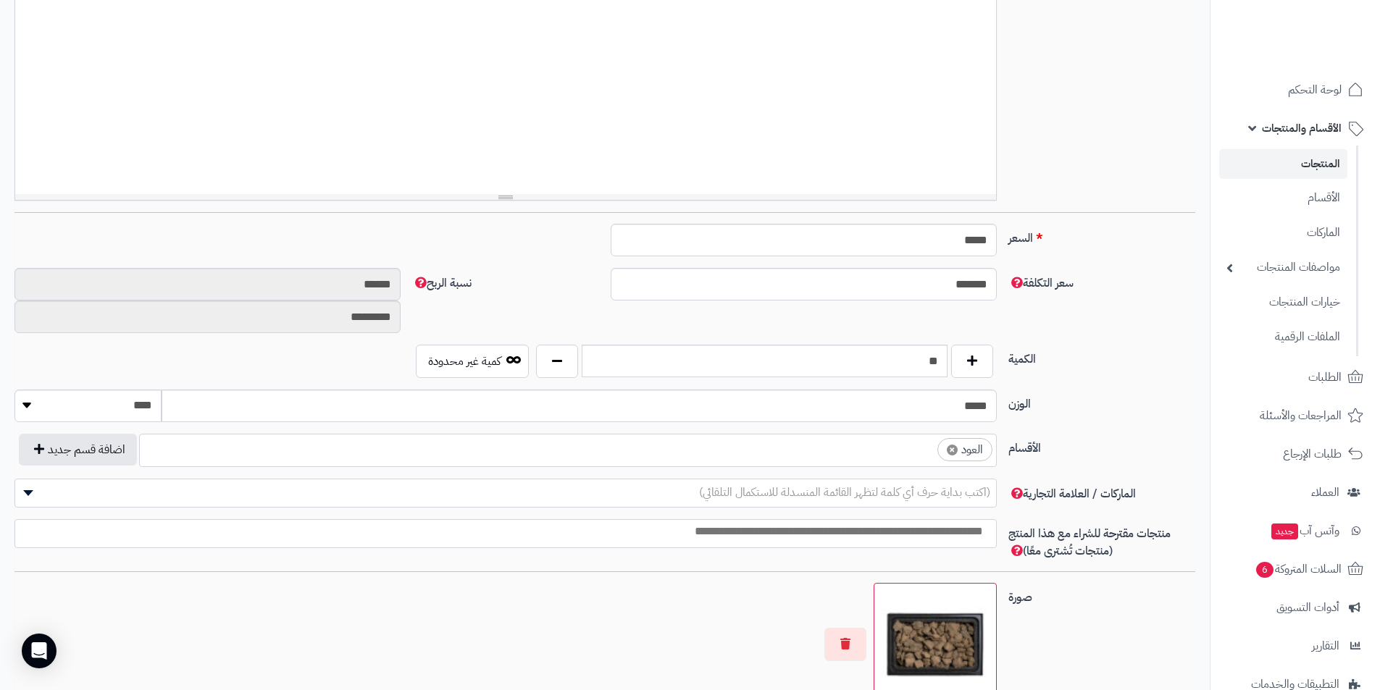
click at [900, 461] on ul "× العود" at bounding box center [568, 449] width 856 height 28
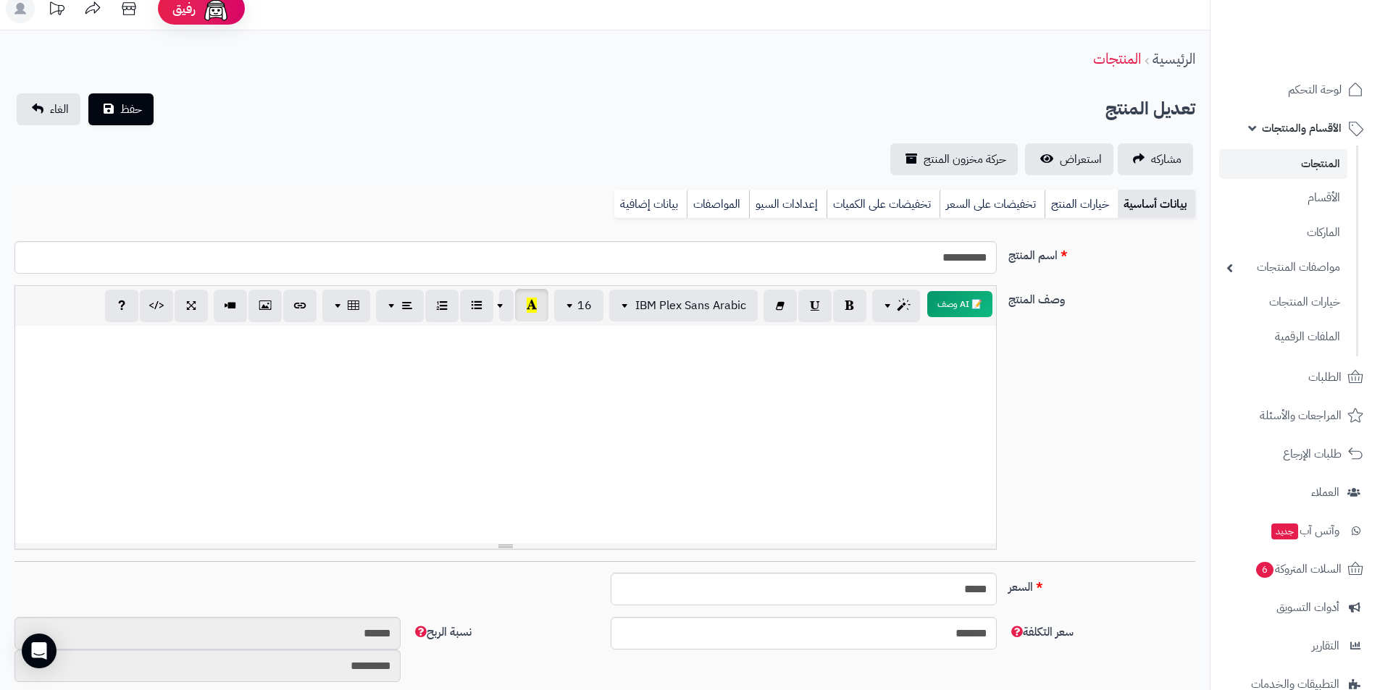
scroll to position [0, 0]
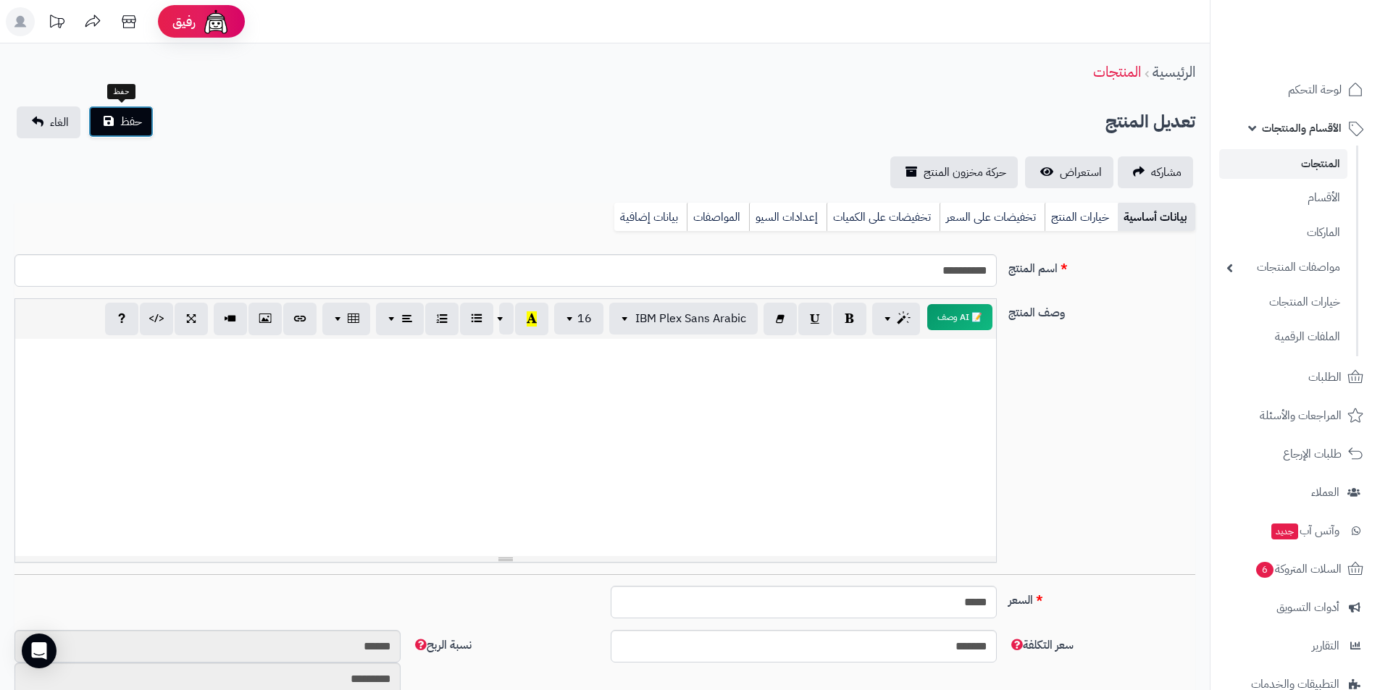
click at [124, 120] on span "حفظ" at bounding box center [131, 121] width 22 height 17
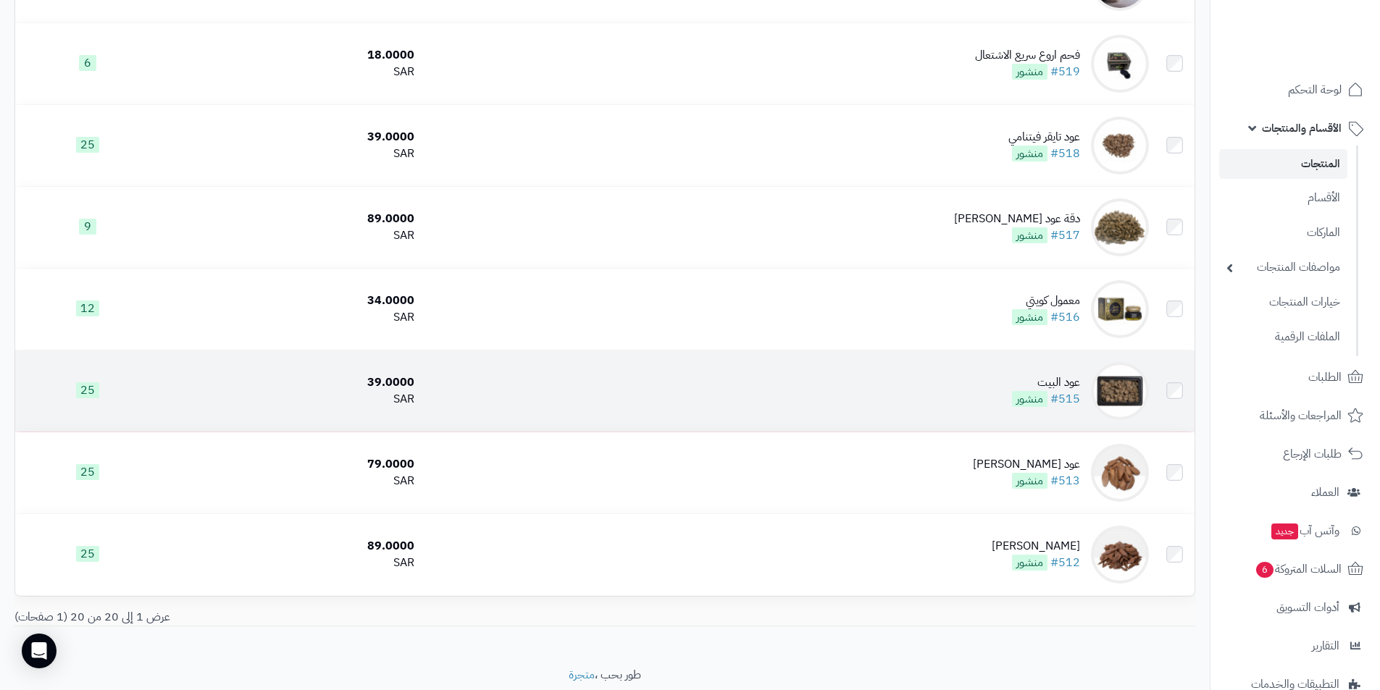
scroll to position [1253, 0]
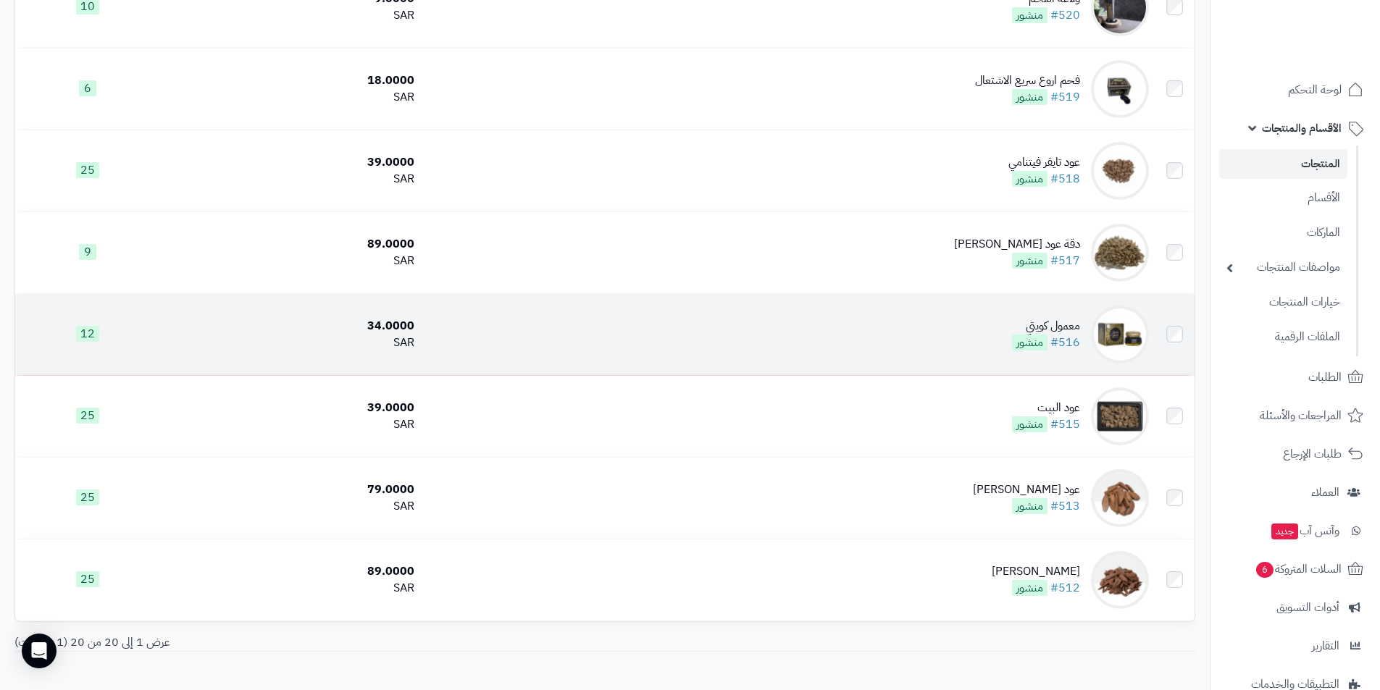
click at [887, 335] on td "معمول كويتي #516 منشور" at bounding box center [787, 334] width 735 height 81
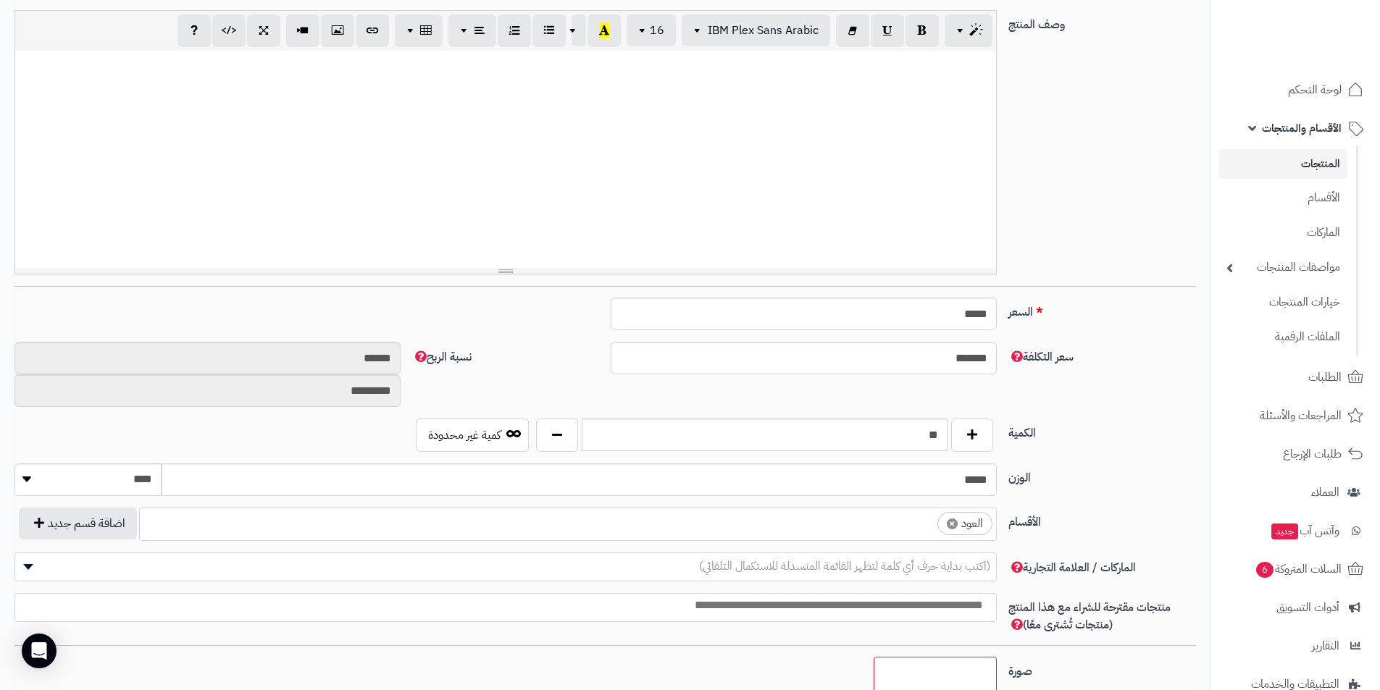
scroll to position [290, 0]
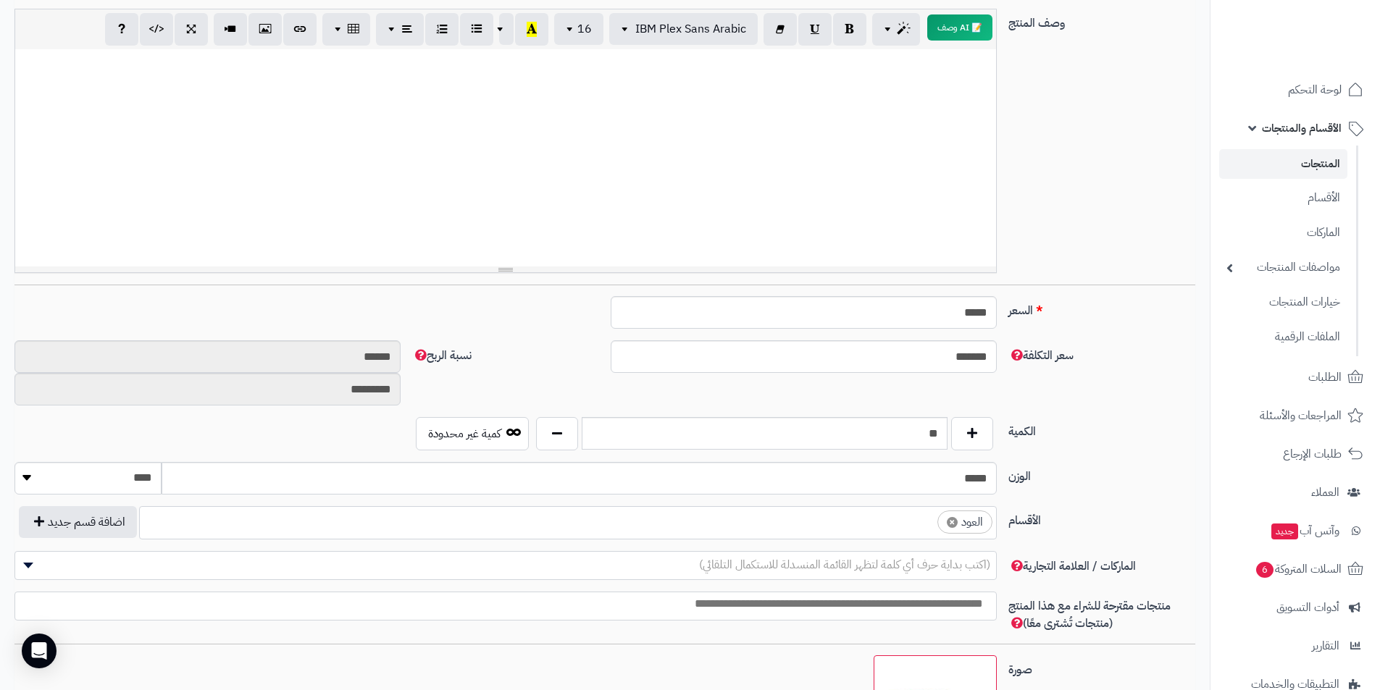
drag, startPoint x: 872, startPoint y: 525, endPoint x: 865, endPoint y: 536, distance: 13.3
click at [872, 526] on ul "× العود" at bounding box center [568, 521] width 856 height 28
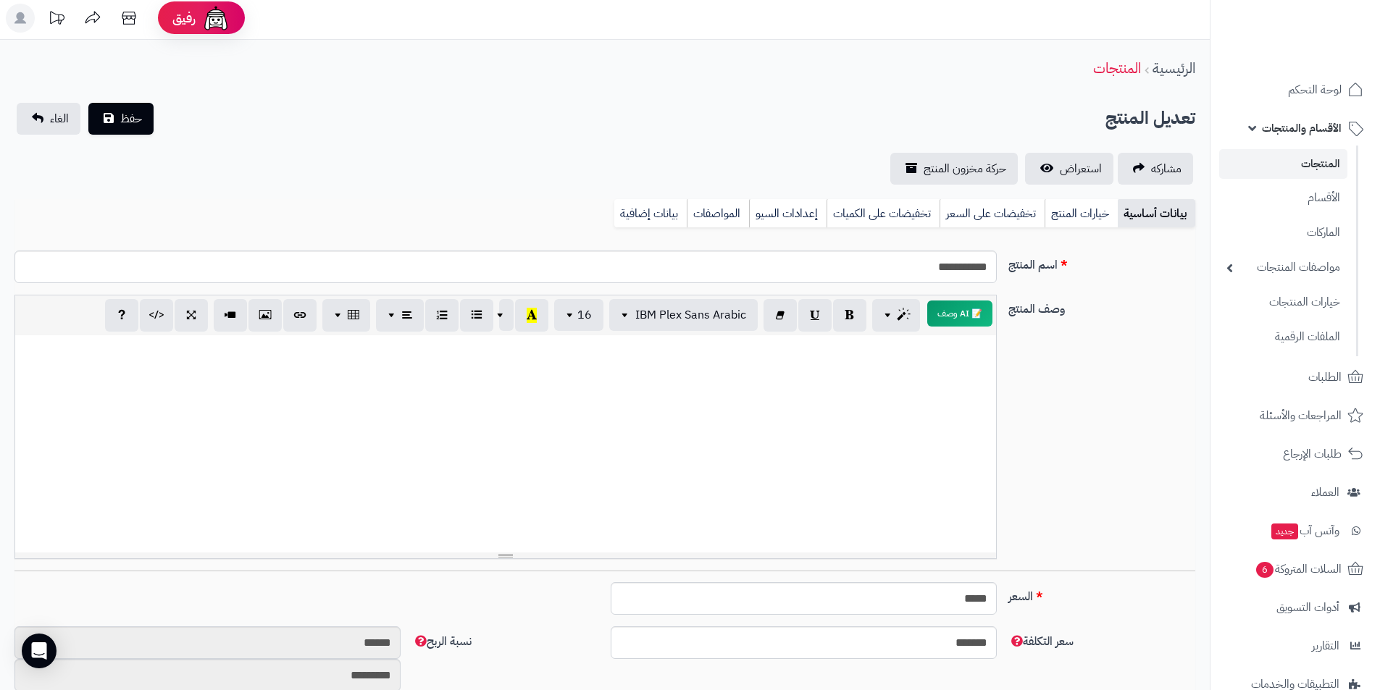
scroll to position [0, 0]
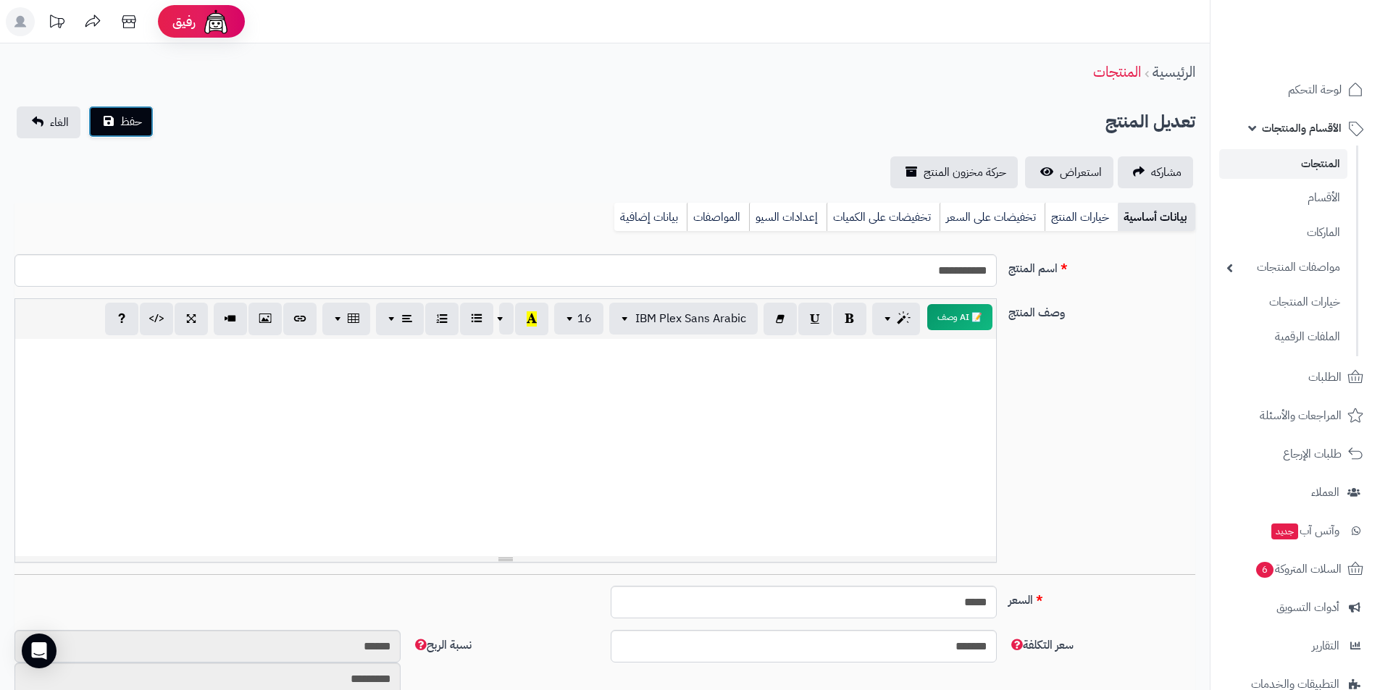
click at [132, 125] on span "حفظ" at bounding box center [131, 121] width 22 height 17
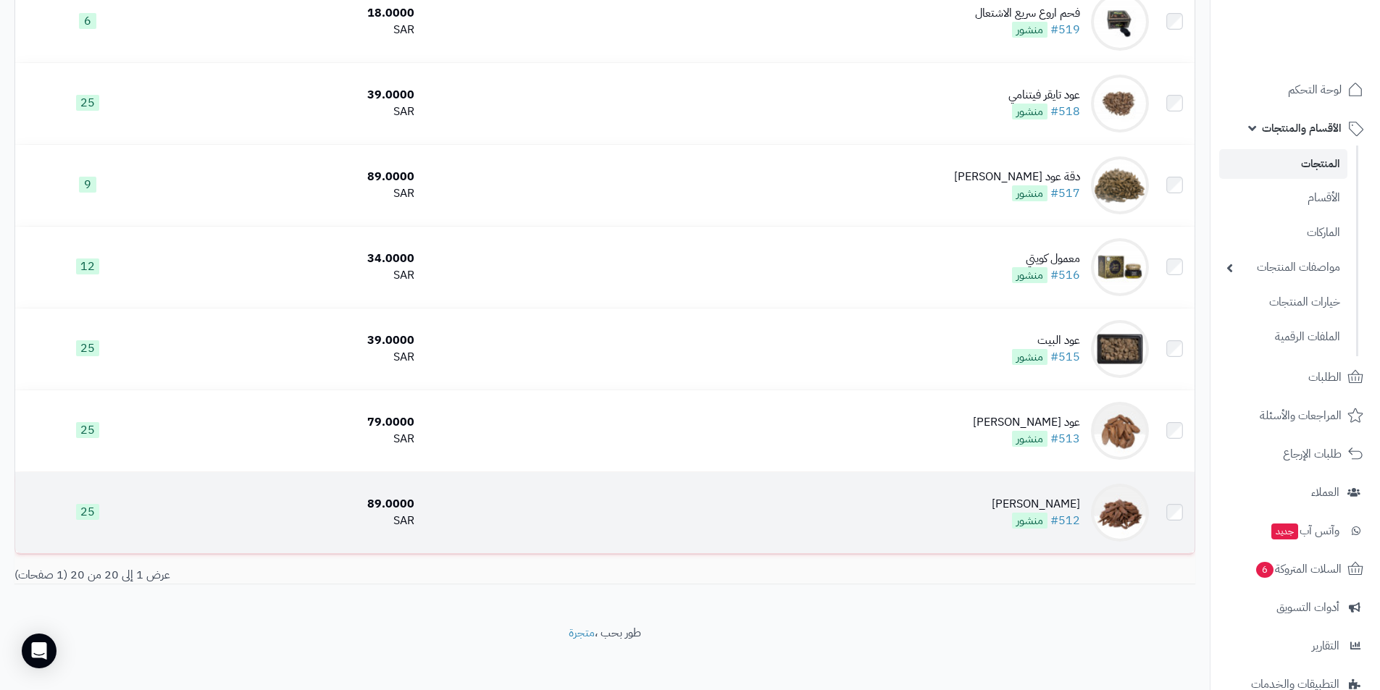
scroll to position [1326, 0]
